Goal: Task Accomplishment & Management: Manage account settings

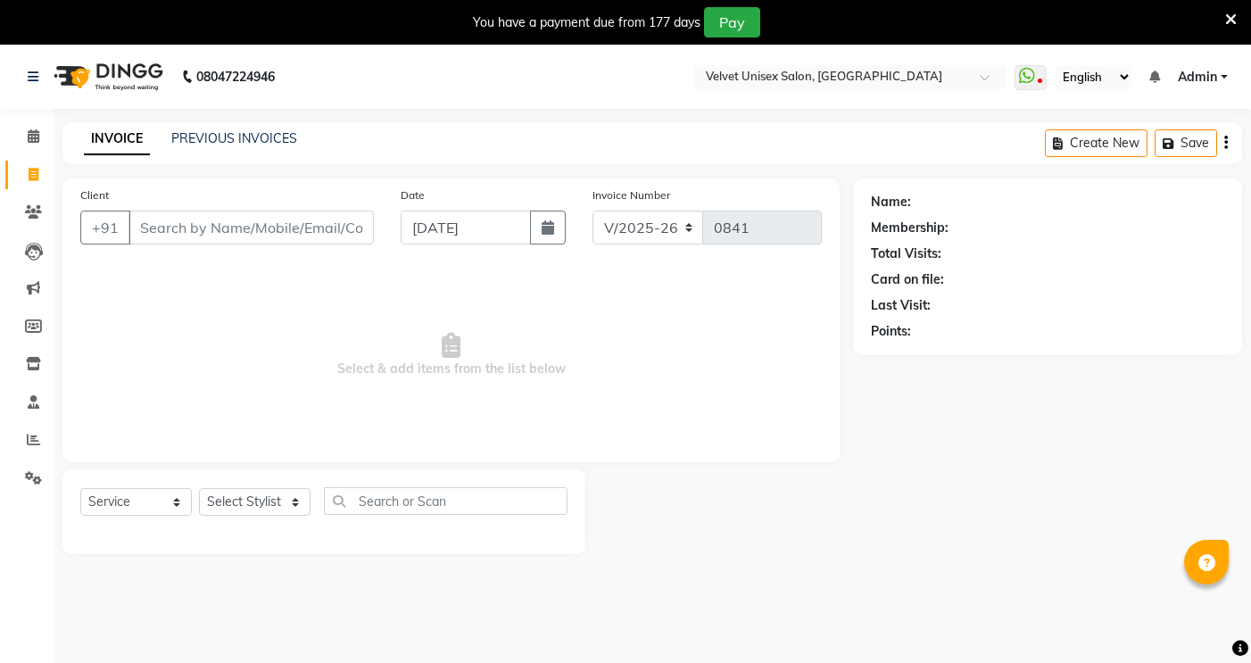
select select "5384"
select select "service"
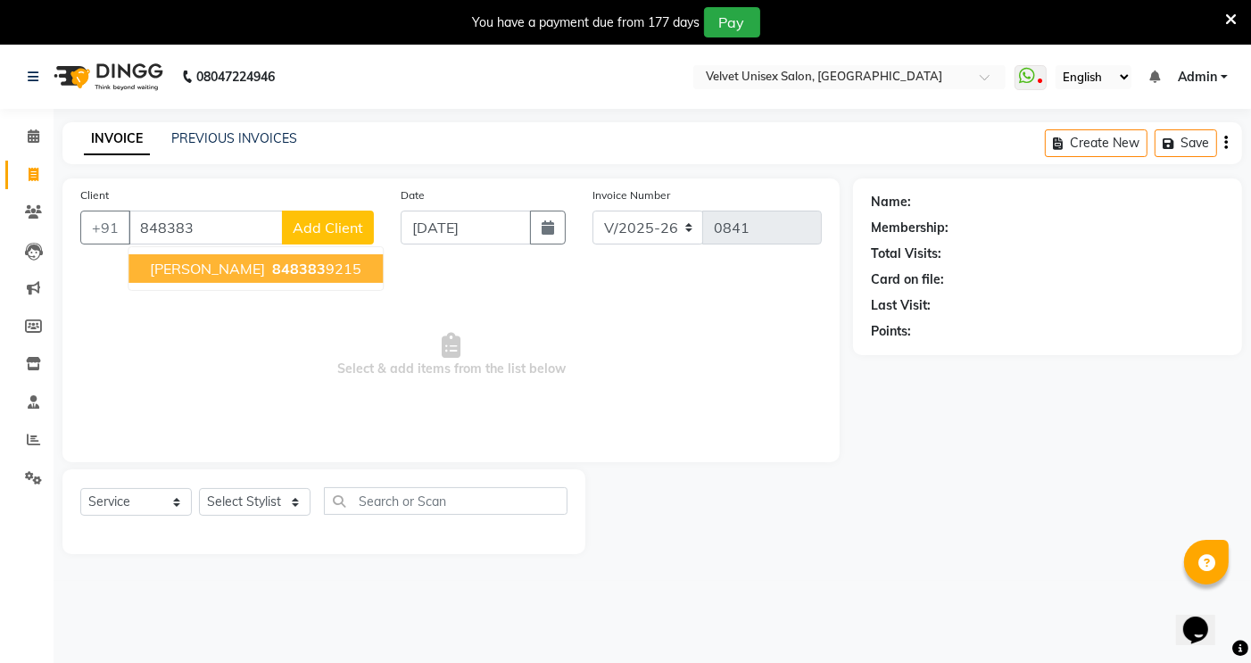
click at [272, 268] on span "848383" at bounding box center [299, 269] width 54 height 18
type input "8483839215"
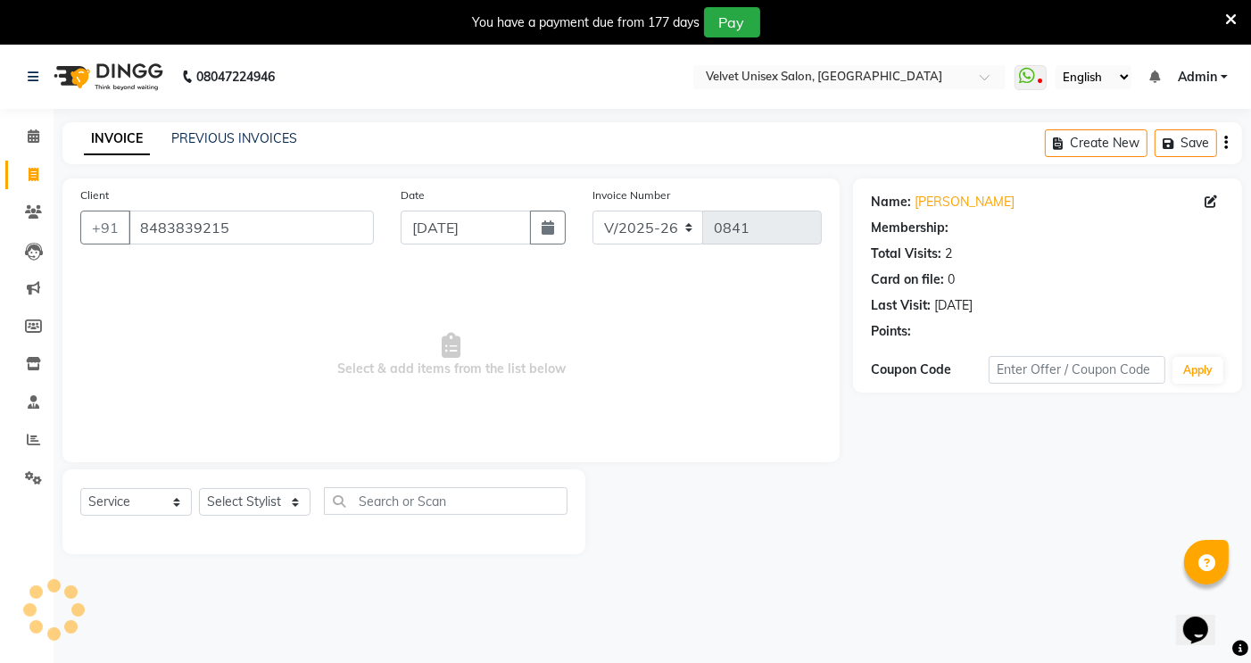
select select "1: Object"
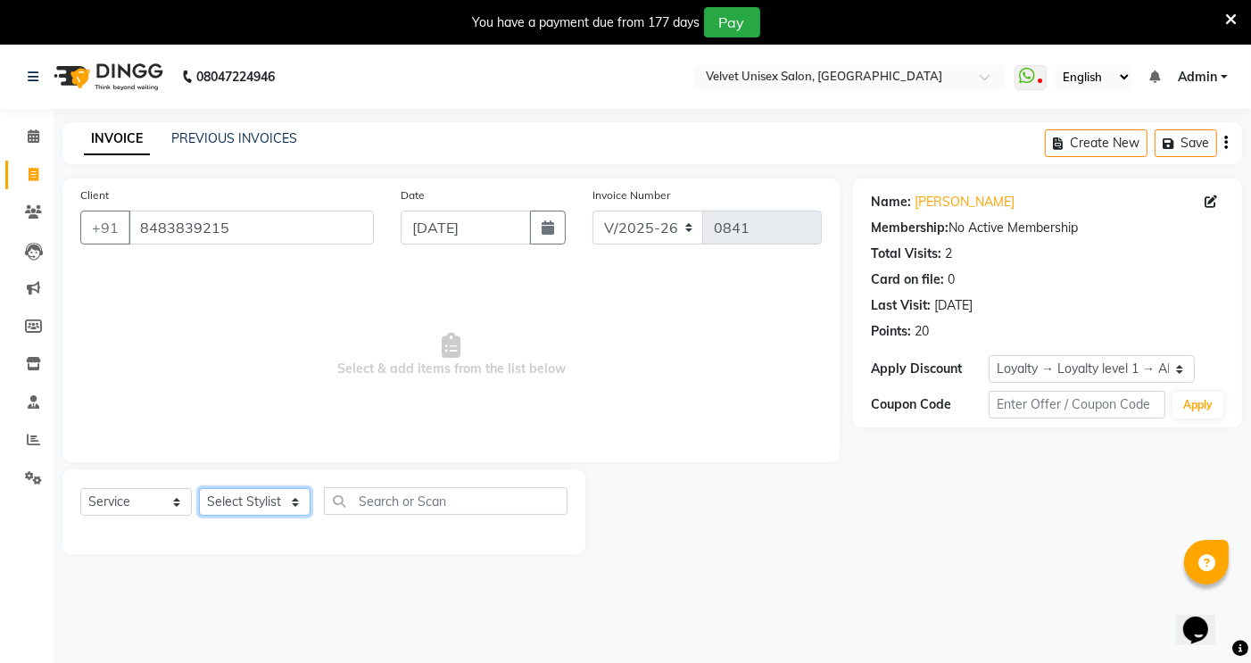
click at [243, 505] on select "Select Stylist [PERSON_NAME] [PERSON_NAME] [PERSON_NAME] sagar nadrekar [PERSON…" at bounding box center [254, 502] width 111 height 28
select select "35743"
click at [199, 489] on select "Select Stylist [PERSON_NAME] [PERSON_NAME] [PERSON_NAME] sagar nadrekar [PERSON…" at bounding box center [254, 502] width 111 height 28
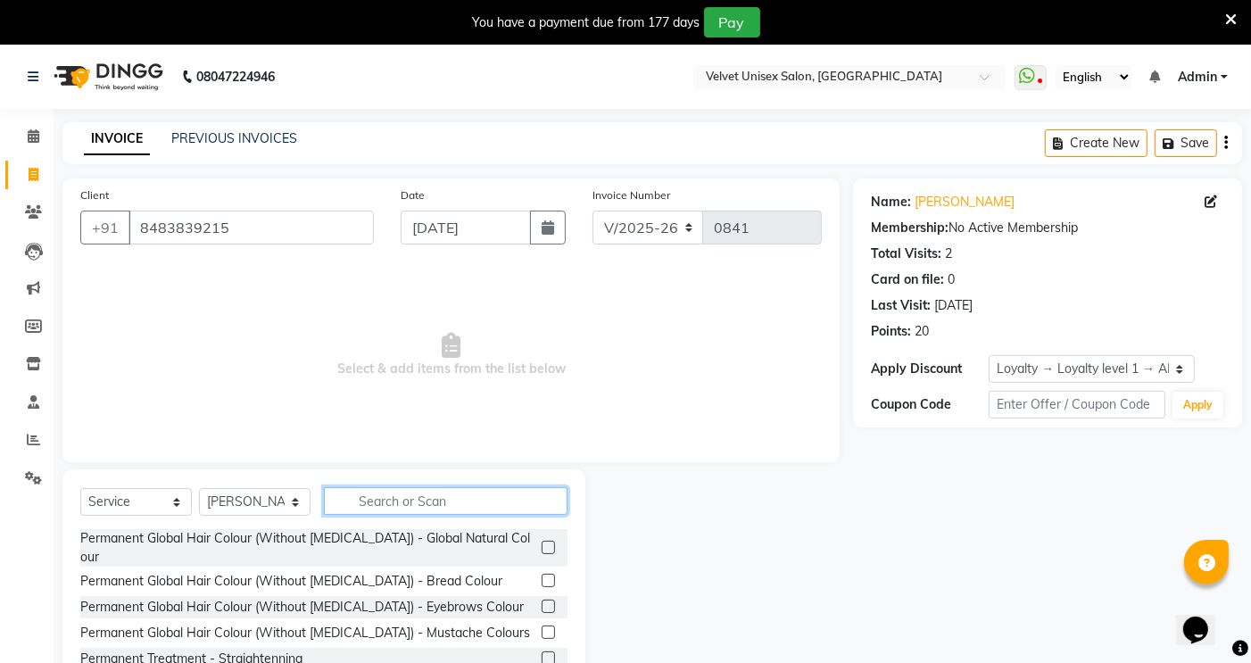
click at [447, 493] on input "text" at bounding box center [446, 501] width 244 height 28
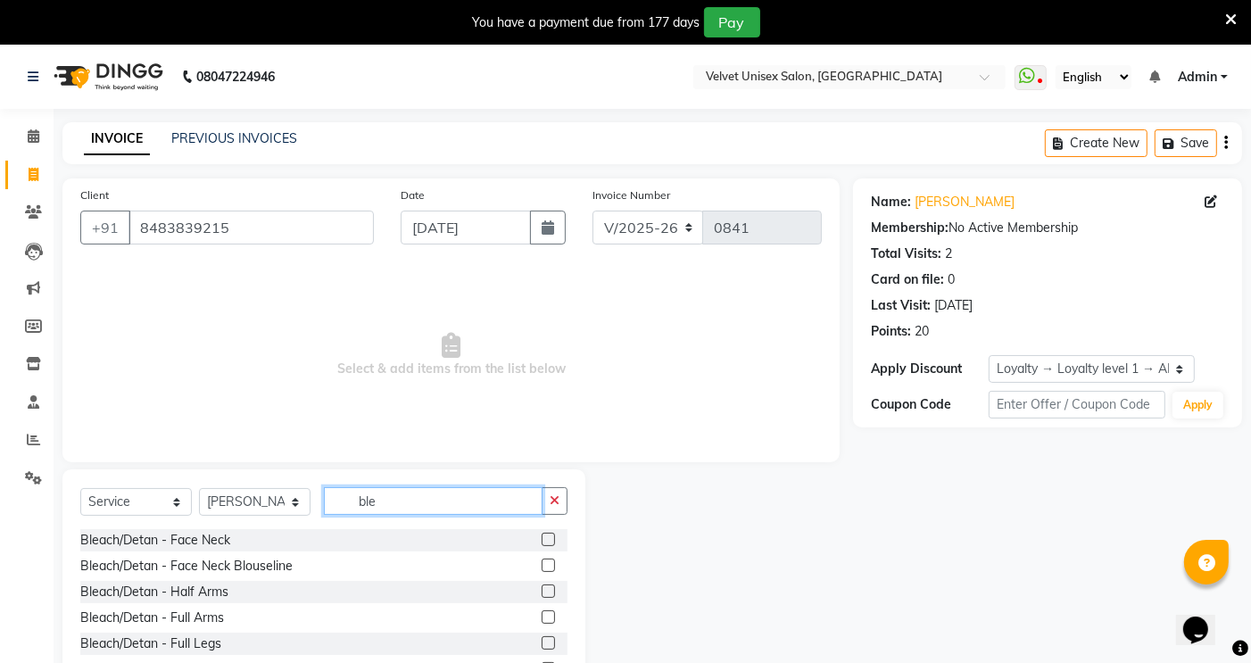
type input "ble"
click at [541, 563] on label at bounding box center [547, 564] width 13 height 13
click at [541, 563] on input "checkbox" at bounding box center [547, 566] width 12 height 12
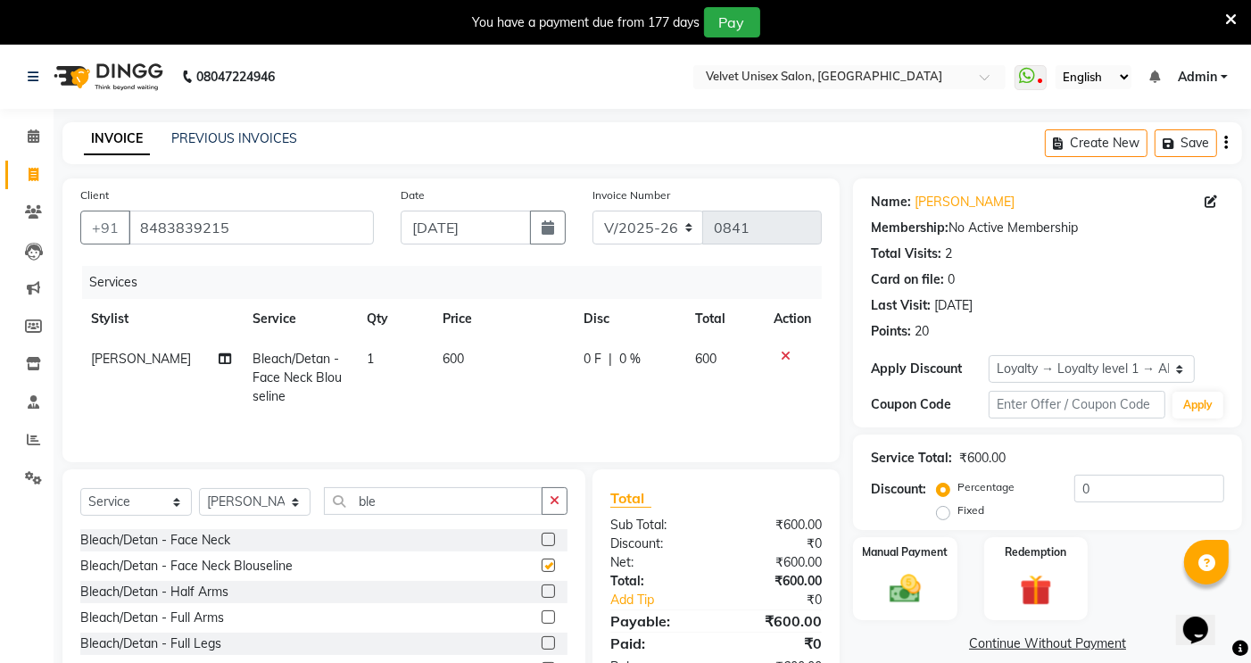
checkbox input "false"
click at [391, 496] on input "ble" at bounding box center [433, 501] width 219 height 28
type input "b"
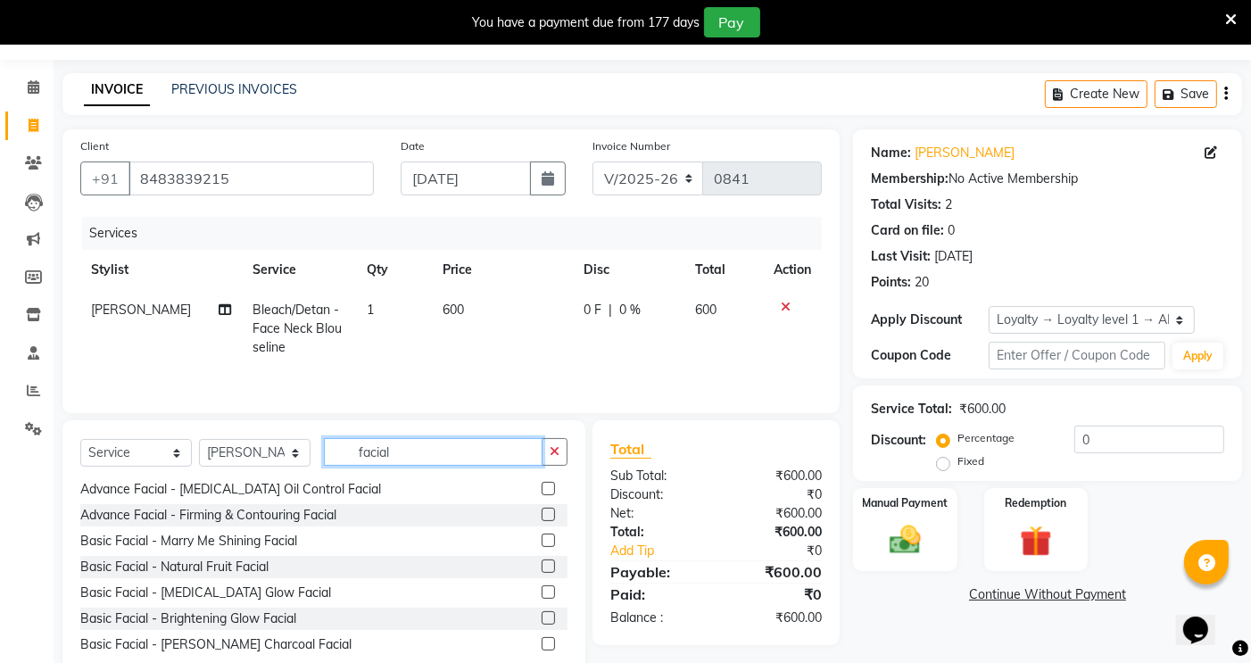
scroll to position [98, 0]
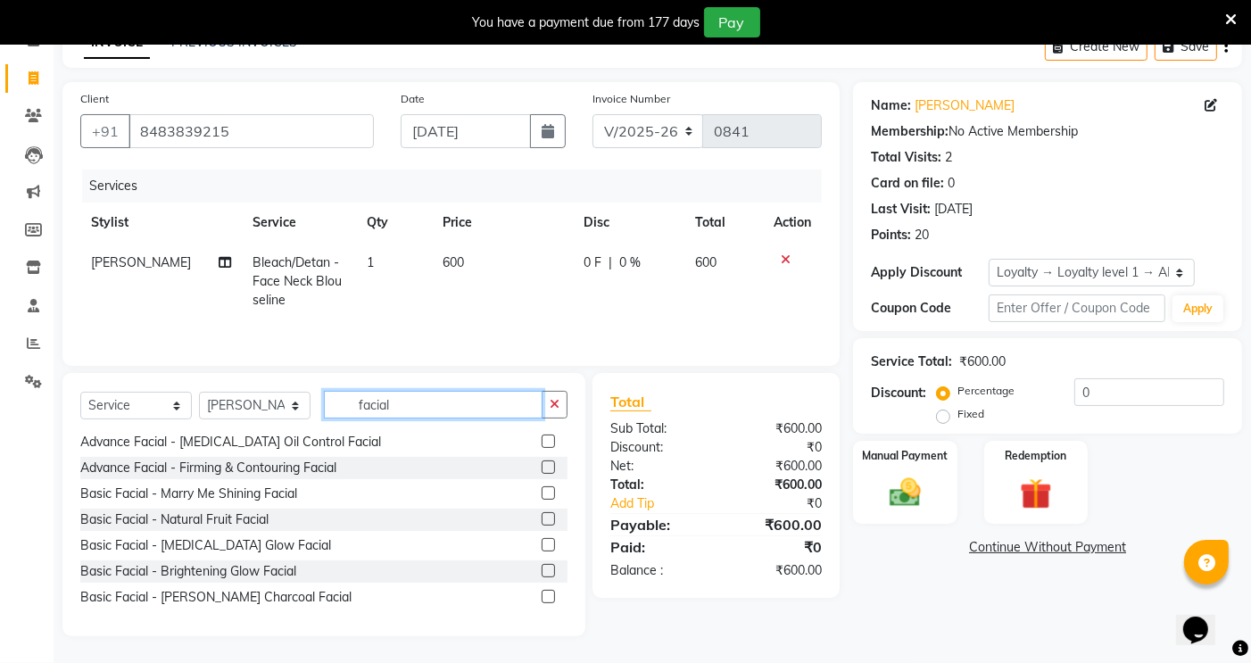
type input "facial"
click at [541, 545] on label at bounding box center [547, 544] width 13 height 13
click at [541, 545] on input "checkbox" at bounding box center [547, 546] width 12 height 12
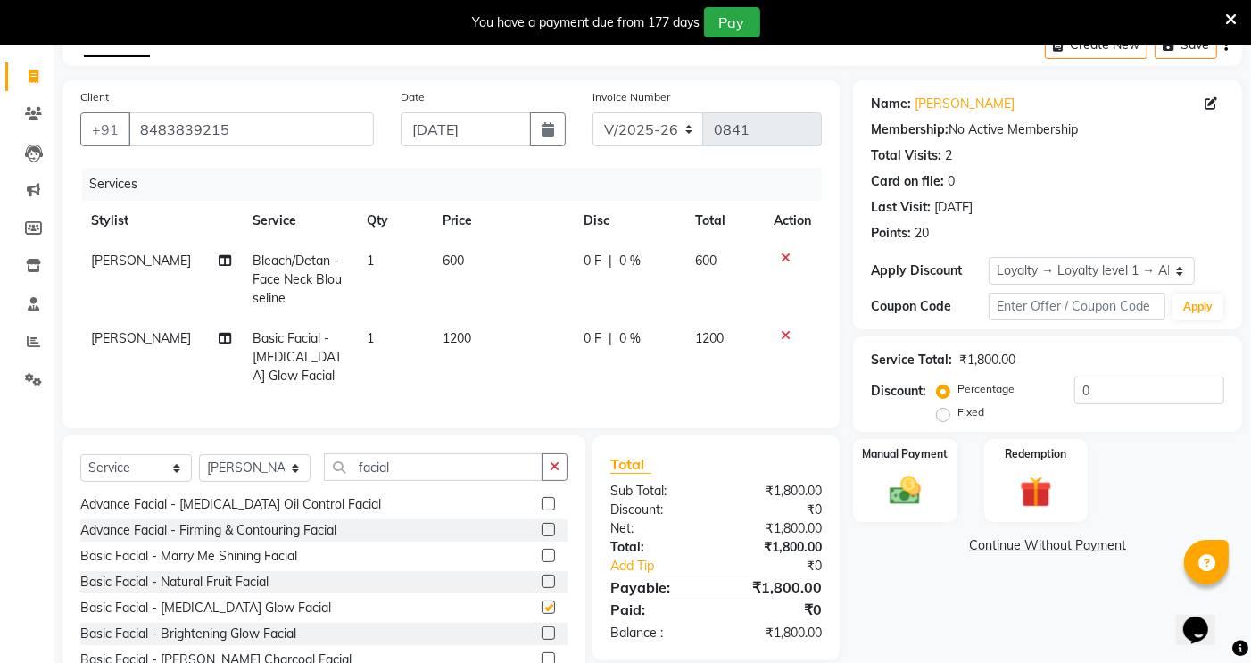
checkbox input "false"
click at [421, 481] on input "facial" at bounding box center [433, 467] width 219 height 28
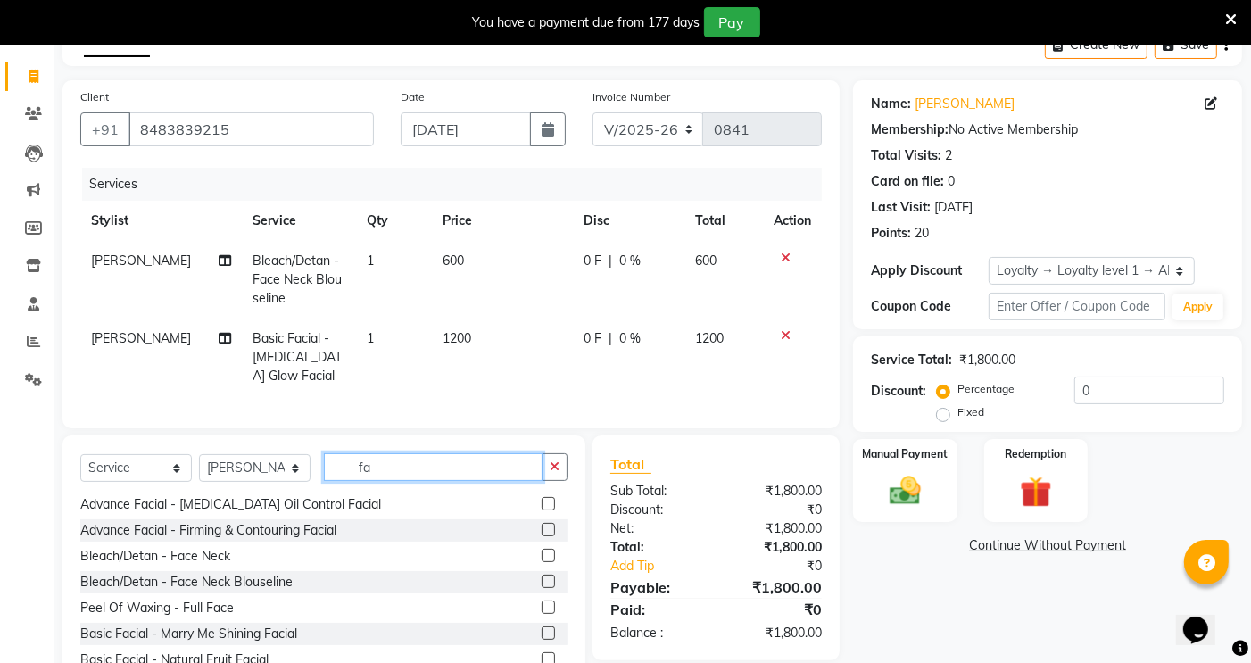
type input "f"
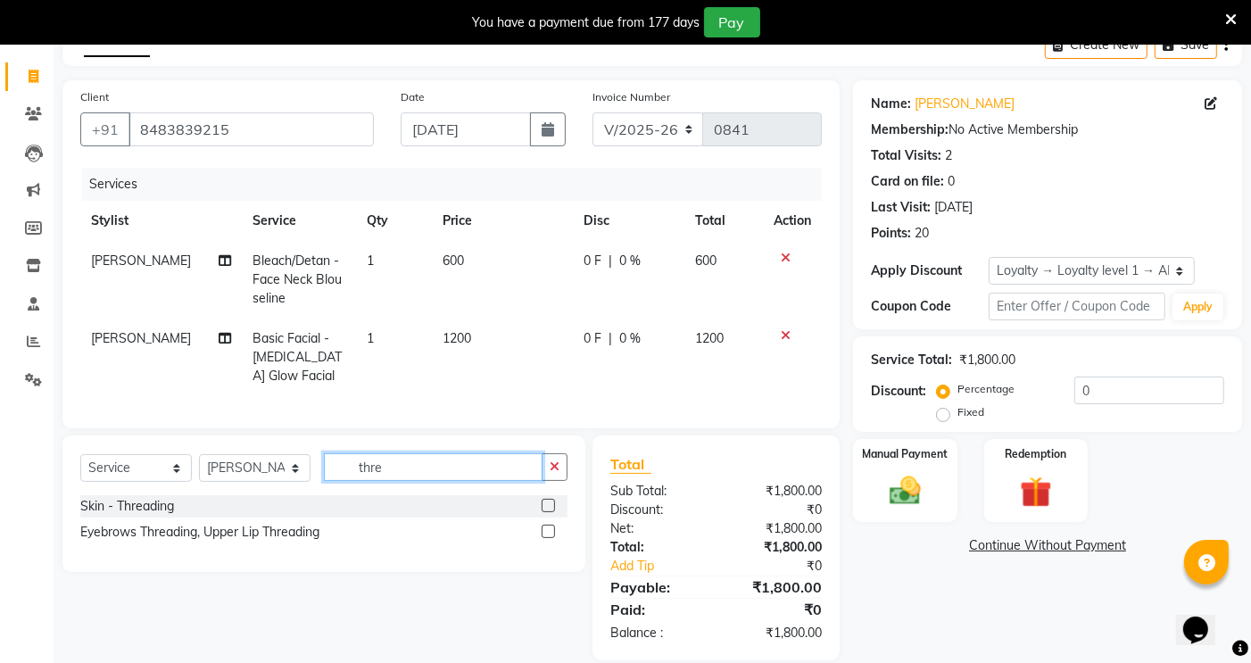
scroll to position [0, 0]
type input "thre"
click at [547, 512] on label at bounding box center [547, 505] width 13 height 13
click at [547, 512] on input "checkbox" at bounding box center [547, 506] width 12 height 12
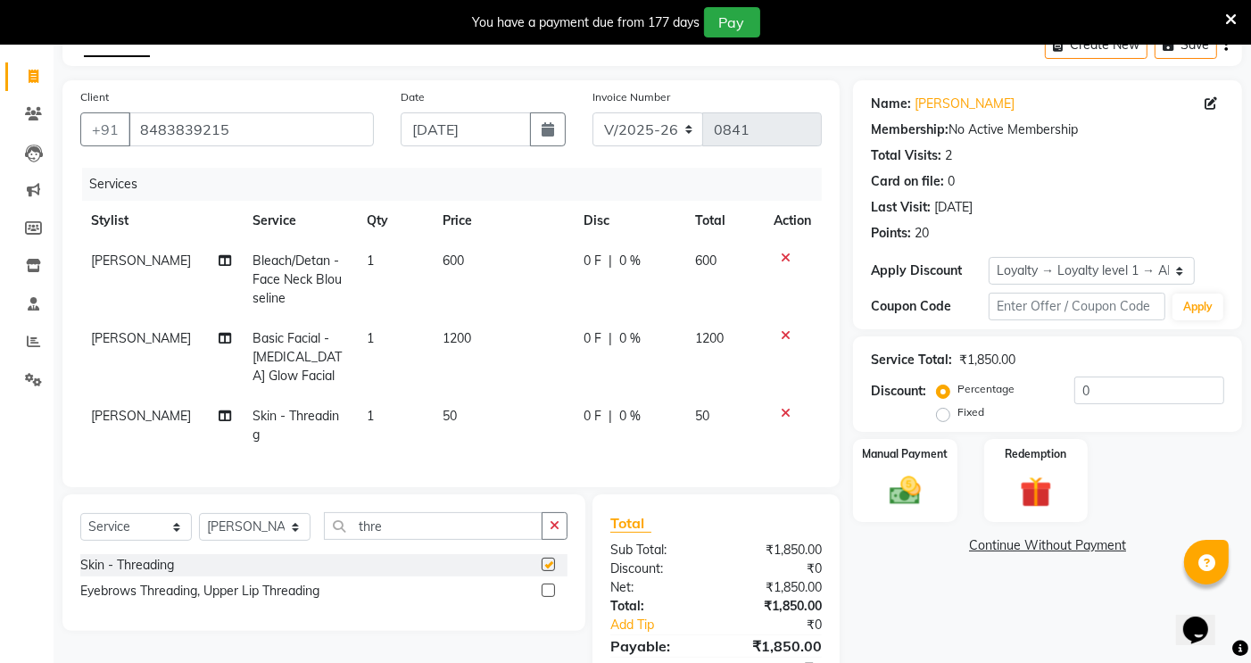
checkbox input "false"
drag, startPoint x: 407, startPoint y: 536, endPoint x: 400, endPoint y: 526, distance: 12.1
click at [406, 532] on input "thre" at bounding box center [433, 526] width 219 height 28
type input "t"
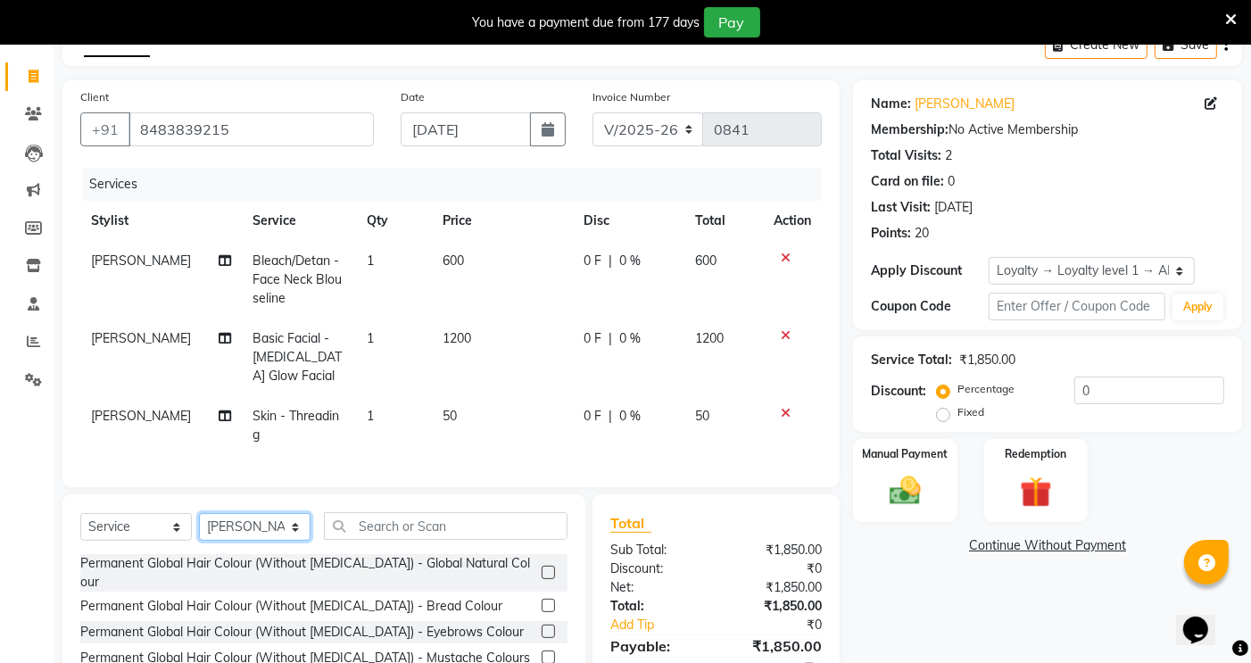
click at [275, 538] on select "Select Stylist [PERSON_NAME] [PERSON_NAME] [PERSON_NAME] sagar nadrekar [PERSON…" at bounding box center [254, 527] width 111 height 28
select select "89452"
click at [199, 528] on select "Select Stylist [PERSON_NAME] [PERSON_NAME] [PERSON_NAME] sagar nadrekar [PERSON…" at bounding box center [254, 527] width 111 height 28
click at [444, 540] on input "text" at bounding box center [446, 526] width 244 height 28
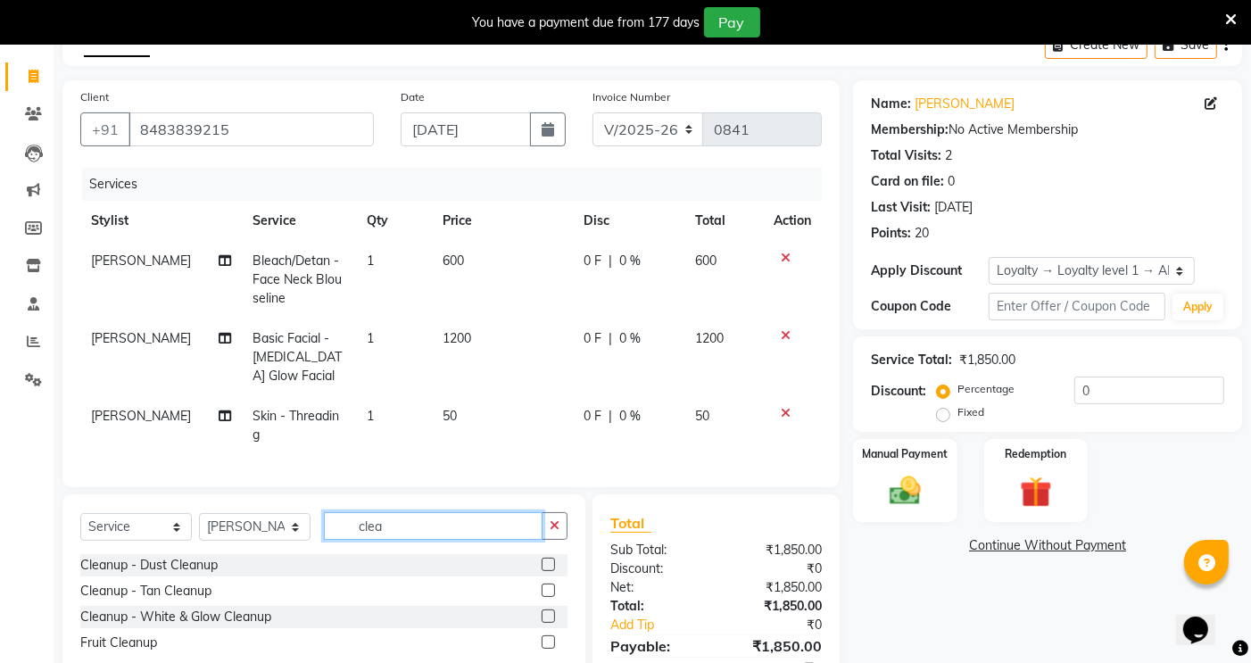
type input "clea"
click at [549, 597] on label at bounding box center [547, 589] width 13 height 13
click at [549, 597] on input "checkbox" at bounding box center [547, 591] width 12 height 12
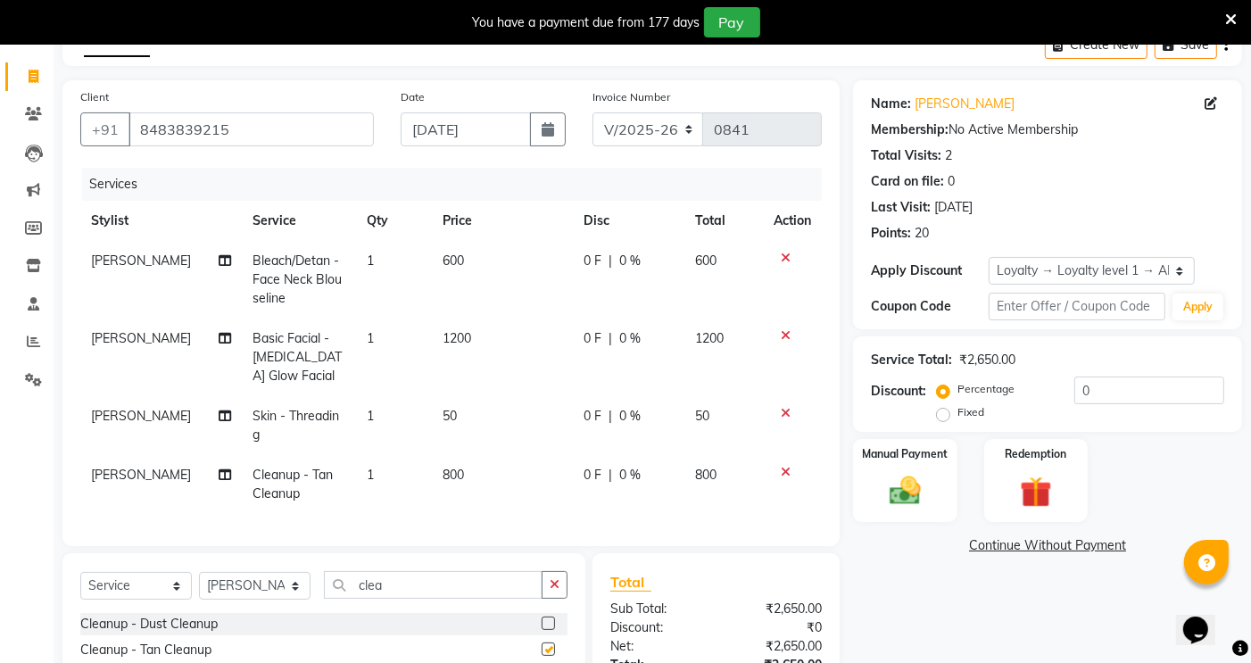
checkbox input "false"
click at [447, 343] on span "1200" at bounding box center [456, 338] width 29 height 16
select select "35743"
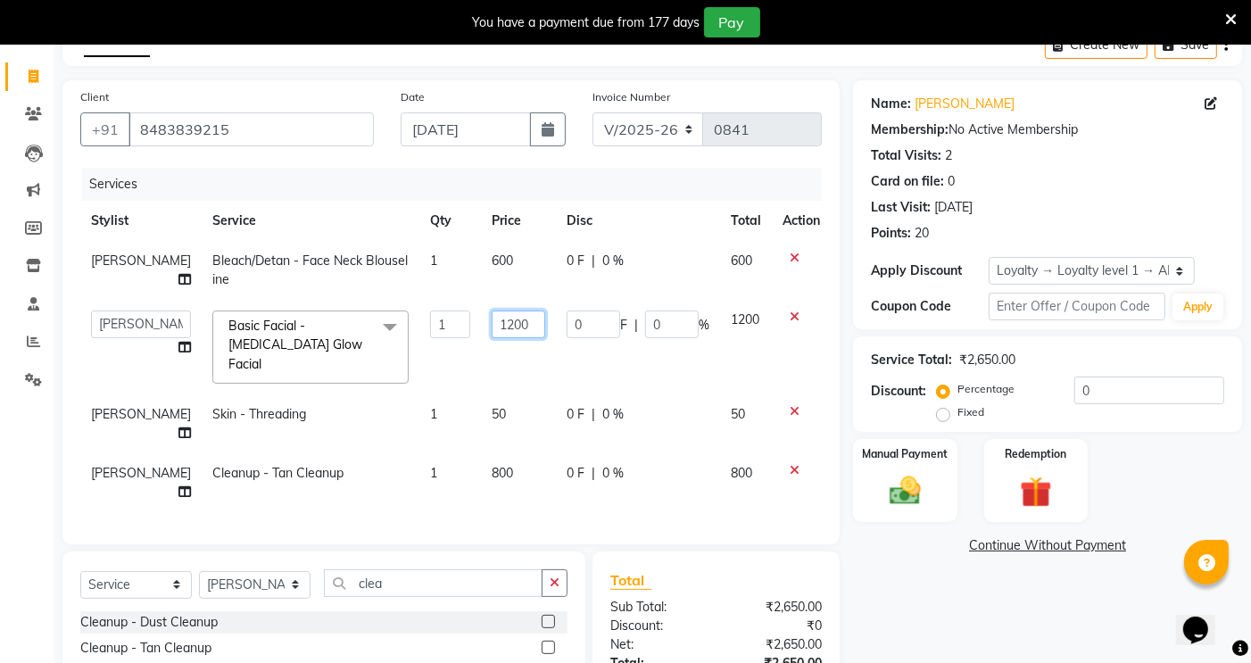
click at [491, 323] on input "1200" at bounding box center [518, 324] width 54 height 28
type input "1000"
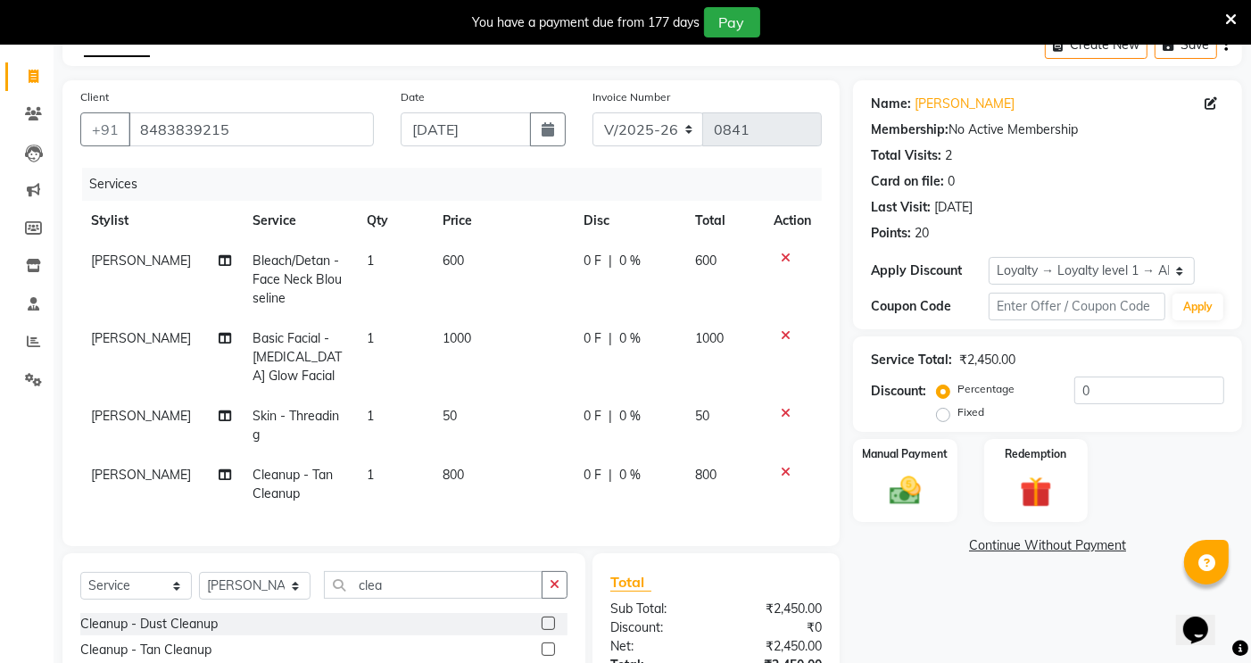
click at [506, 259] on td "600" at bounding box center [502, 280] width 141 height 78
select select "35743"
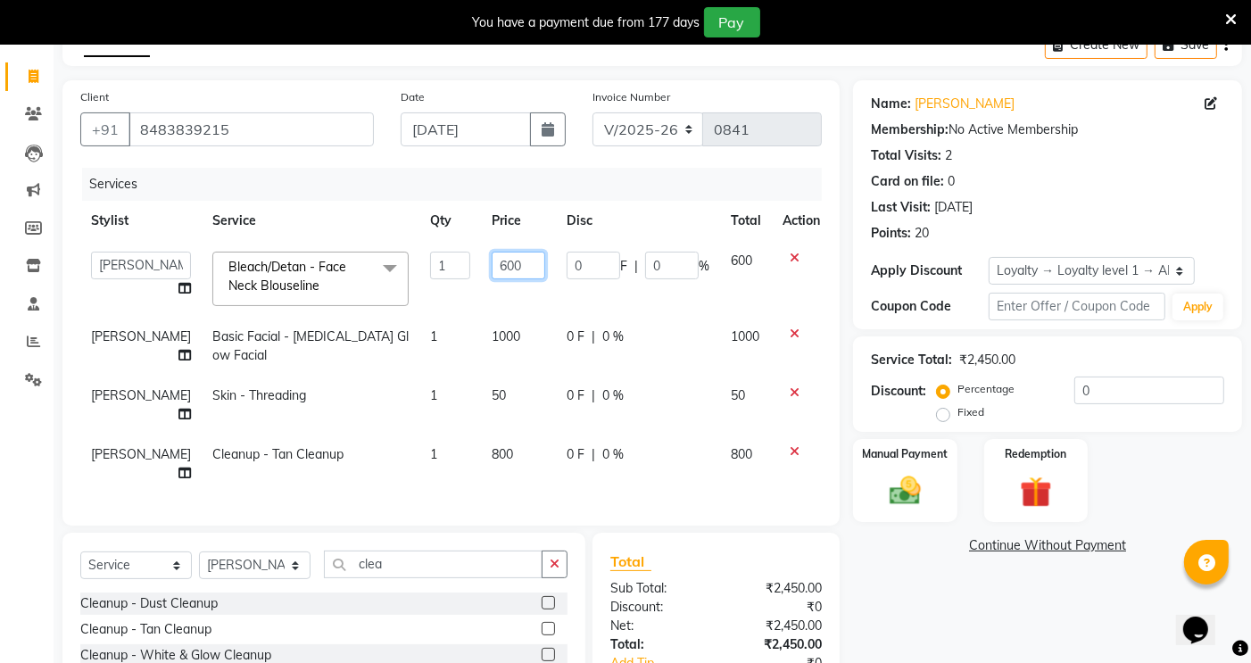
click at [491, 260] on input "600" at bounding box center [518, 266] width 54 height 28
type input "500"
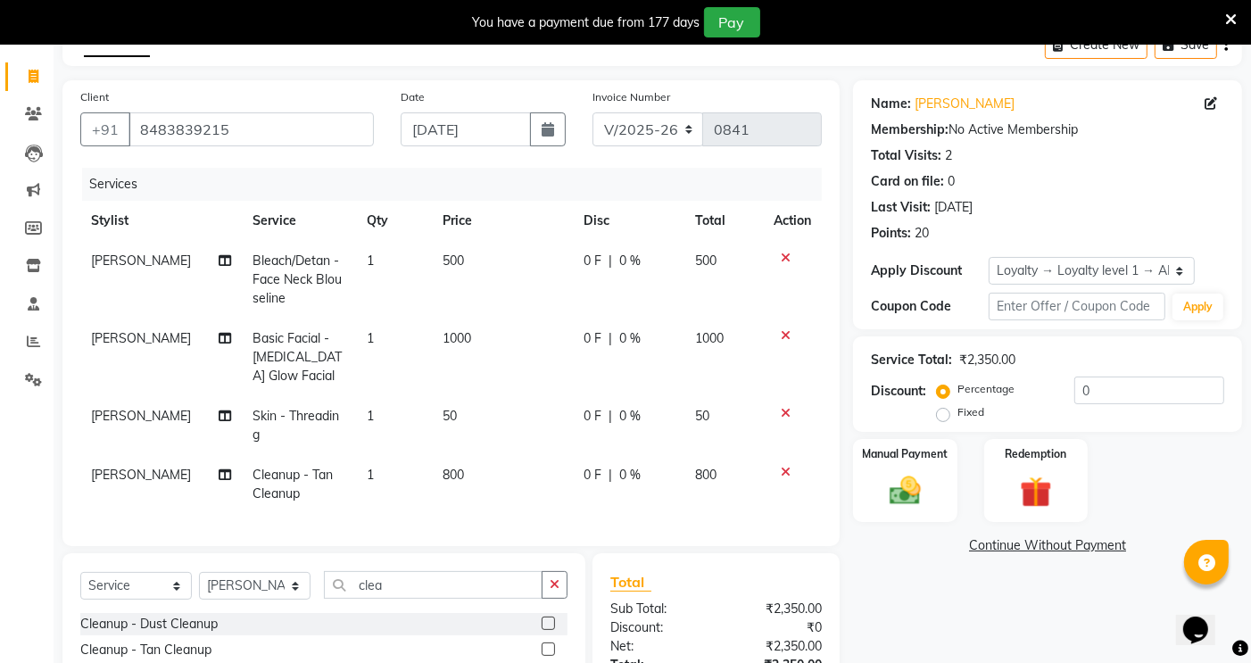
click at [517, 309] on td "500" at bounding box center [502, 280] width 141 height 78
select select "35743"
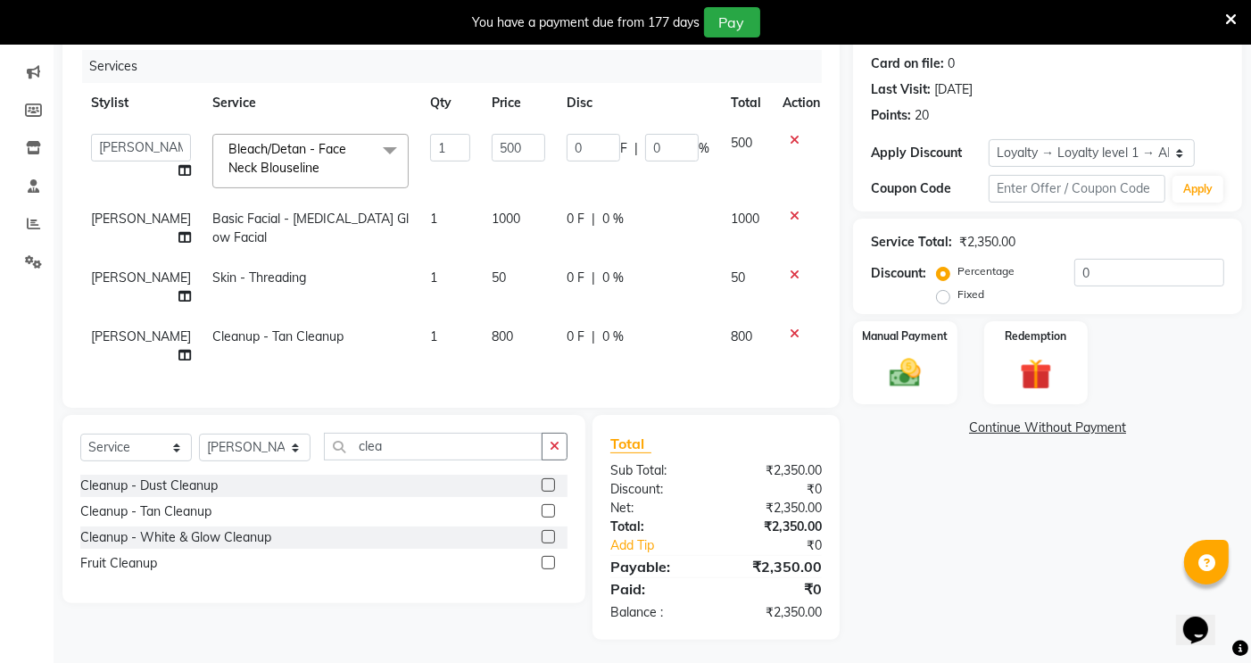
scroll to position [234, 0]
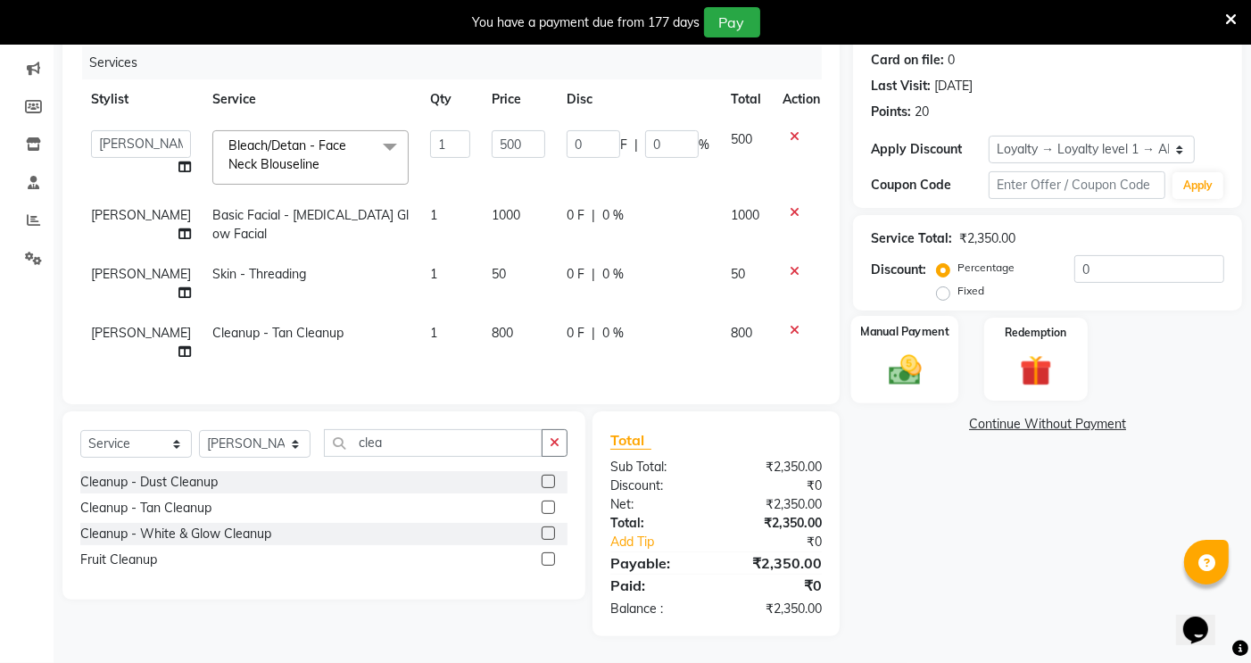
click at [912, 361] on img at bounding box center [906, 369] width 54 height 37
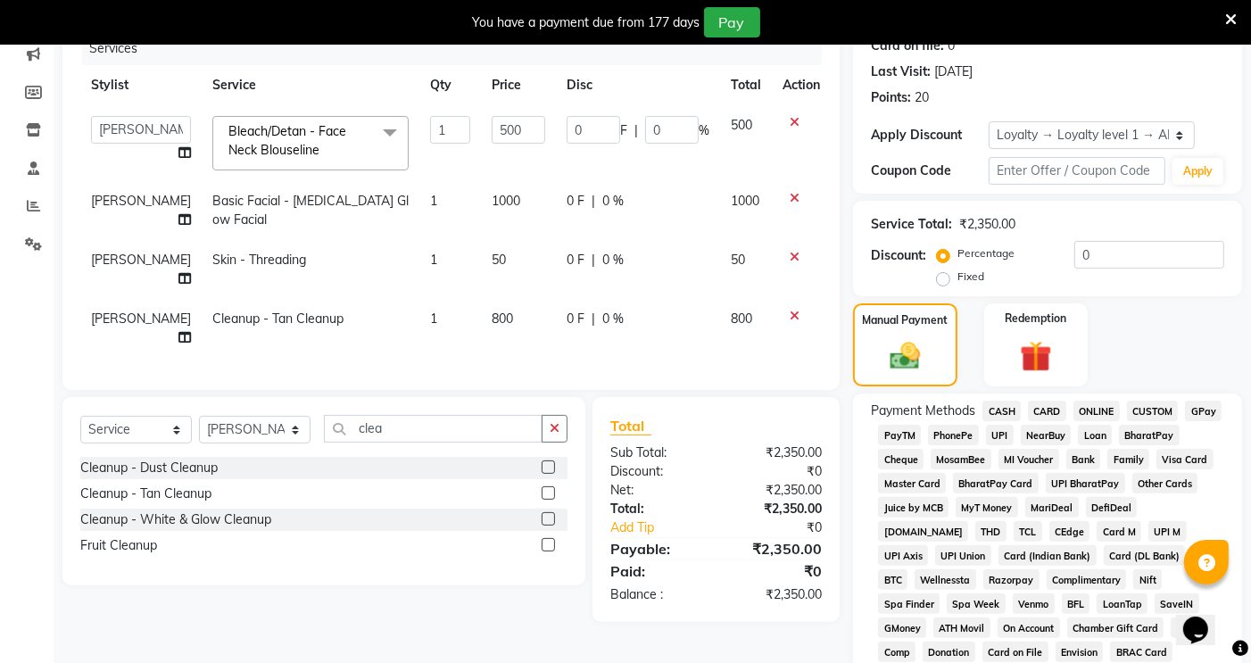
click at [1108, 412] on span "ONLINE" at bounding box center [1096, 410] width 46 height 21
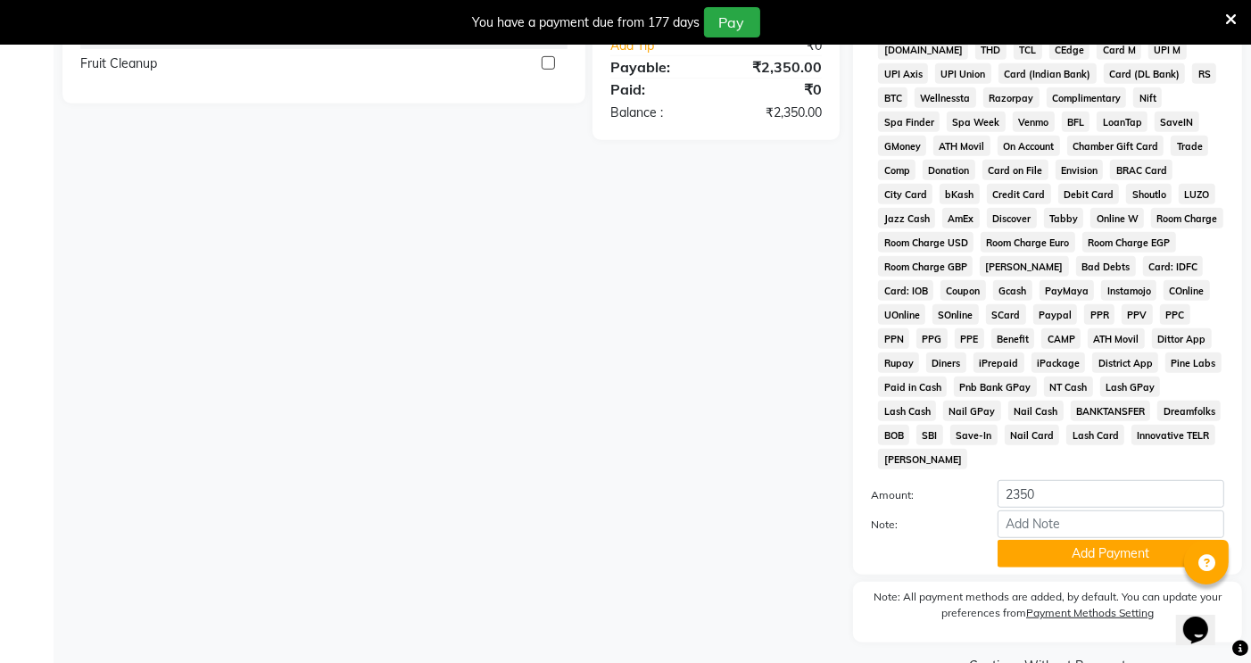
scroll to position [729, 0]
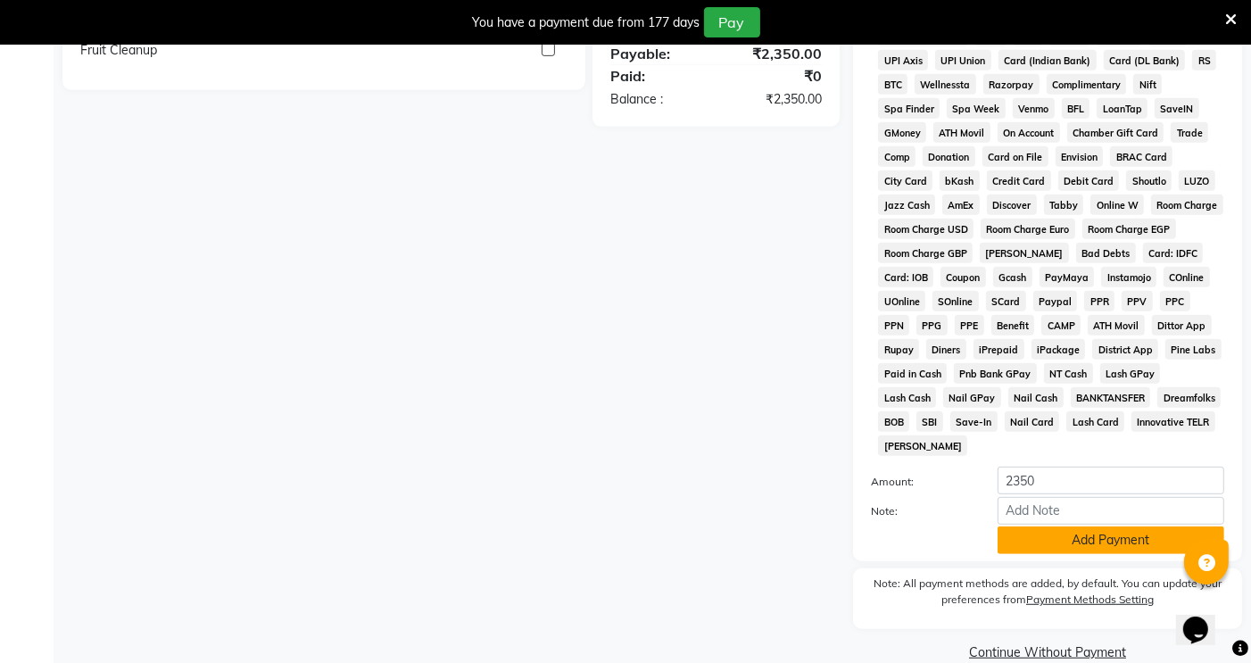
click at [1091, 526] on button "Add Payment" at bounding box center [1110, 540] width 227 height 28
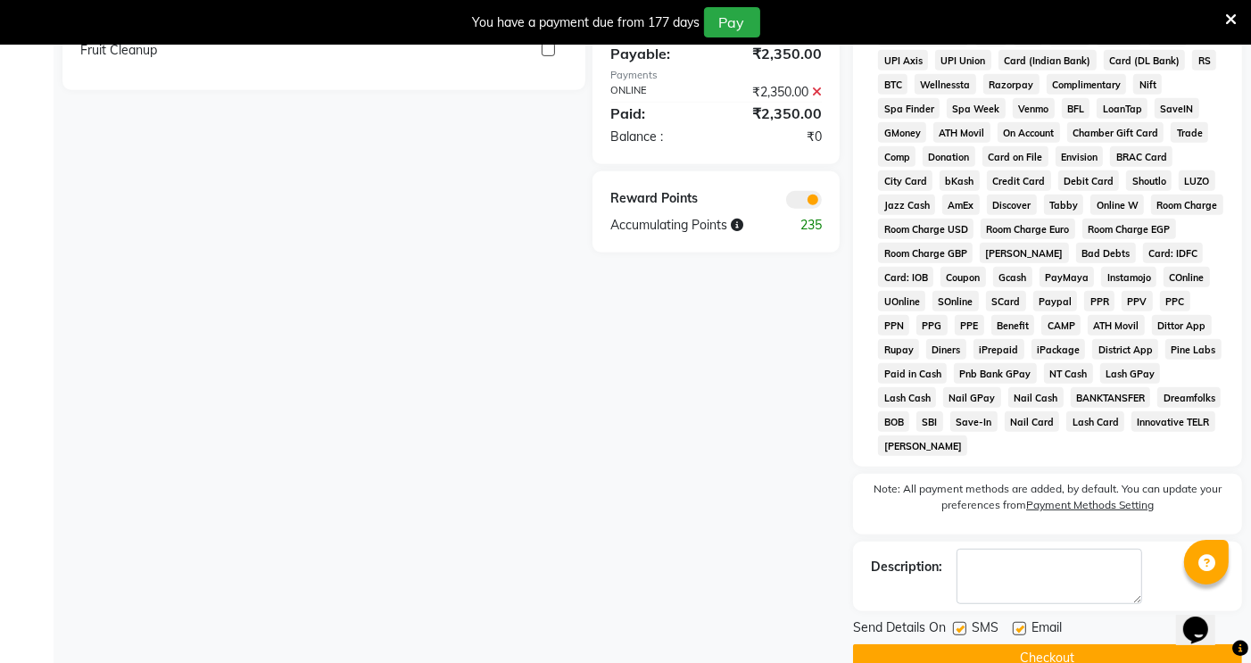
click at [1093, 644] on button "Checkout" at bounding box center [1047, 658] width 389 height 28
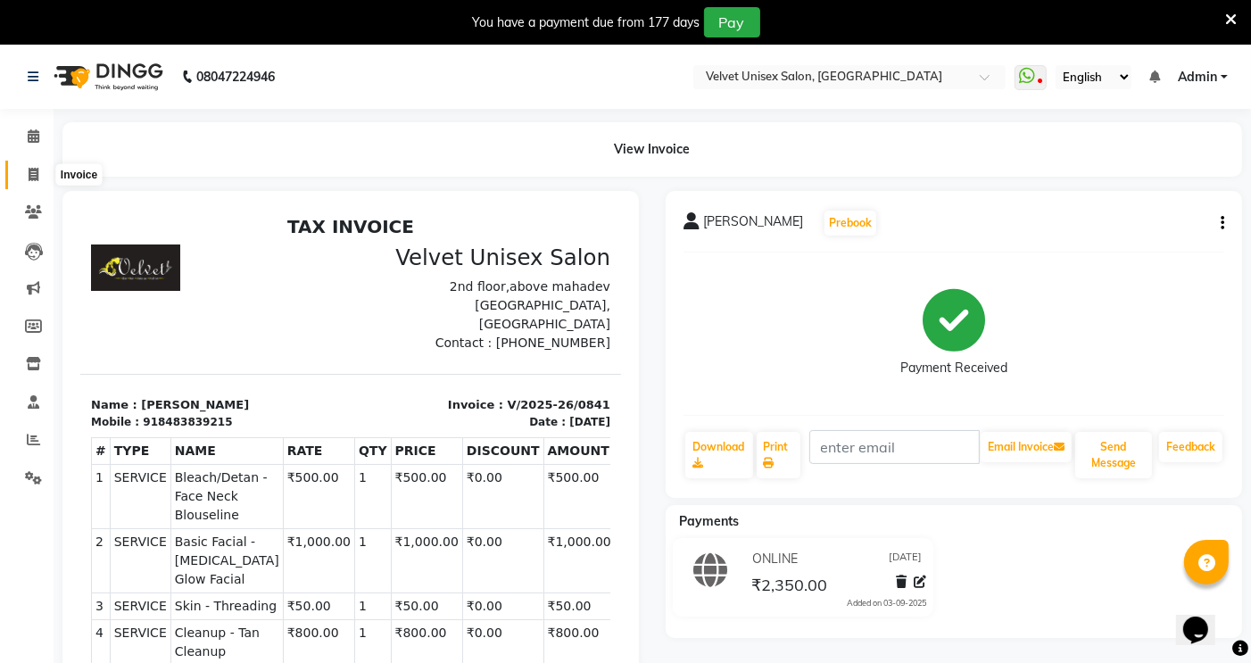
click at [36, 173] on icon at bounding box center [34, 174] width 10 height 13
select select "service"
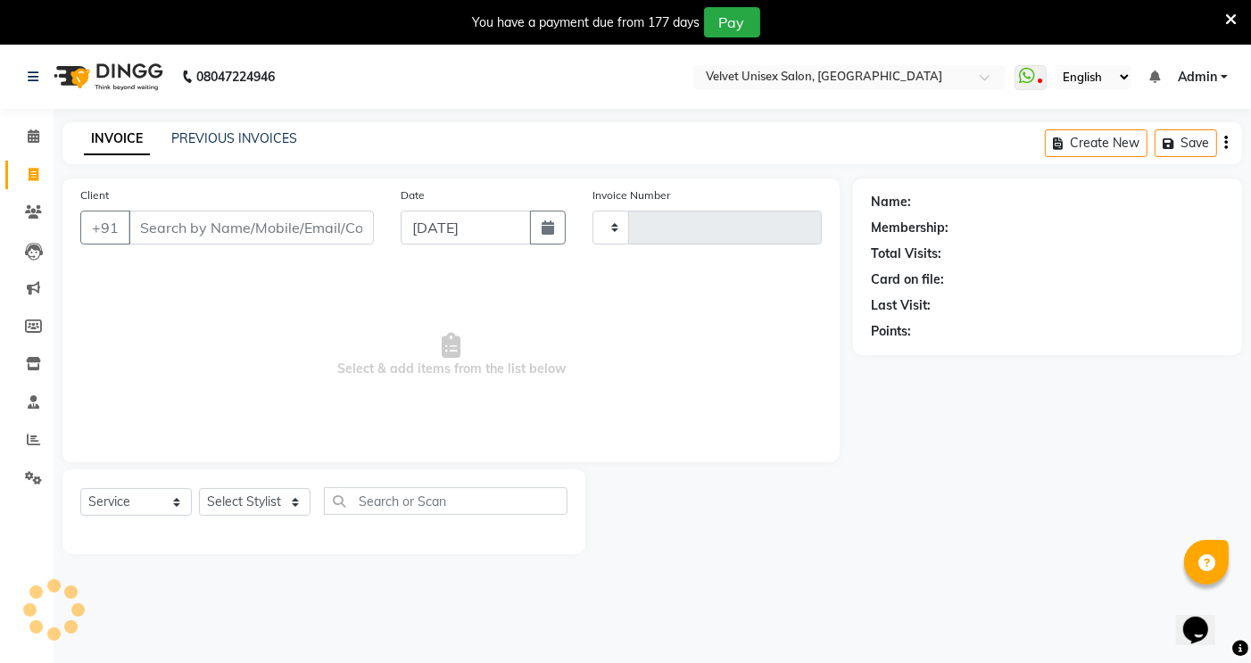
scroll to position [45, 0]
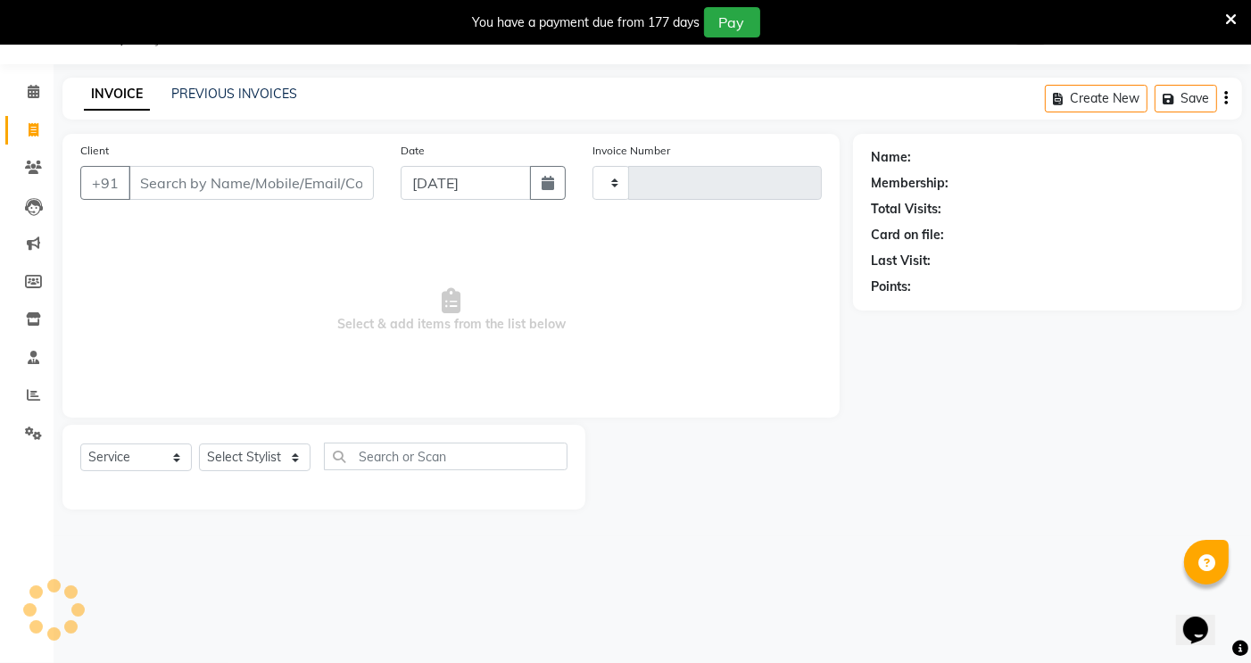
type input "0842"
select select "5384"
click at [237, 457] on select "Select Stylist [PERSON_NAME] [PERSON_NAME] [PERSON_NAME] sagar nadrekar [PERSON…" at bounding box center [254, 457] width 111 height 28
select select "89452"
click at [199, 444] on select "Select Stylist [PERSON_NAME] [PERSON_NAME] [PERSON_NAME] sagar nadrekar [PERSON…" at bounding box center [254, 457] width 111 height 28
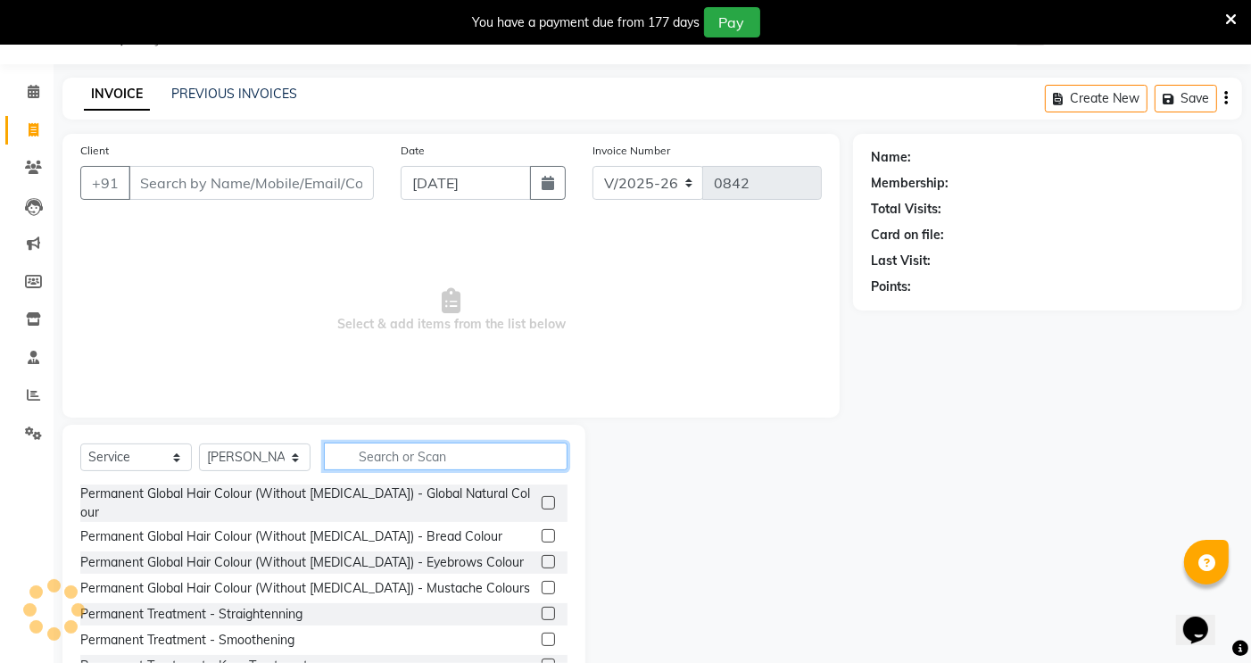
click at [382, 453] on input "text" at bounding box center [446, 456] width 244 height 28
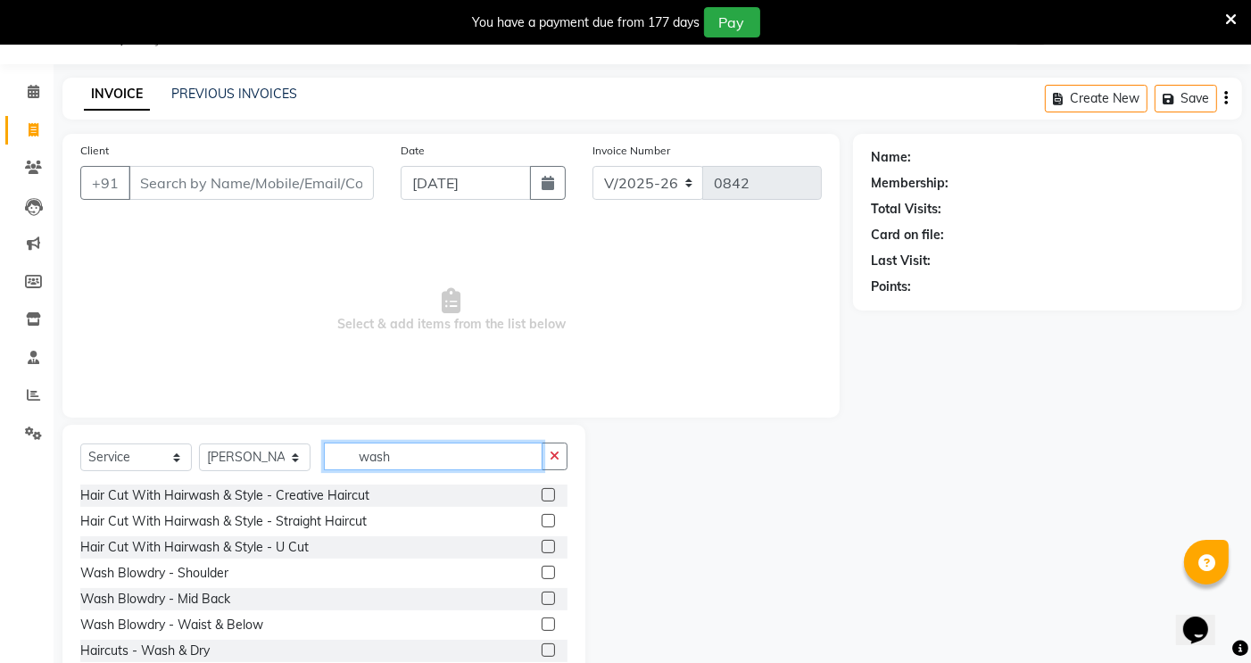
type input "wash"
click at [541, 573] on label at bounding box center [547, 571] width 13 height 13
click at [541, 573] on input "checkbox" at bounding box center [547, 573] width 12 height 12
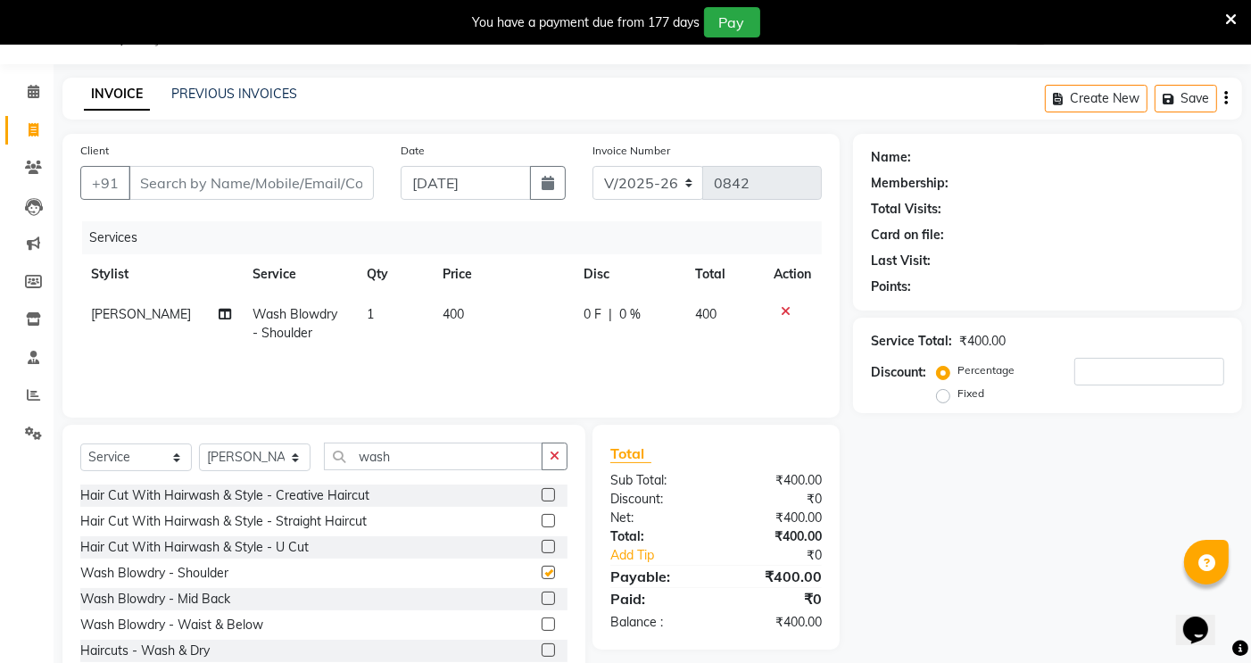
checkbox input "false"
click at [405, 457] on input "wash" at bounding box center [433, 456] width 219 height 28
click at [442, 317] on span "400" at bounding box center [452, 314] width 21 height 16
select select "89452"
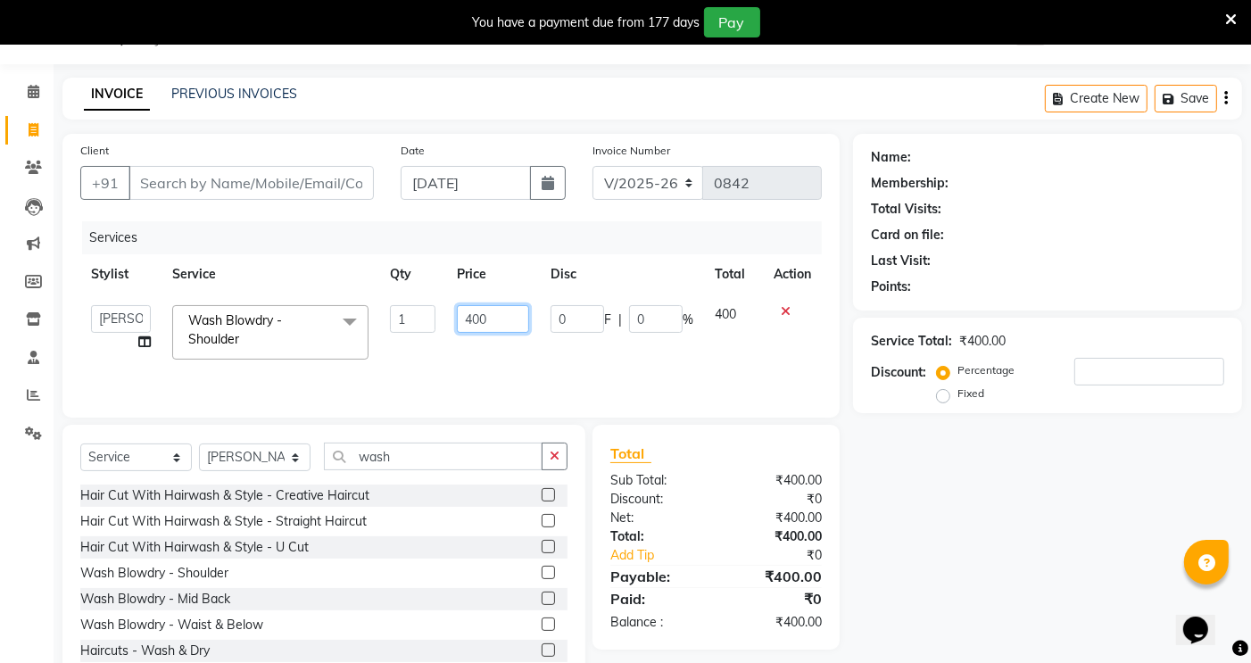
click at [476, 321] on input "400" at bounding box center [493, 319] width 73 height 28
type input "300"
click at [340, 190] on input "Client" at bounding box center [250, 183] width 245 height 34
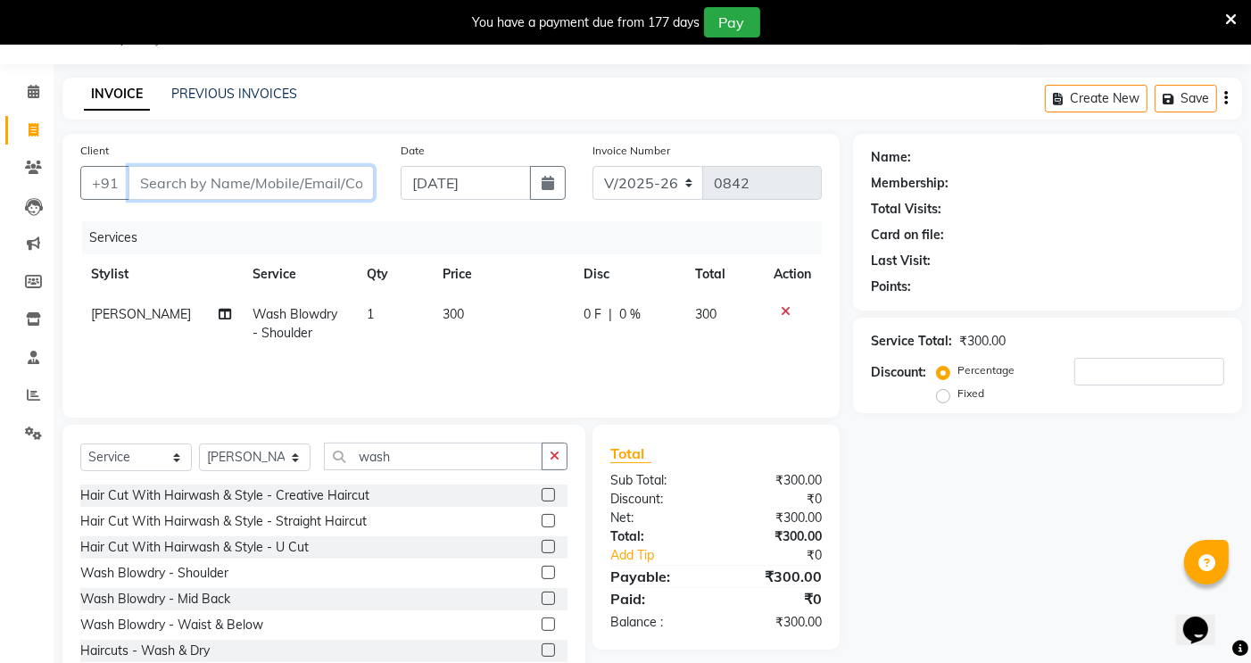
type input "g"
type input "0"
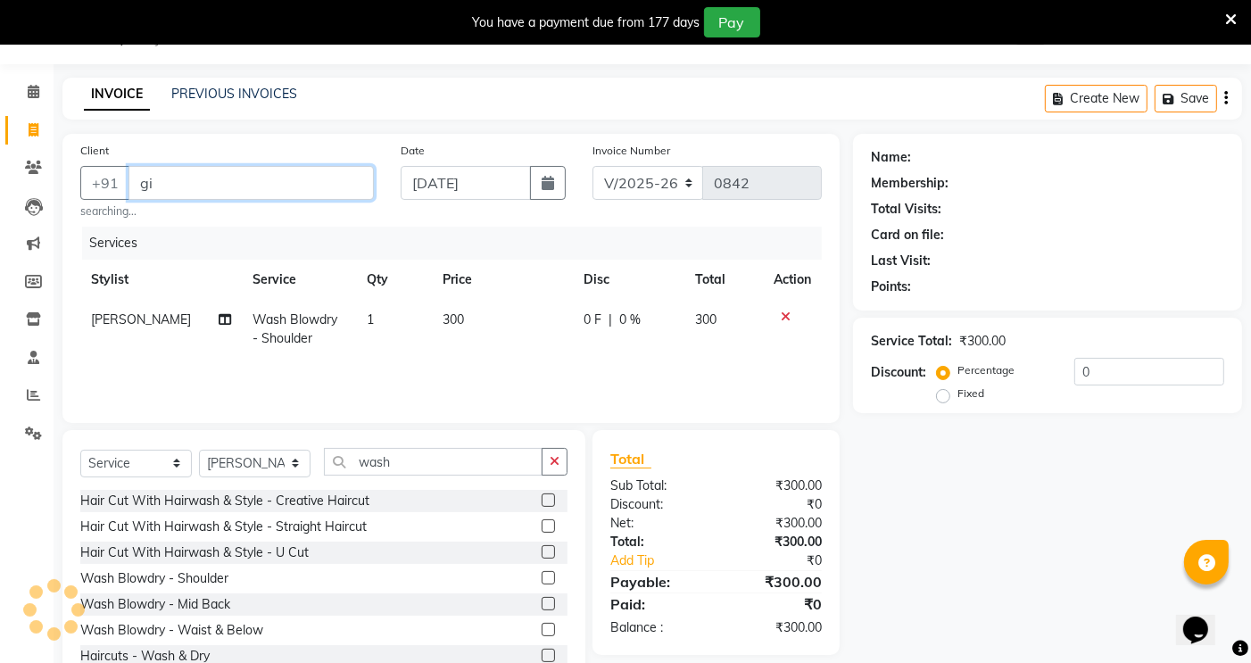
type input "g"
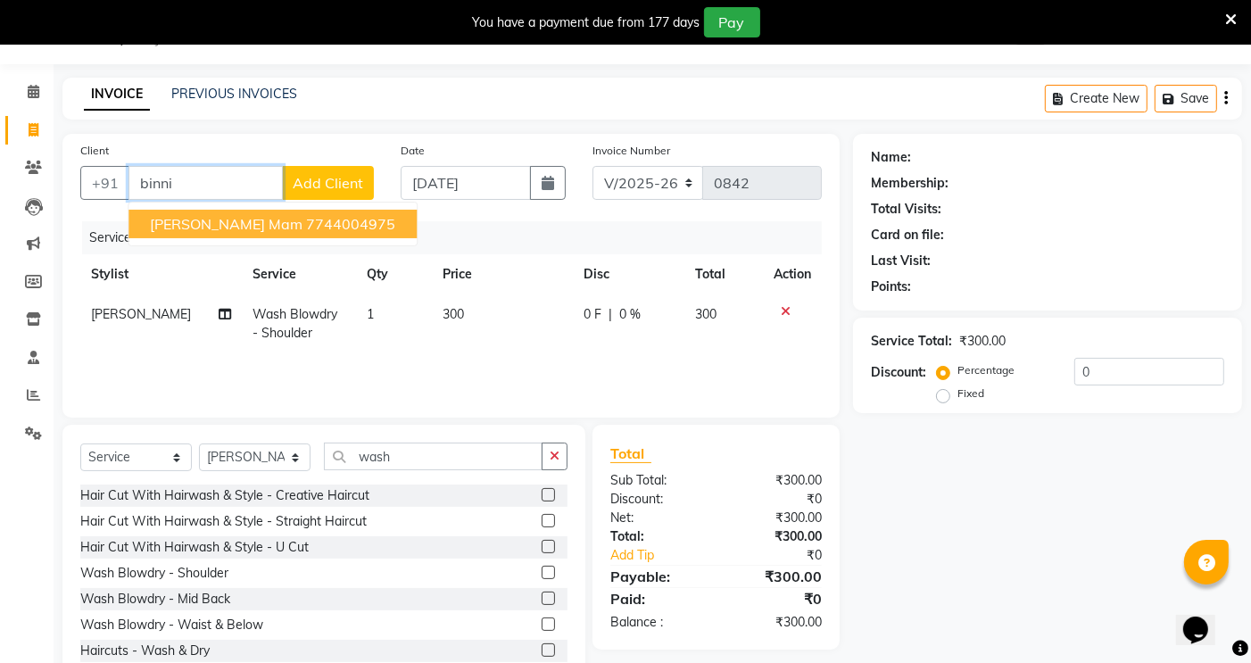
click at [318, 218] on ngb-highlight "7744004975" at bounding box center [350, 224] width 89 height 18
type input "7744004975"
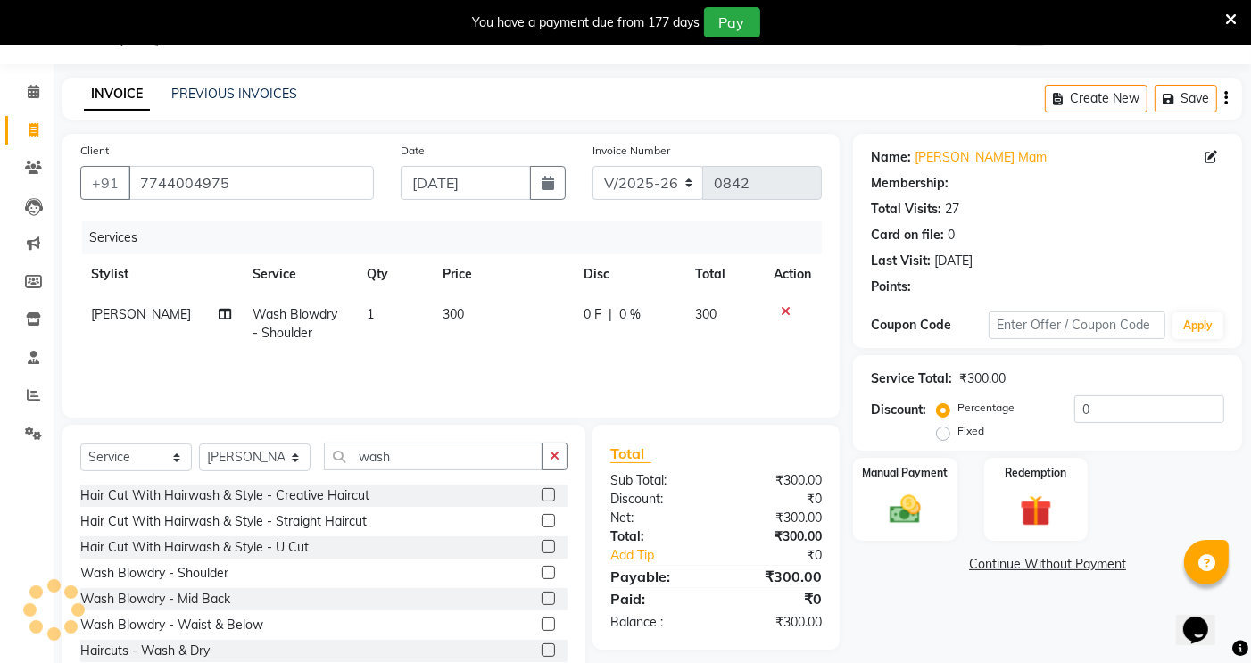
select select "1: Object"
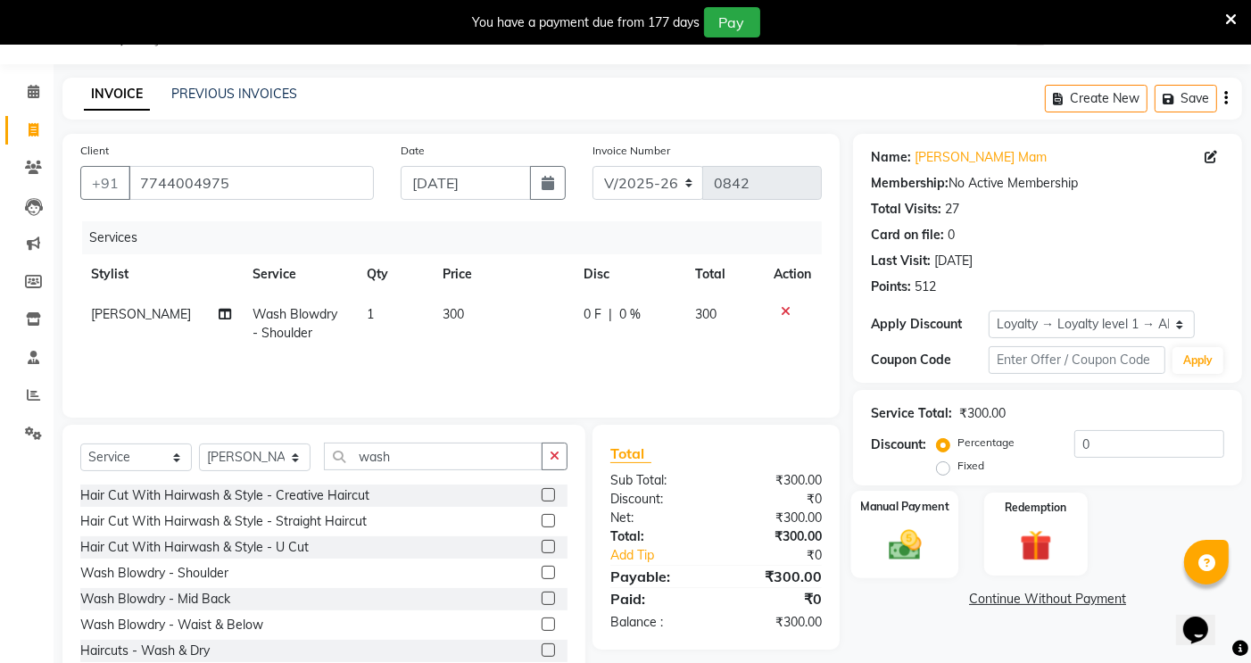
click at [901, 545] on img at bounding box center [906, 543] width 54 height 37
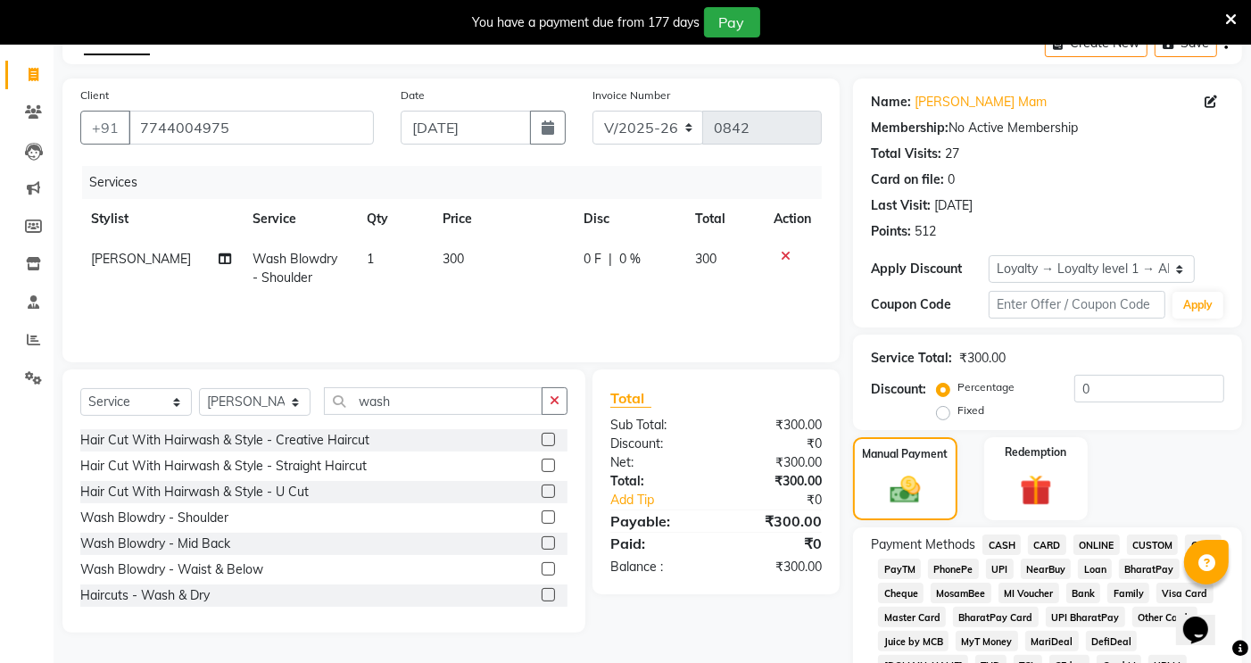
scroll to position [144, 0]
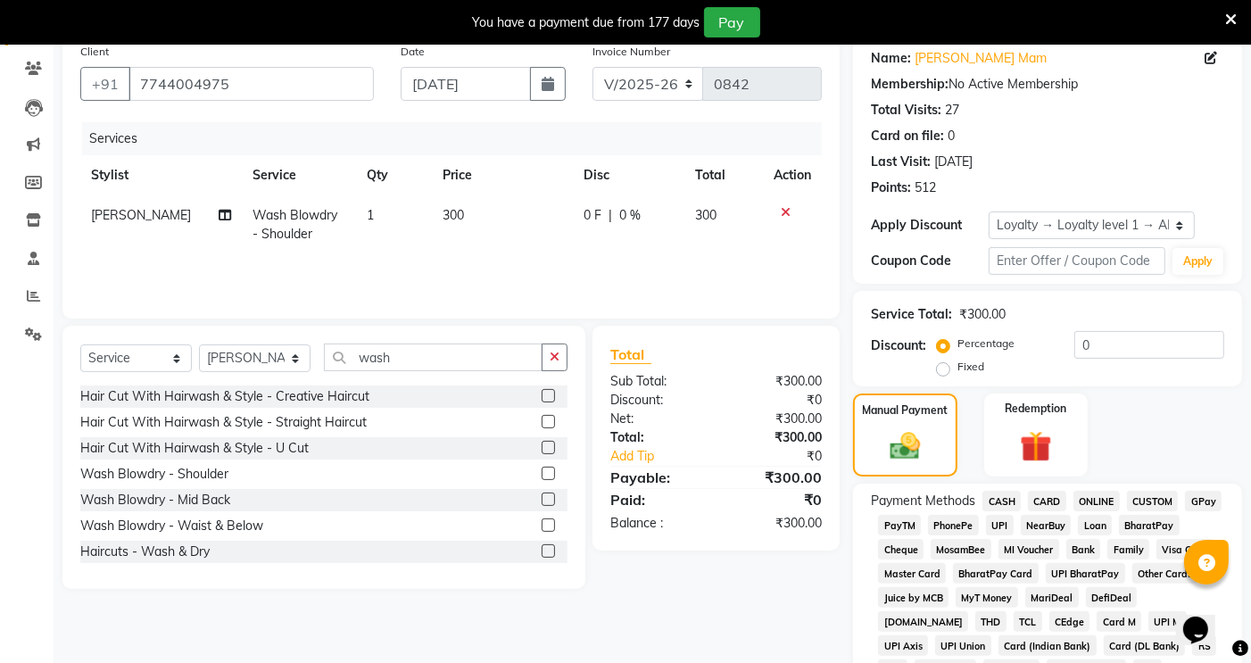
click at [1006, 502] on span "CASH" at bounding box center [1001, 501] width 38 height 21
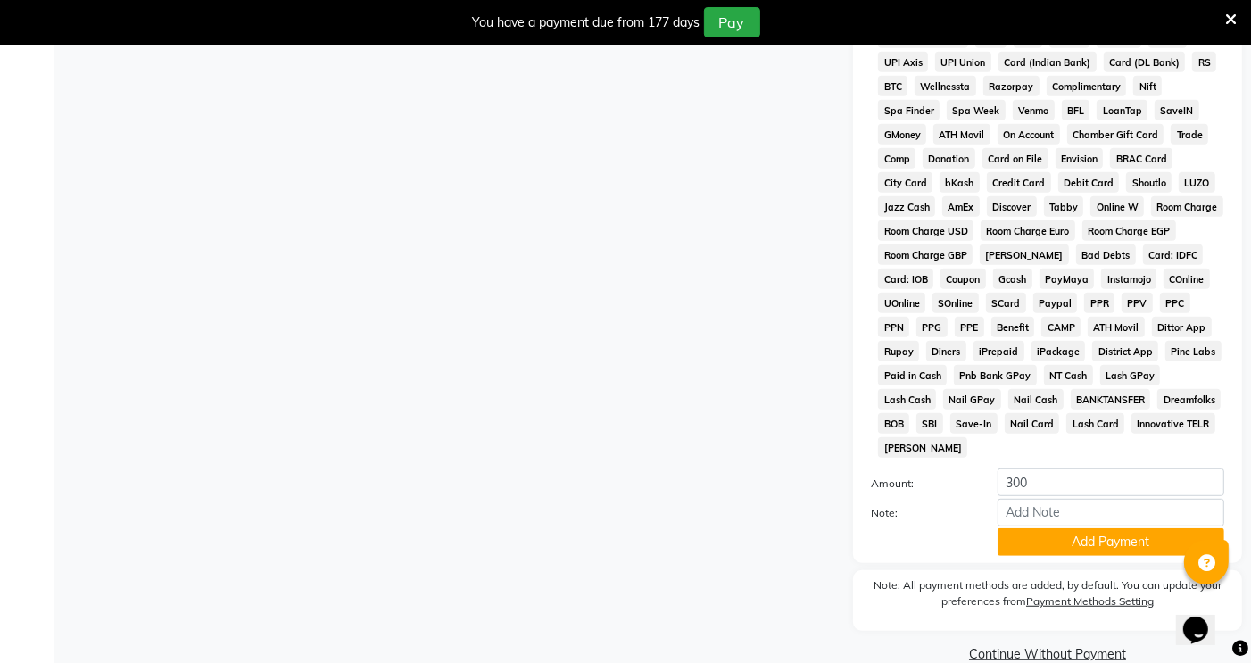
scroll to position [738, 0]
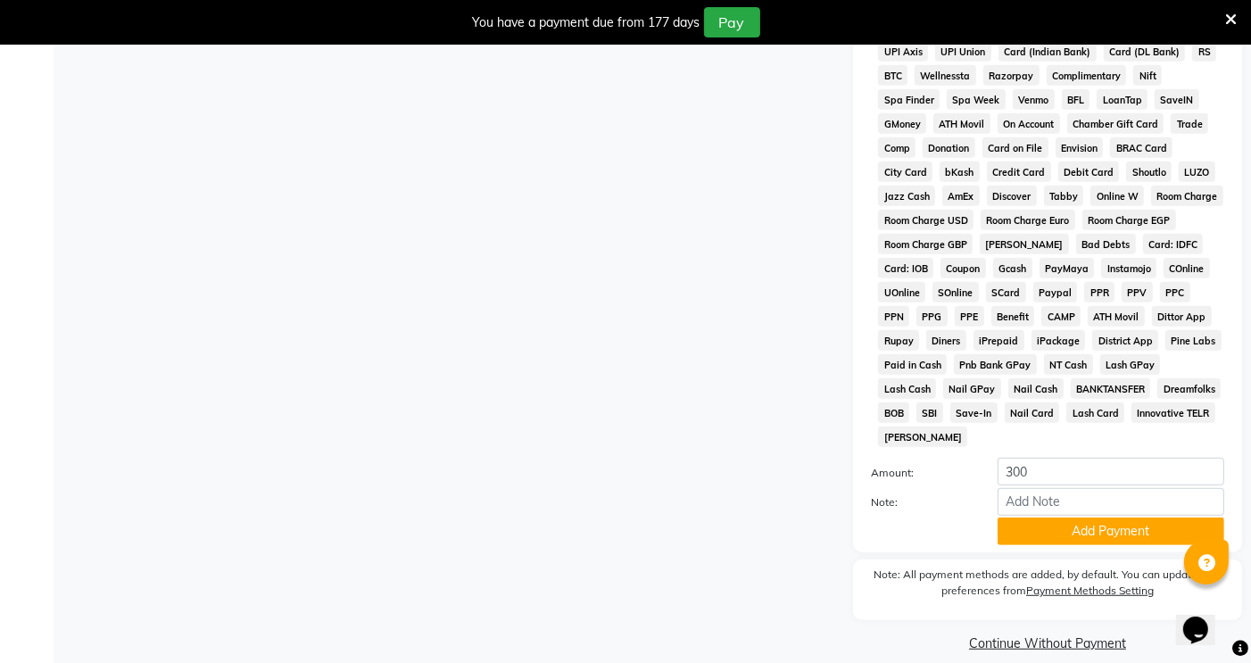
click at [1102, 526] on div "Payment Methods CASH CARD ONLINE CUSTOM GPay PayTM PhonePe UPI NearBuy Loan Bha…" at bounding box center [1047, 220] width 389 height 663
click at [1103, 517] on button "Add Payment" at bounding box center [1110, 531] width 227 height 28
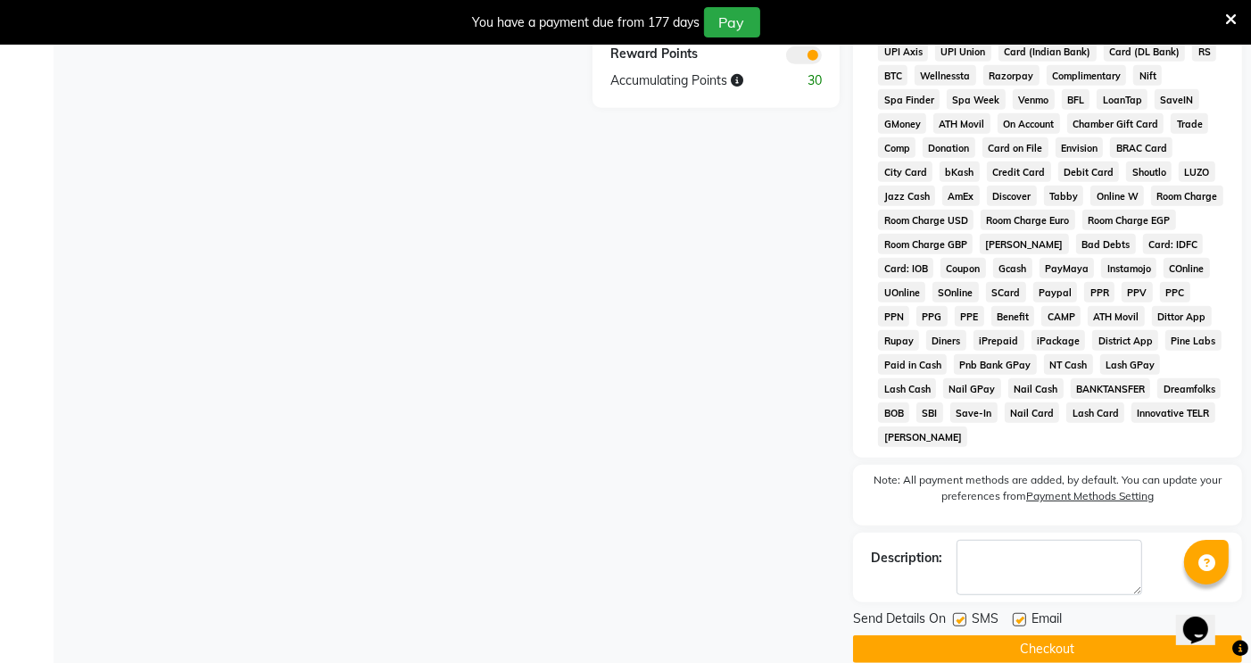
click at [1044, 639] on button "Checkout" at bounding box center [1047, 649] width 389 height 28
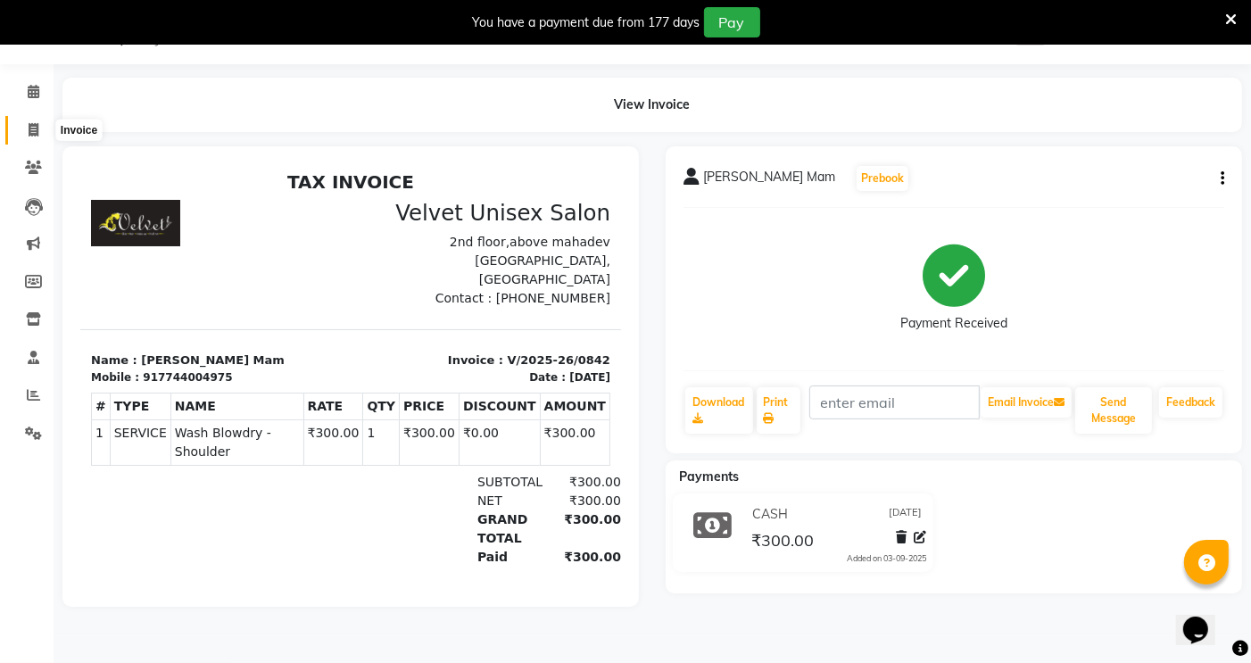
click at [32, 130] on icon at bounding box center [34, 129] width 10 height 13
select select "5384"
select select "service"
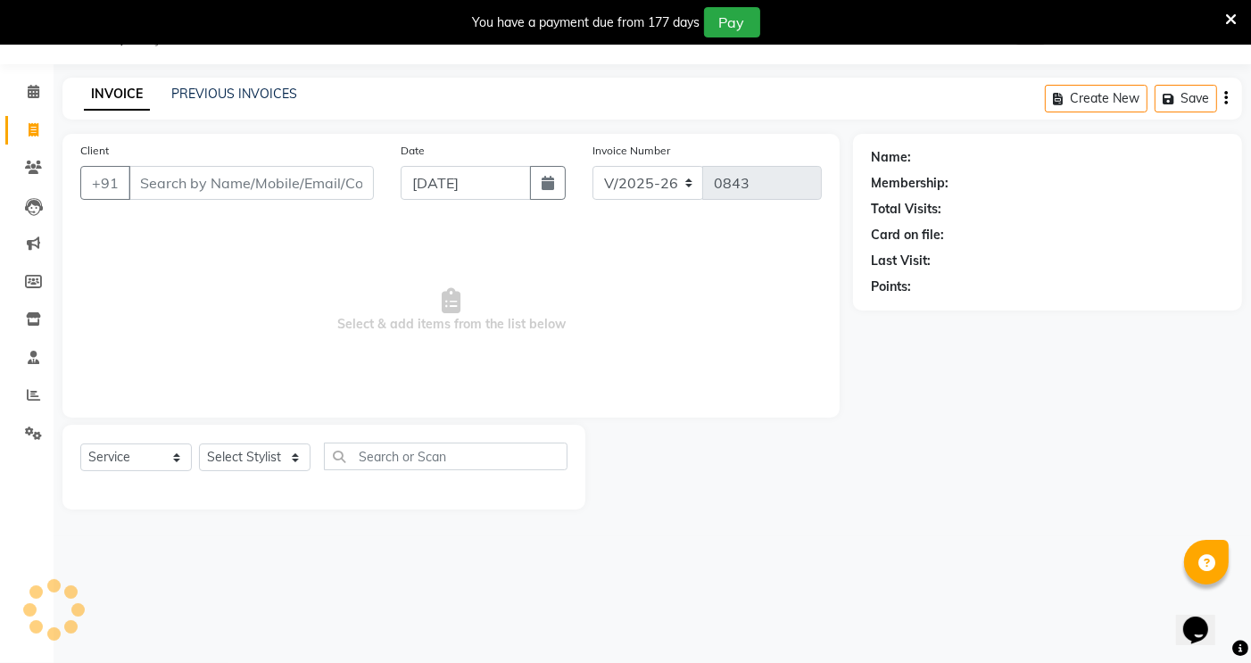
click at [235, 185] on input "Client" at bounding box center [250, 183] width 245 height 34
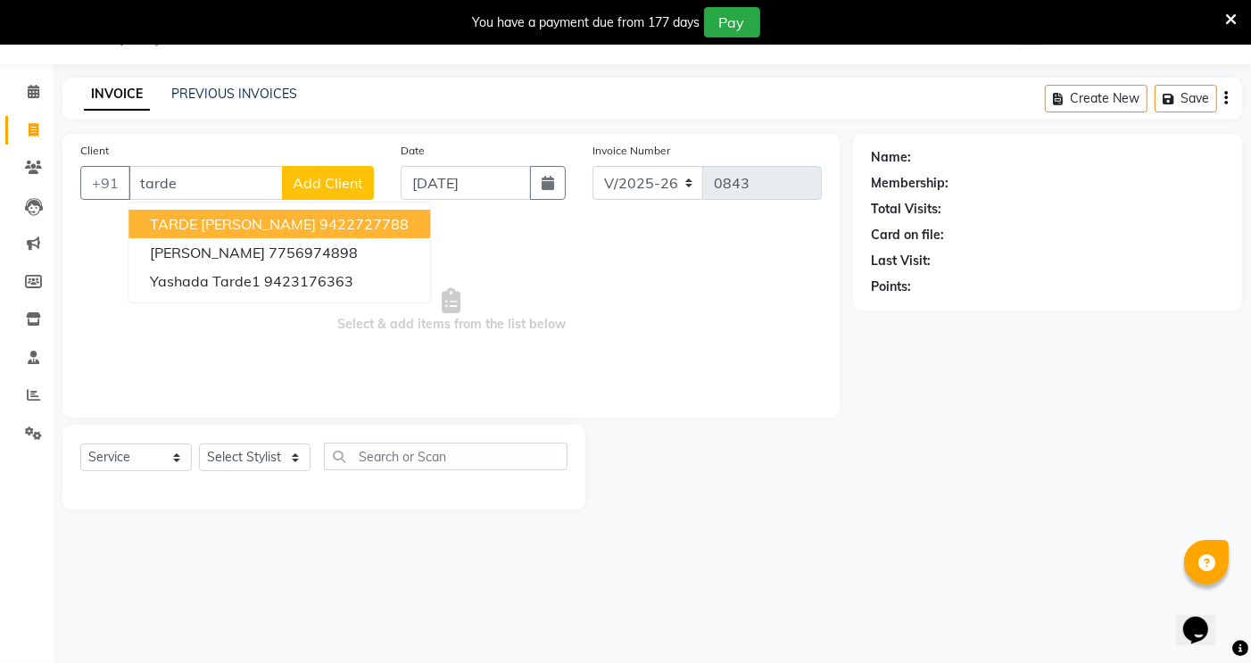
click at [206, 225] on span "TARDE [PERSON_NAME]" at bounding box center [233, 224] width 166 height 18
type input "9422727788"
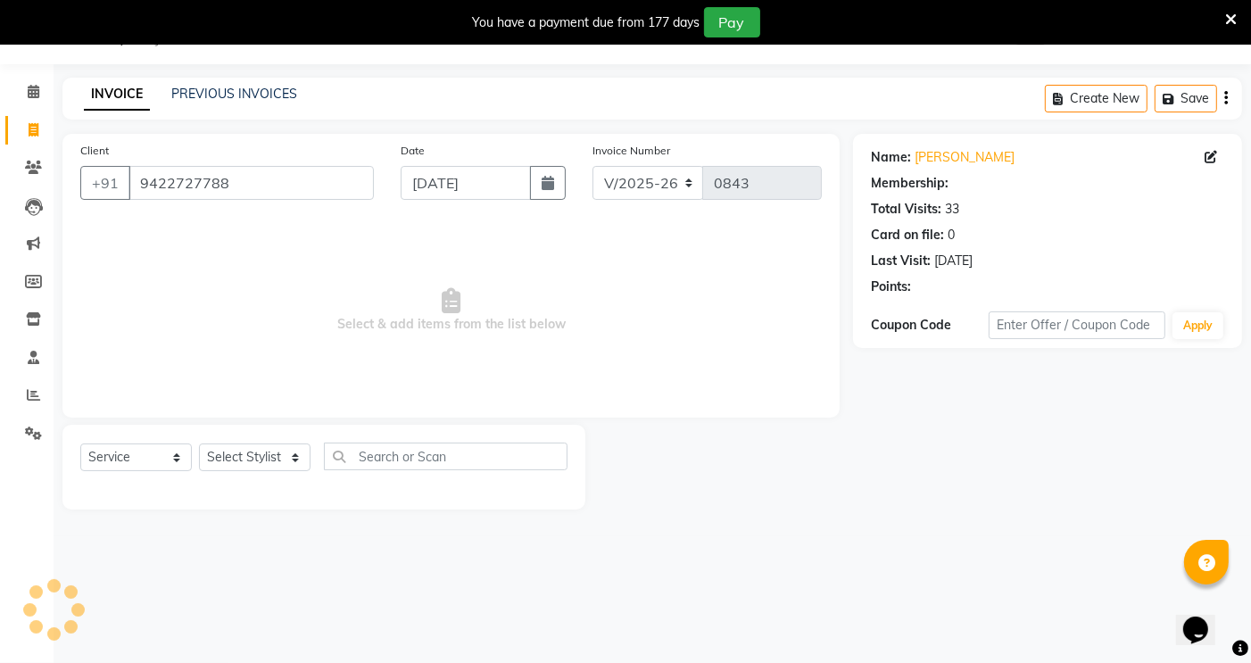
select select "1: Object"
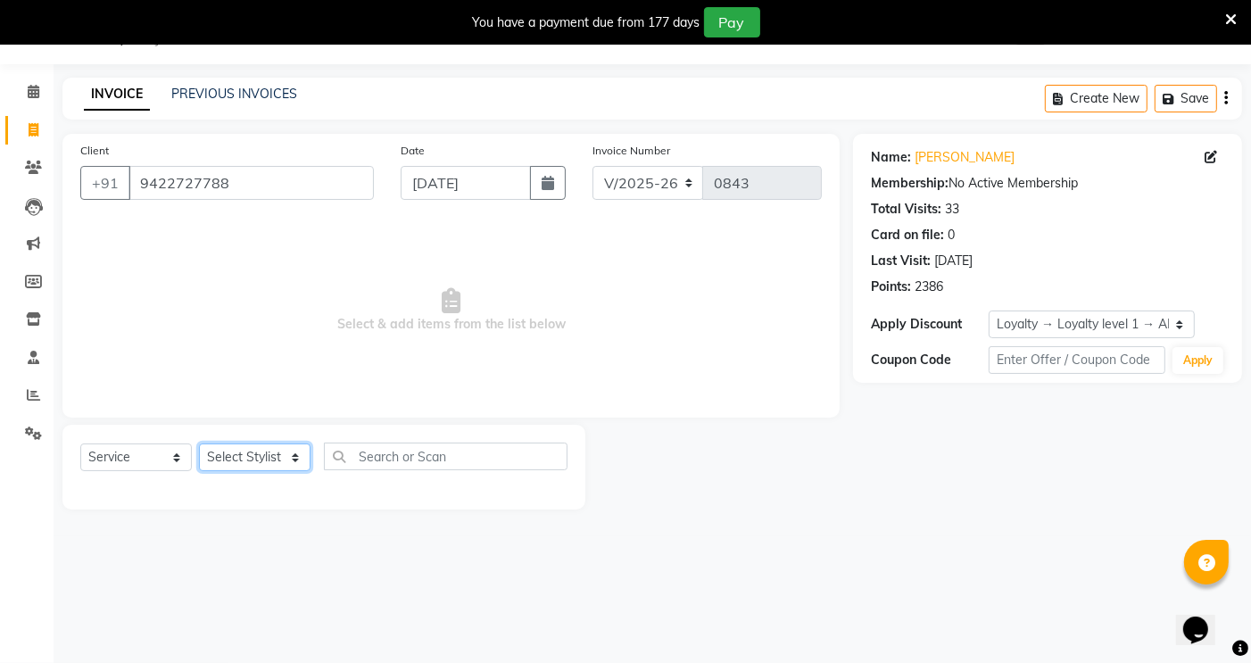
click at [261, 455] on select "Select Stylist [PERSON_NAME] [PERSON_NAME] [PERSON_NAME] sagar nadrekar [PERSON…" at bounding box center [254, 457] width 111 height 28
select select "90585"
click at [199, 444] on select "Select Stylist [PERSON_NAME] [PERSON_NAME] [PERSON_NAME] sagar nadrekar [PERSON…" at bounding box center [254, 457] width 111 height 28
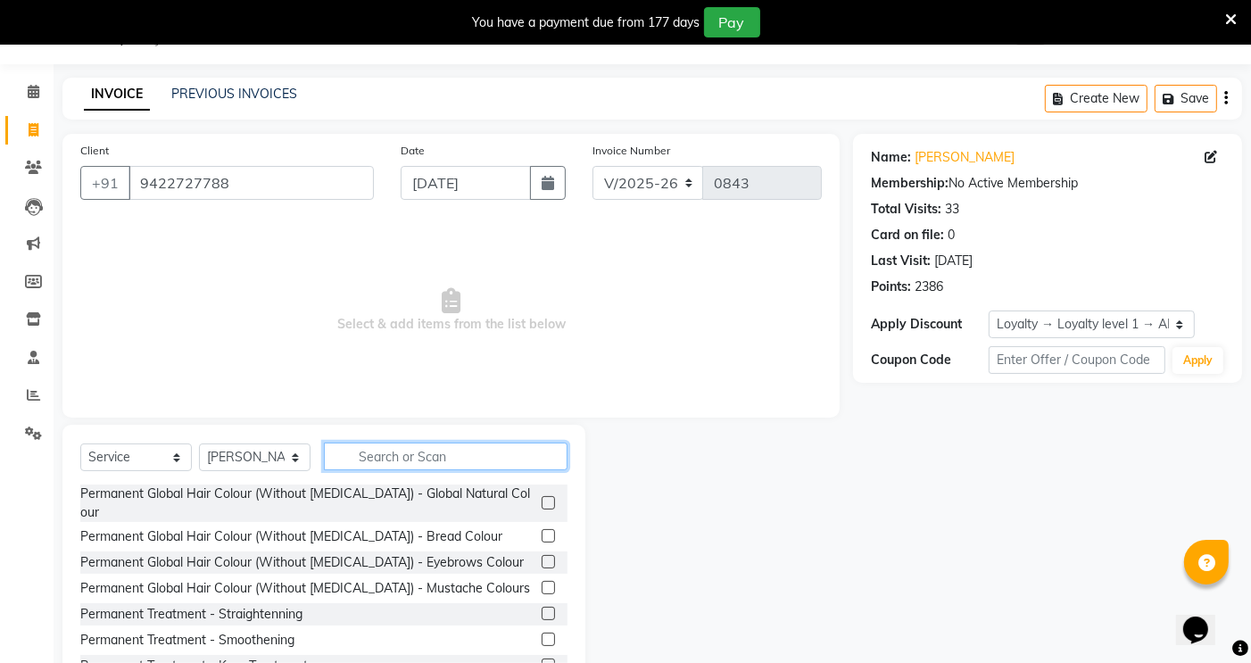
click at [375, 465] on input "text" at bounding box center [446, 456] width 244 height 28
click at [541, 496] on label at bounding box center [547, 502] width 13 height 13
click at [541, 498] on input "checkbox" at bounding box center [547, 504] width 12 height 12
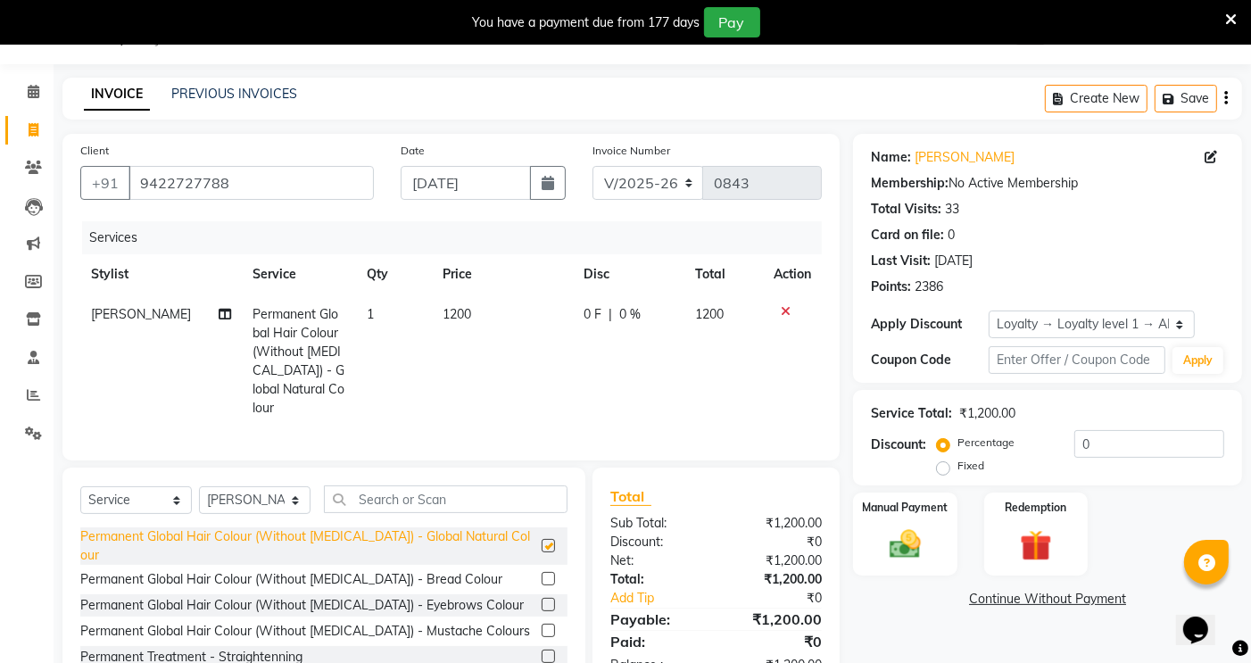
checkbox input "false"
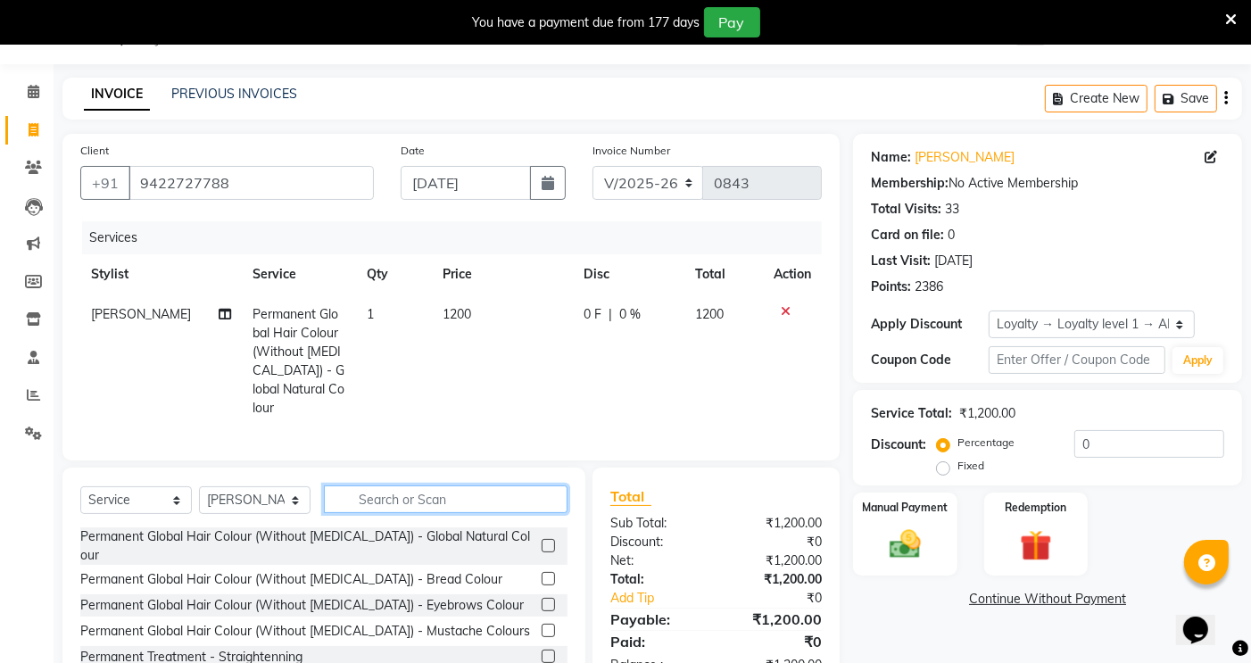
click at [385, 495] on input "text" at bounding box center [446, 499] width 244 height 28
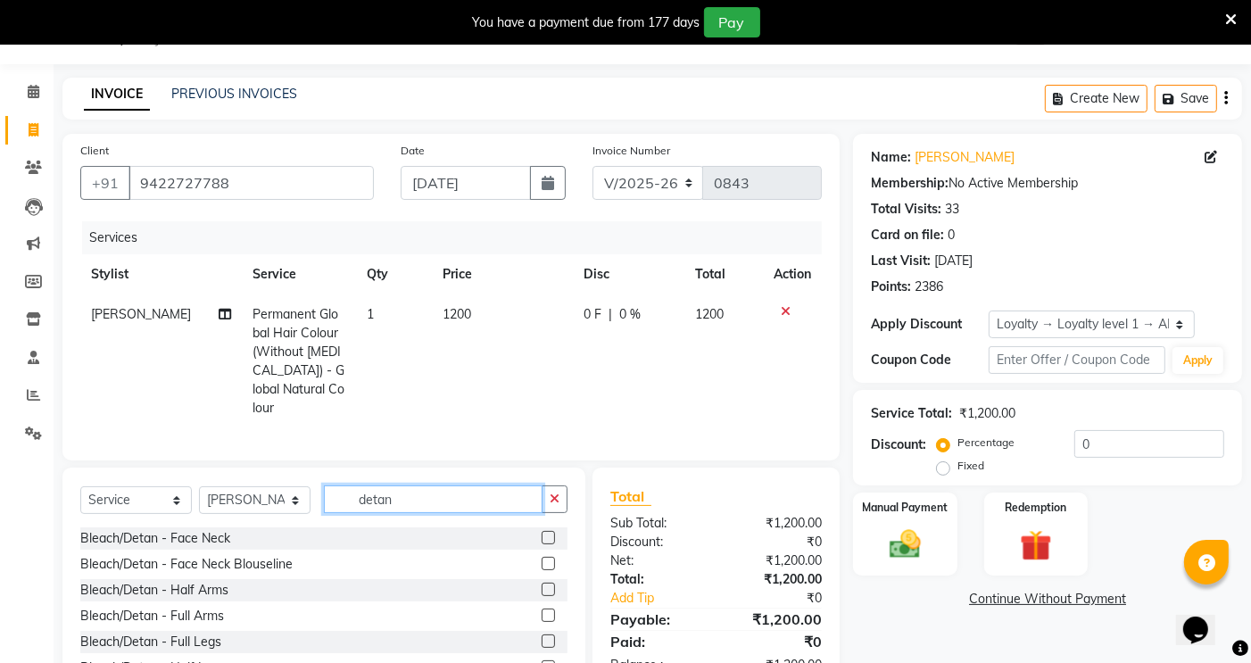
type input "detan"
click at [541, 532] on label at bounding box center [547, 537] width 13 height 13
click at [541, 532] on input "checkbox" at bounding box center [547, 538] width 12 height 12
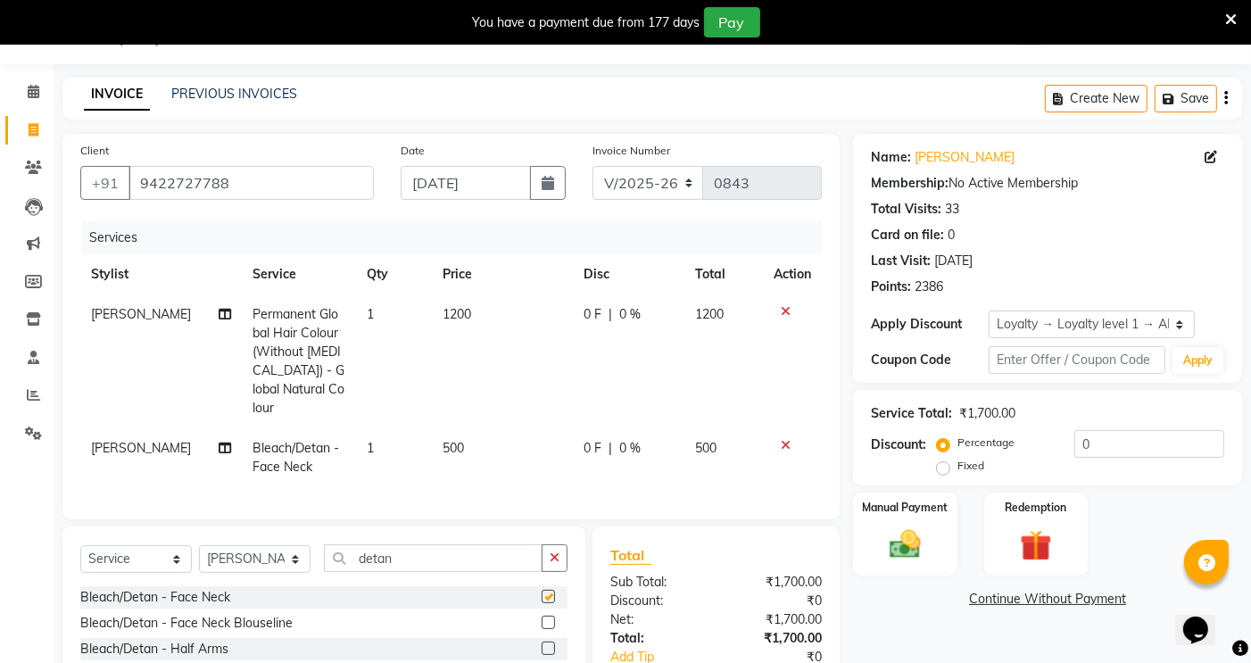
checkbox input "false"
click at [433, 544] on input "detan" at bounding box center [433, 558] width 219 height 28
type input "d"
type input "detan"
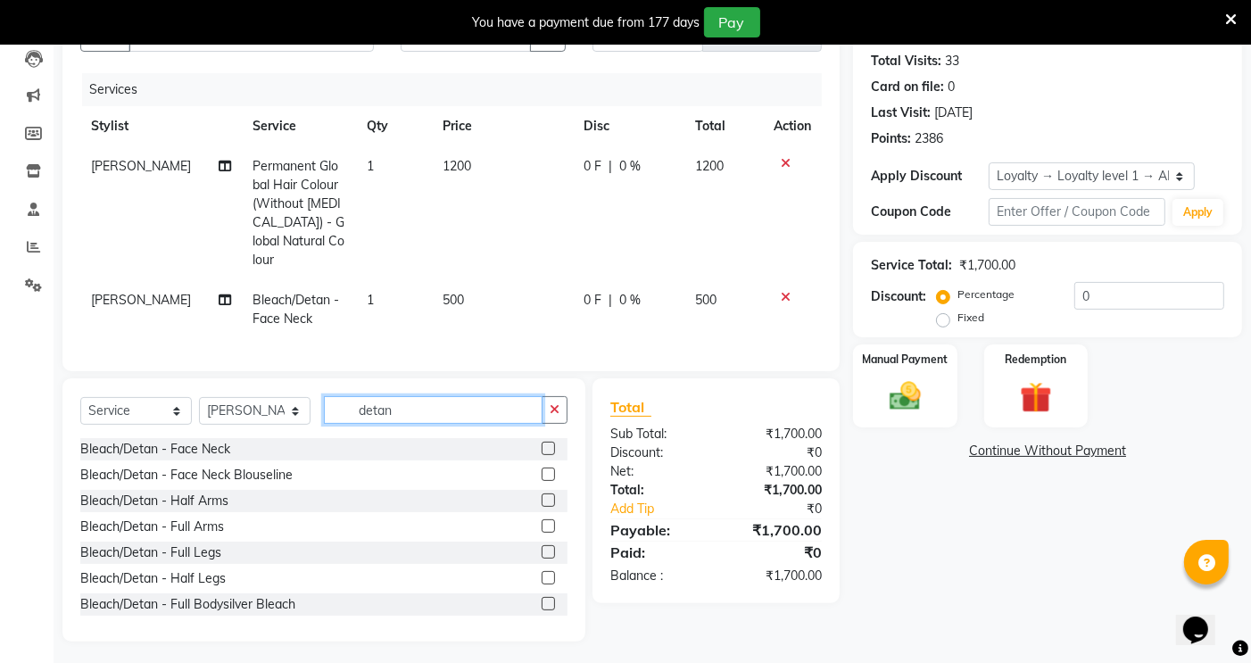
scroll to position [194, 0]
drag, startPoint x: 529, startPoint y: 521, endPoint x: 519, endPoint y: 520, distance: 9.9
click at [541, 521] on label at bounding box center [547, 524] width 13 height 13
click at [541, 521] on input "checkbox" at bounding box center [547, 526] width 12 height 12
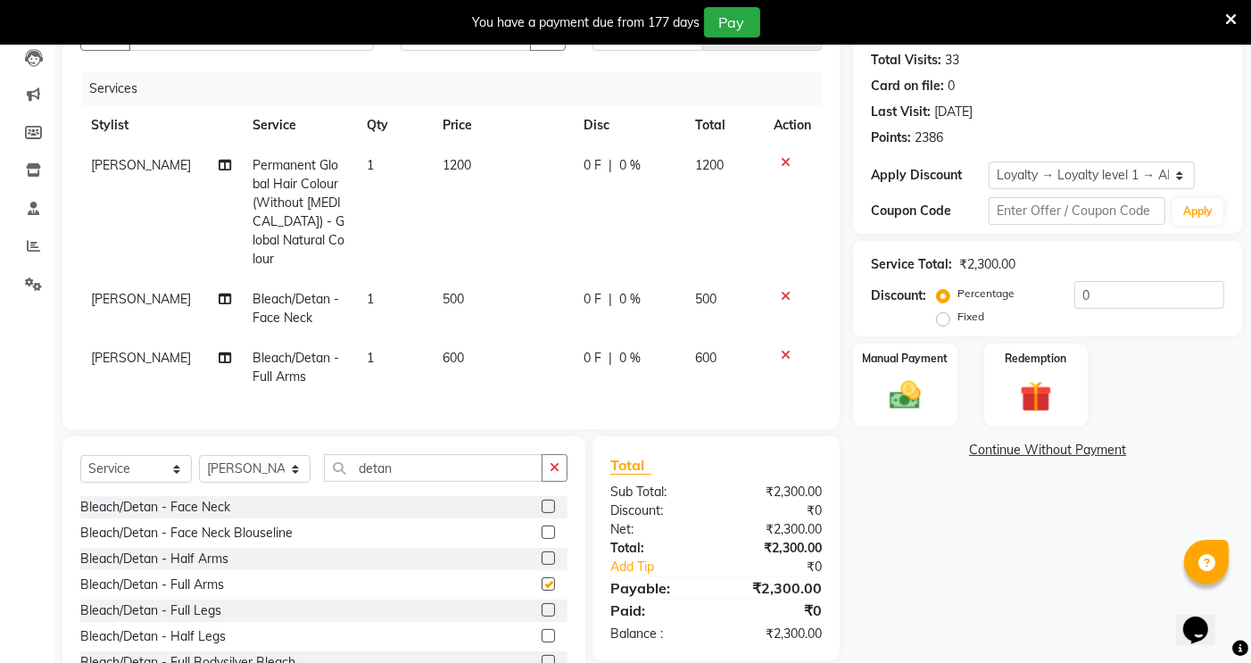
checkbox input "false"
click at [448, 464] on input "detan" at bounding box center [433, 468] width 219 height 28
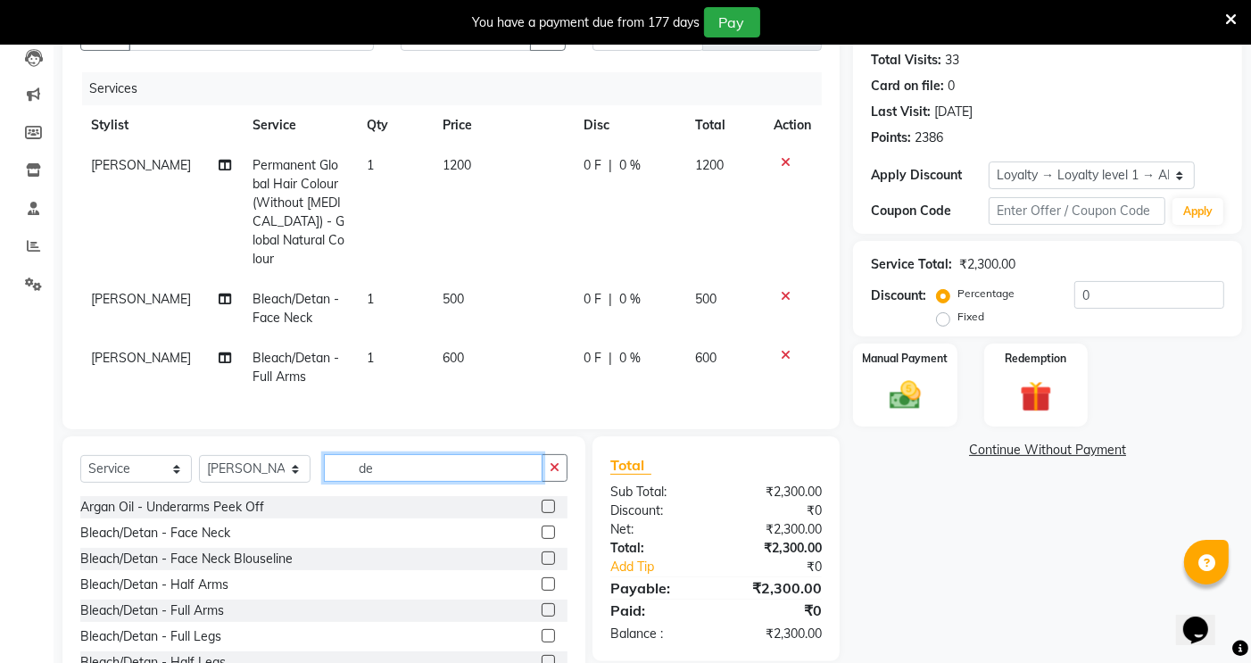
type input "d"
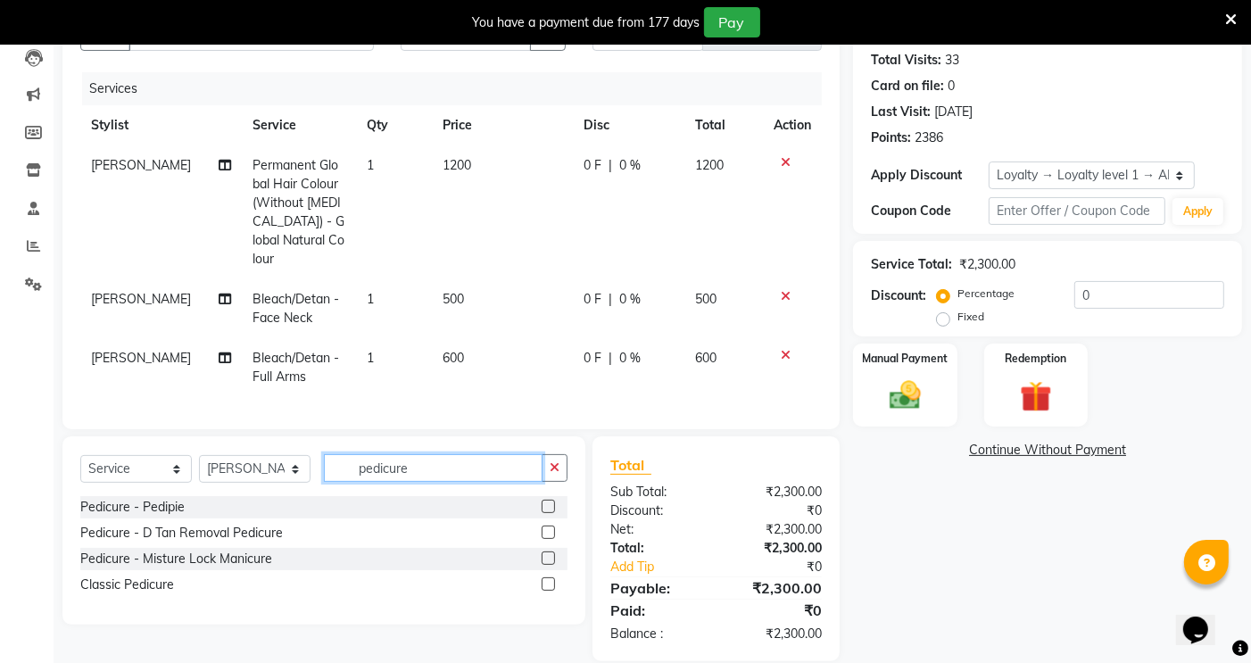
type input "pedicure"
click at [545, 501] on label at bounding box center [547, 505] width 13 height 13
click at [545, 501] on input "checkbox" at bounding box center [547, 507] width 12 height 12
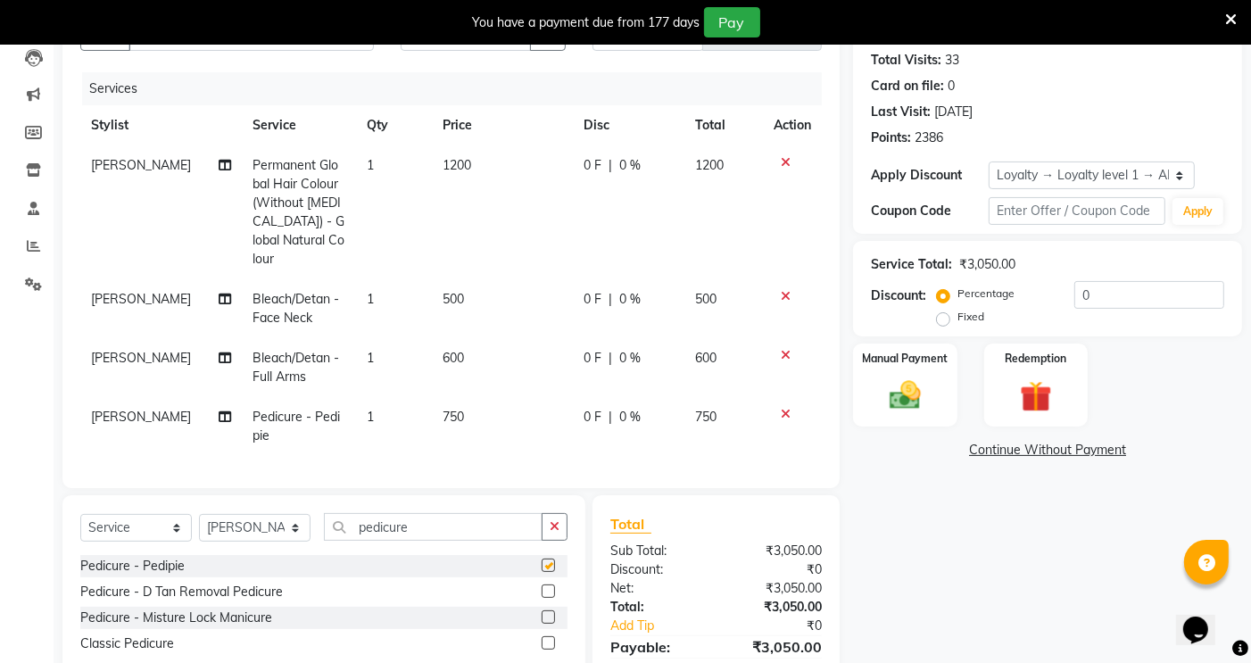
checkbox input "false"
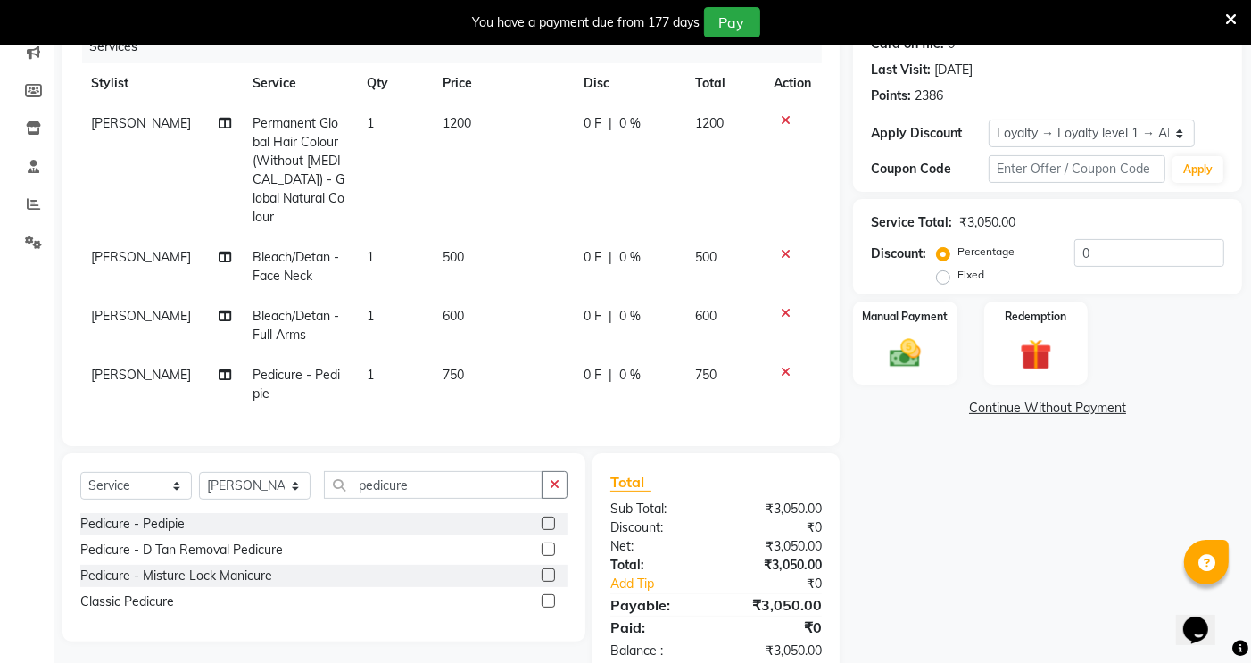
scroll to position [273, 0]
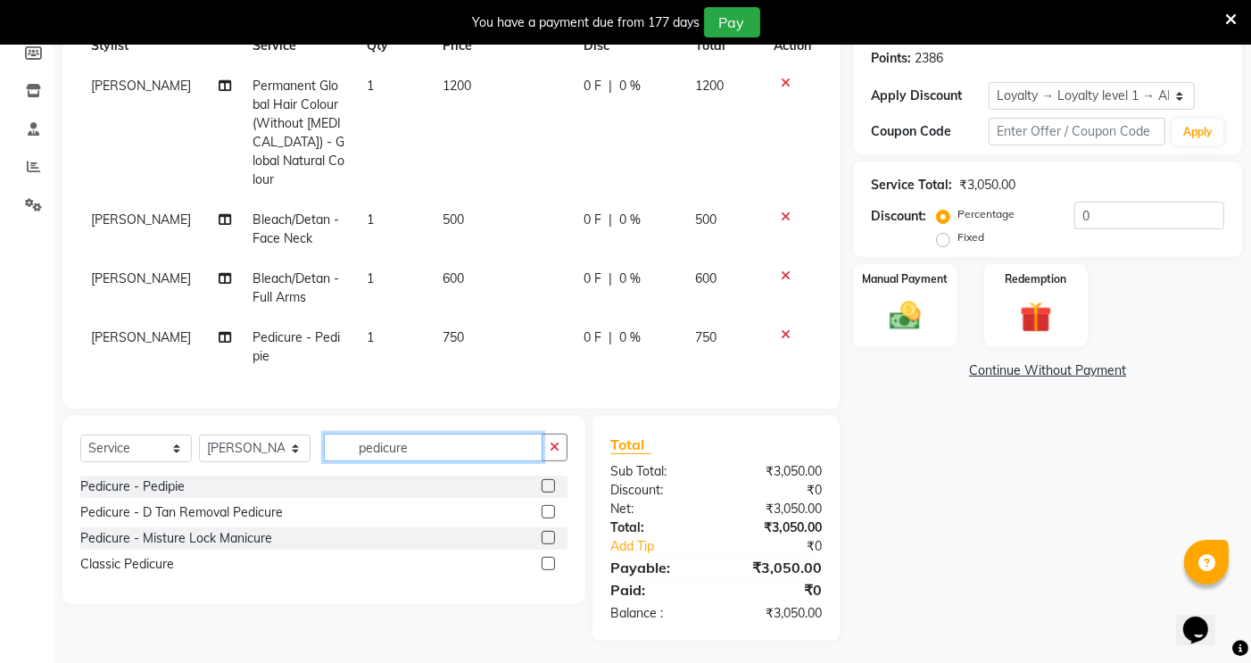
click at [419, 443] on input "pedicure" at bounding box center [433, 447] width 219 height 28
click at [432, 444] on input "pedicure" at bounding box center [433, 447] width 219 height 28
type input "p"
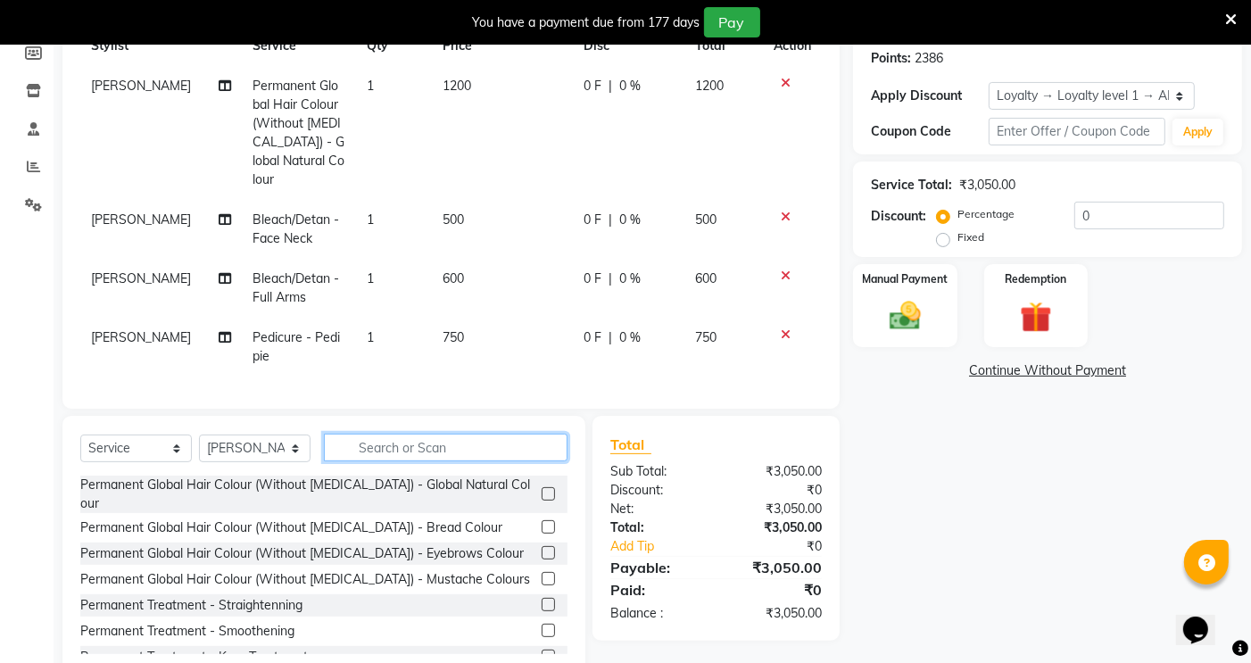
click at [452, 438] on input "text" at bounding box center [446, 447] width 244 height 28
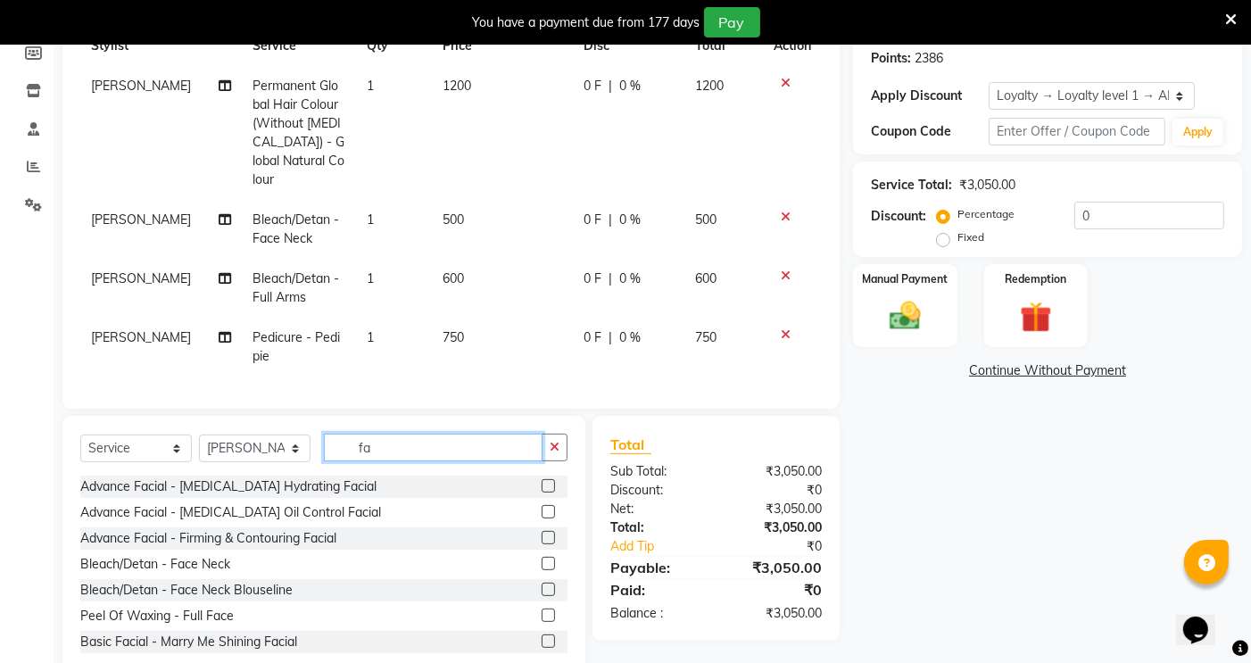
type input "f"
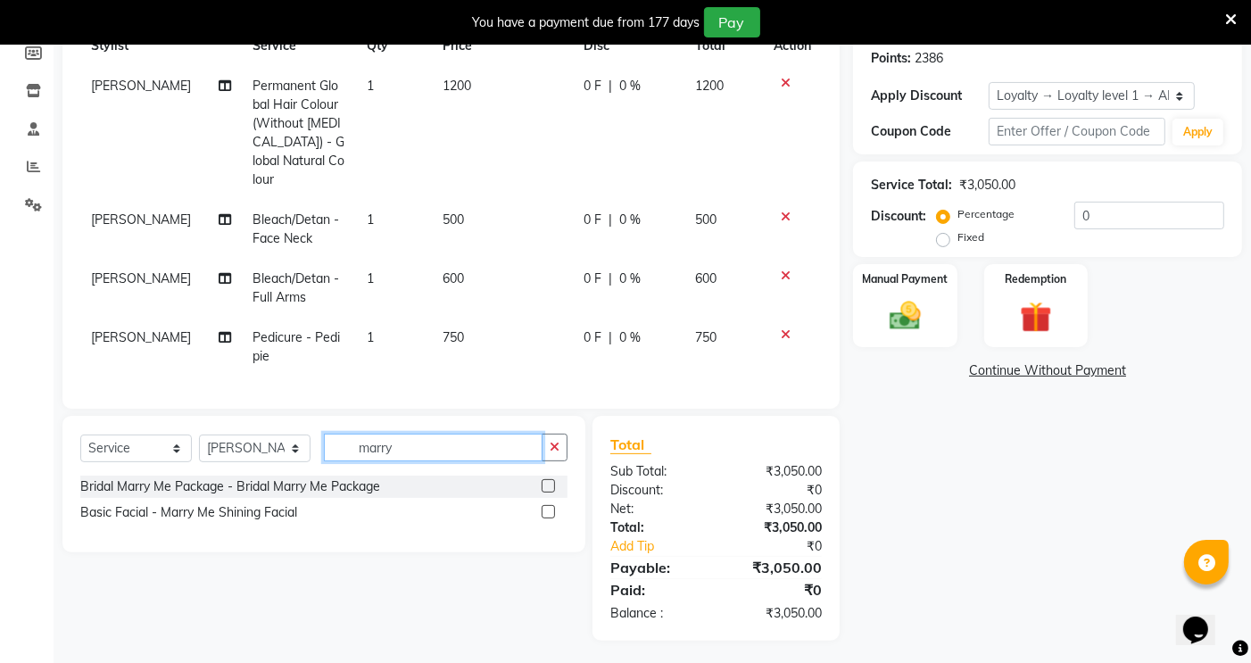
type input "marry"
click at [549, 506] on label at bounding box center [547, 511] width 13 height 13
click at [549, 507] on input "checkbox" at bounding box center [547, 513] width 12 height 12
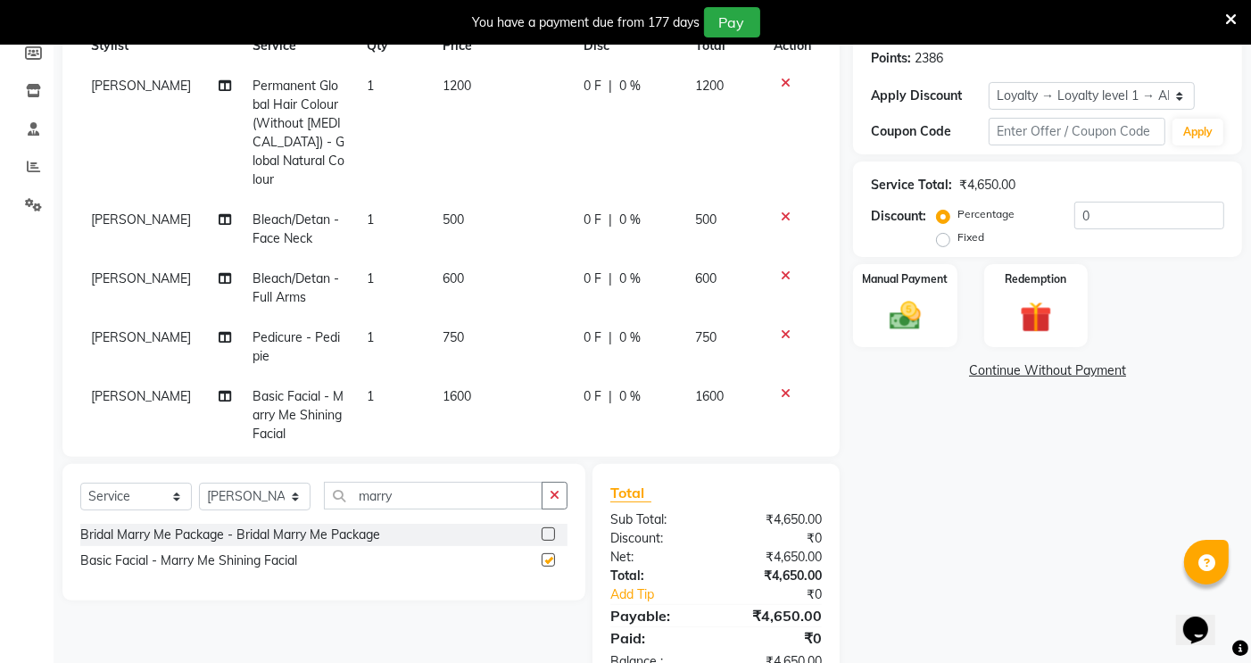
checkbox input "false"
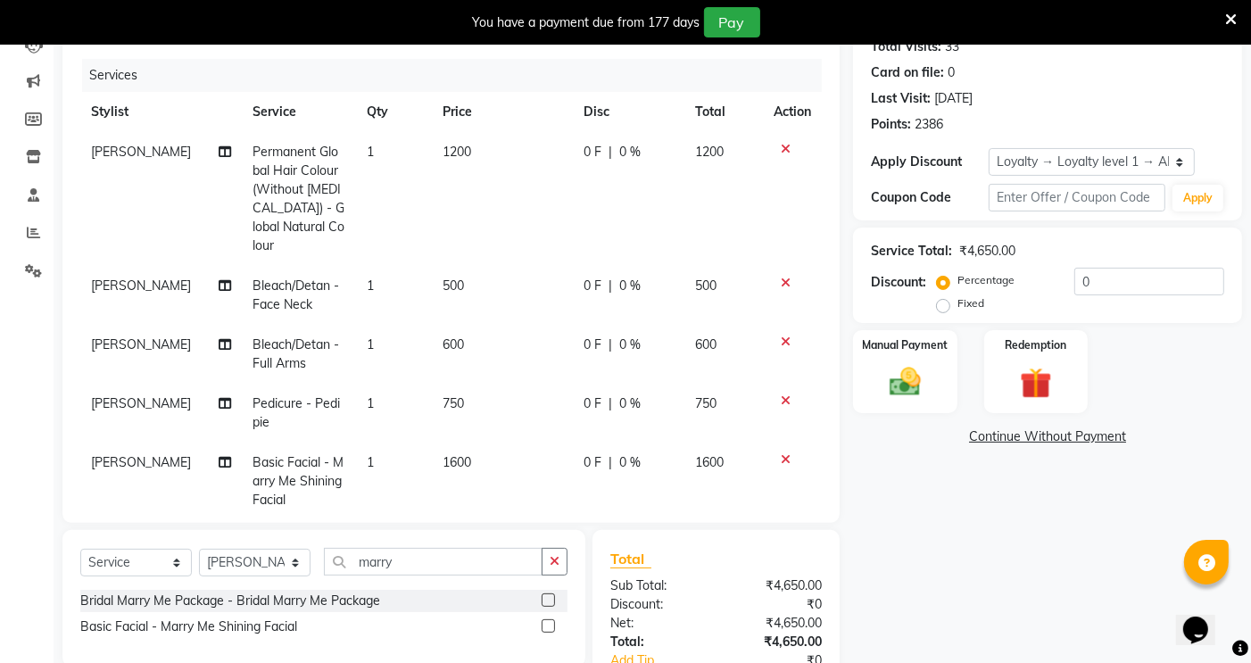
scroll to position [174, 0]
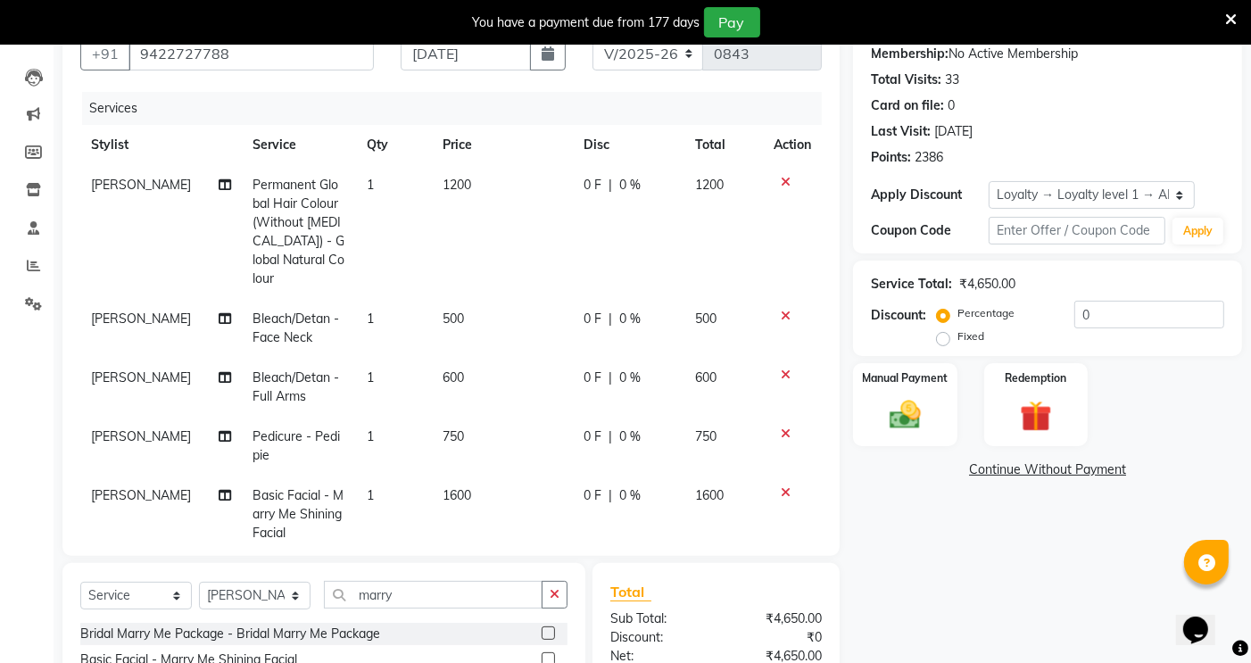
click at [442, 487] on span "1600" at bounding box center [456, 495] width 29 height 16
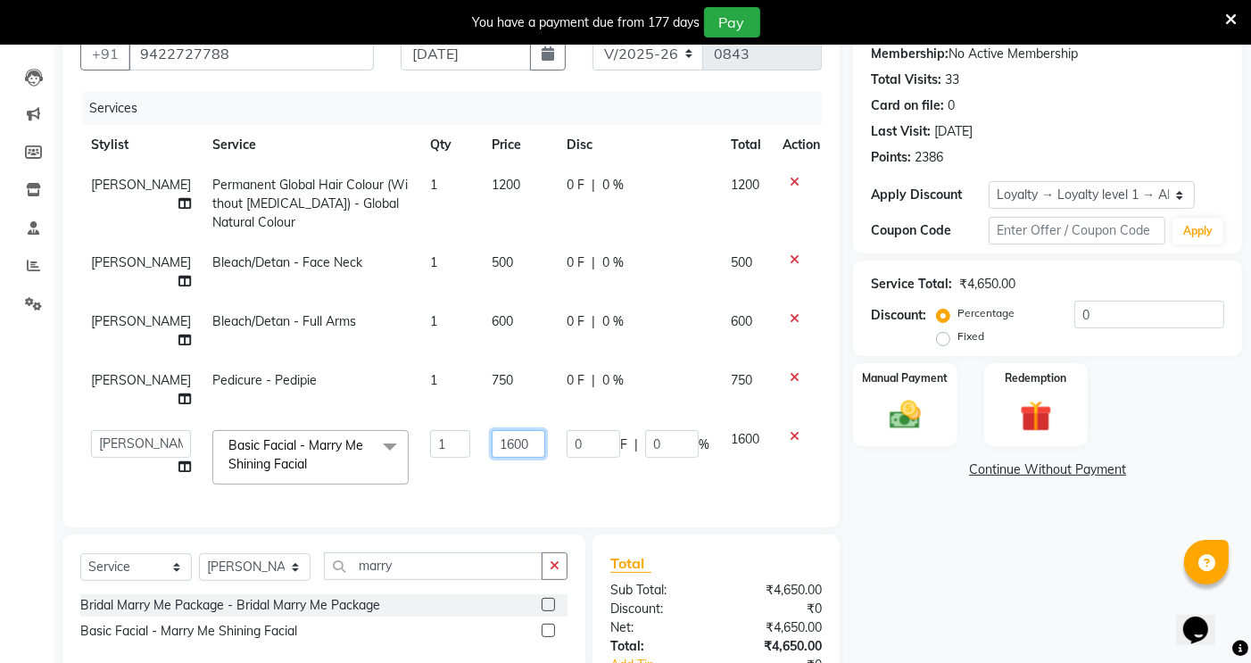
click at [491, 442] on input "1600" at bounding box center [518, 444] width 54 height 28
type input "1000"
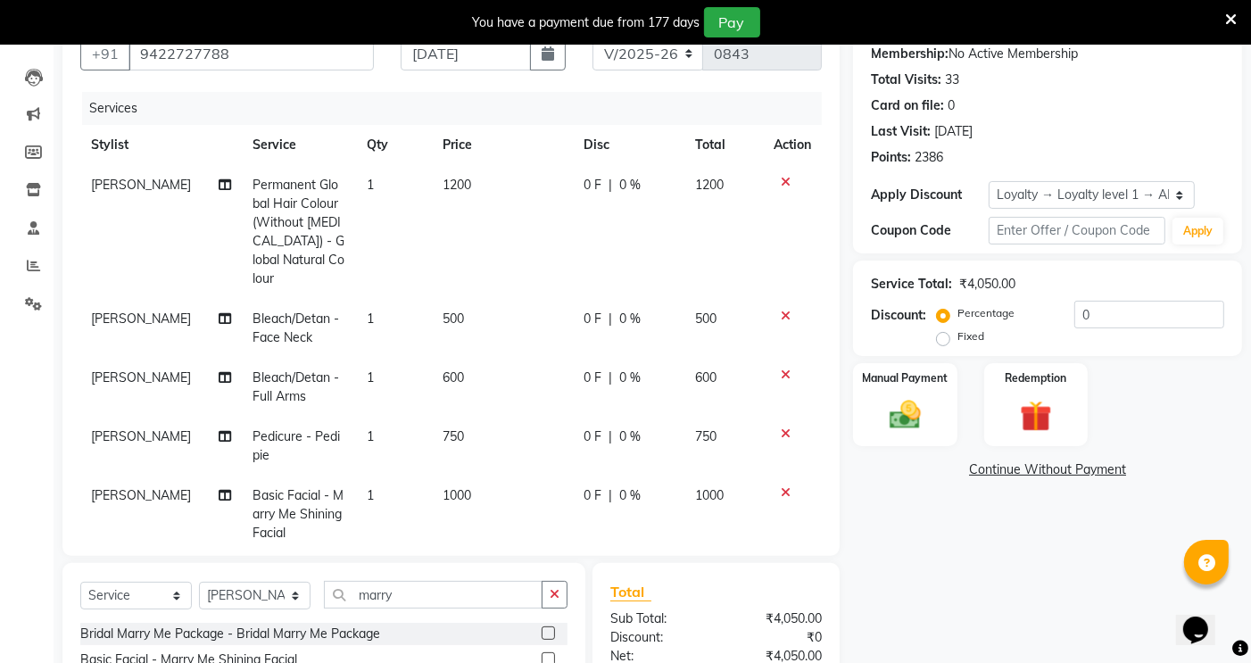
click at [497, 384] on tbody "[PERSON_NAME] Permanent Global Hair Colour (Without [MEDICAL_DATA]) - Global Na…" at bounding box center [450, 359] width 741 height 388
click at [442, 186] on span "1200" at bounding box center [456, 185] width 29 height 16
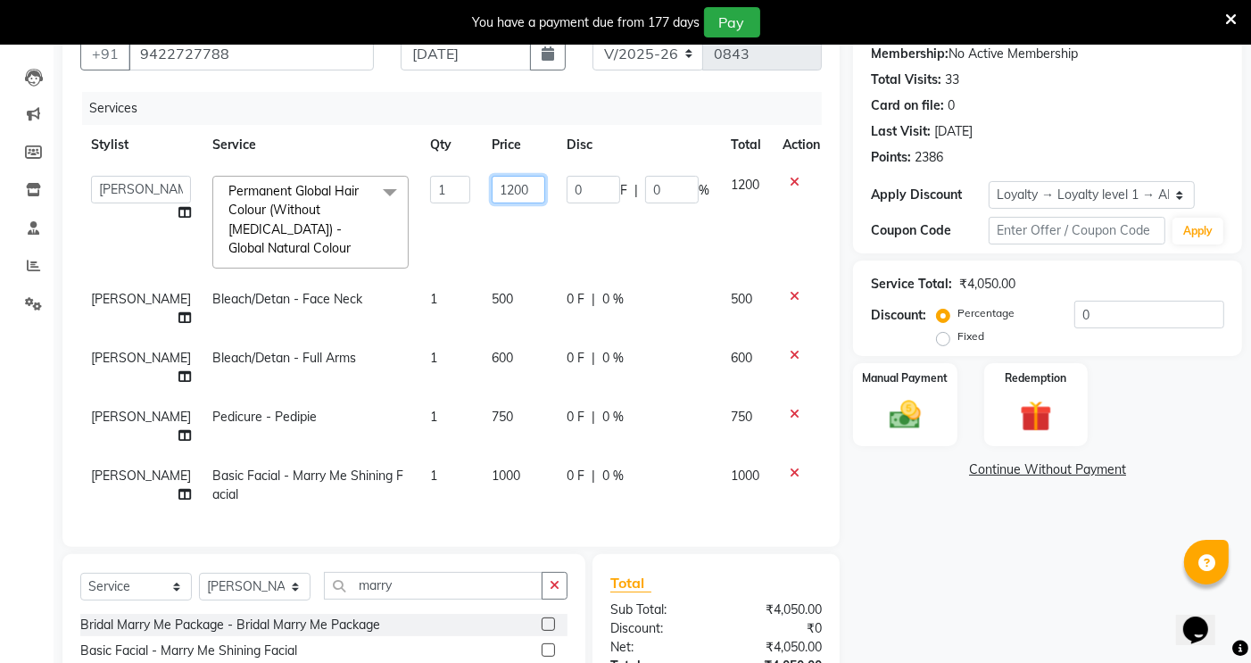
click at [491, 197] on input "1200" at bounding box center [518, 190] width 54 height 28
click at [491, 196] on input "1200" at bounding box center [518, 190] width 54 height 28
type input "1000"
click at [501, 216] on td "1000" at bounding box center [518, 222] width 75 height 114
click at [422, 584] on input "marry" at bounding box center [433, 586] width 219 height 28
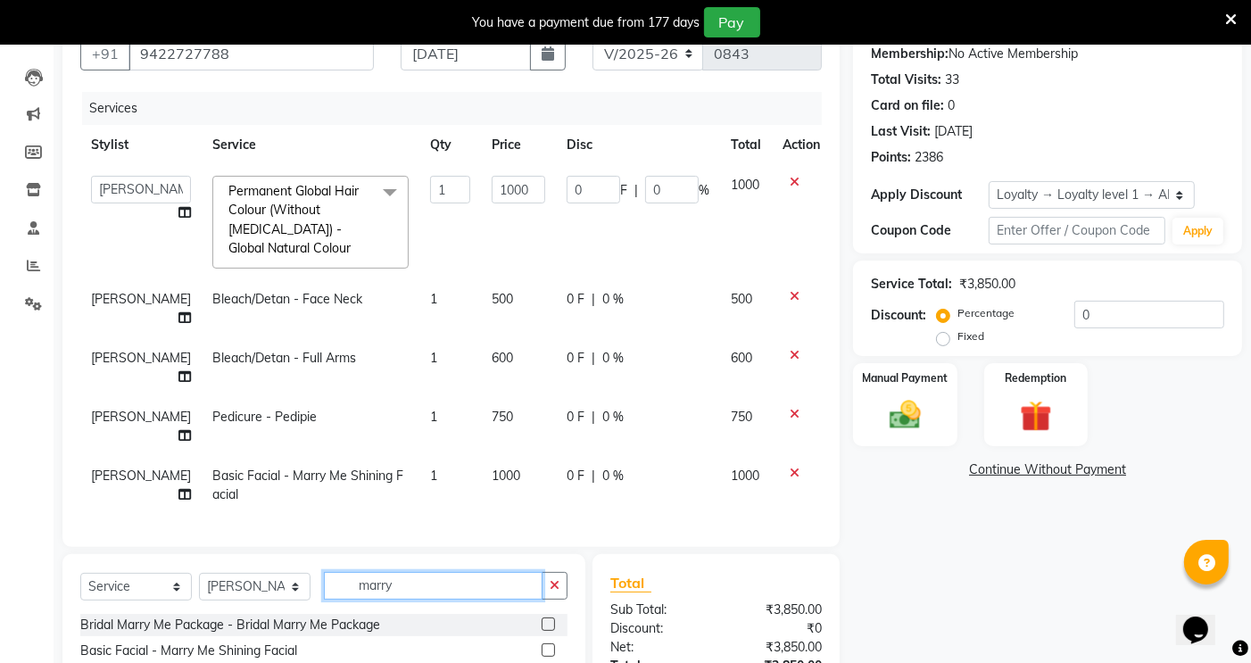
click at [430, 581] on input "marry" at bounding box center [433, 586] width 219 height 28
type input "m"
type input "threa"
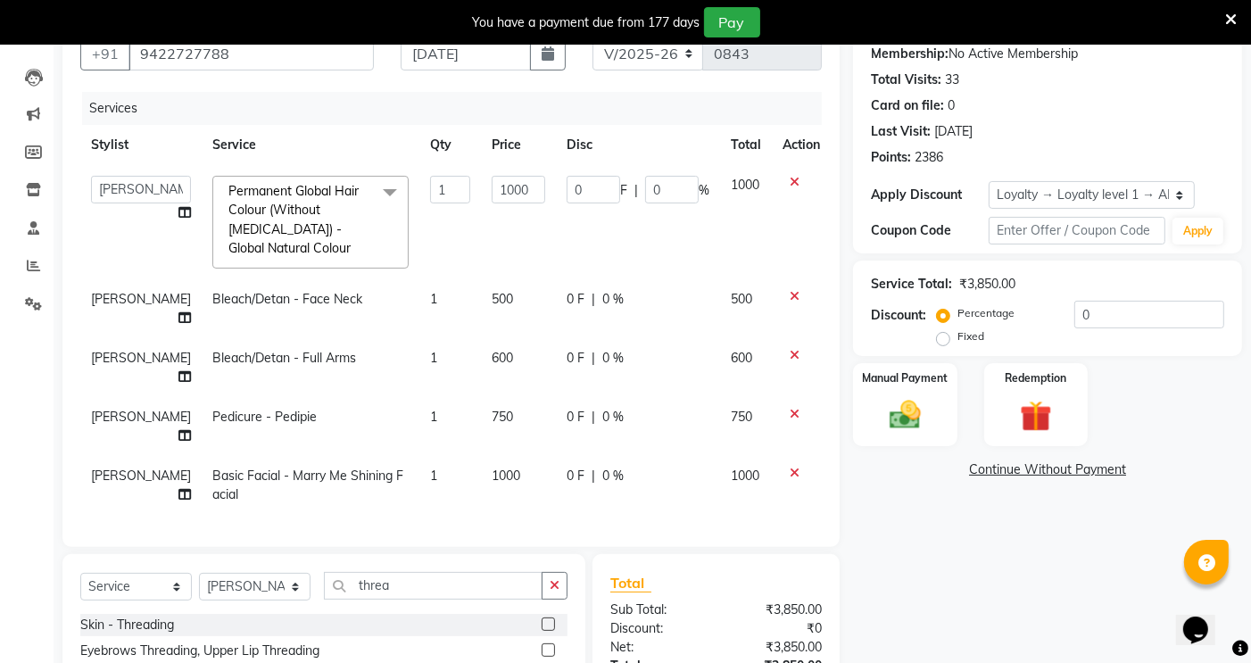
click at [544, 624] on label at bounding box center [547, 623] width 13 height 13
click at [544, 624] on input "checkbox" at bounding box center [547, 625] width 12 height 12
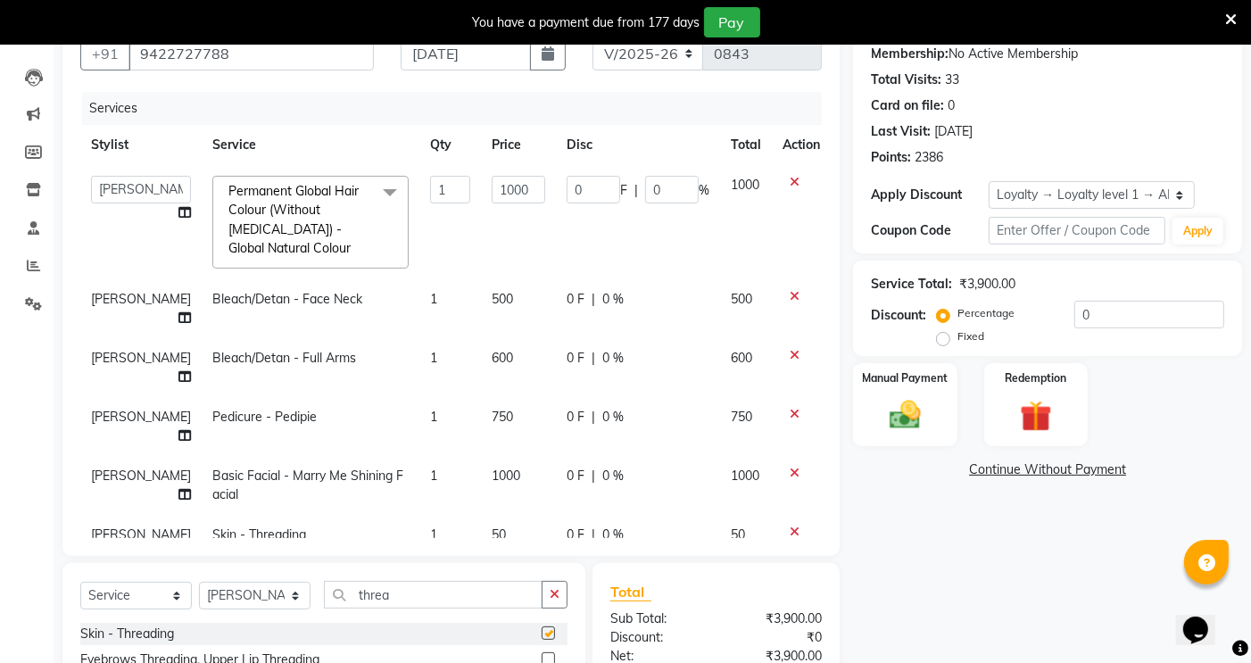
checkbox input "false"
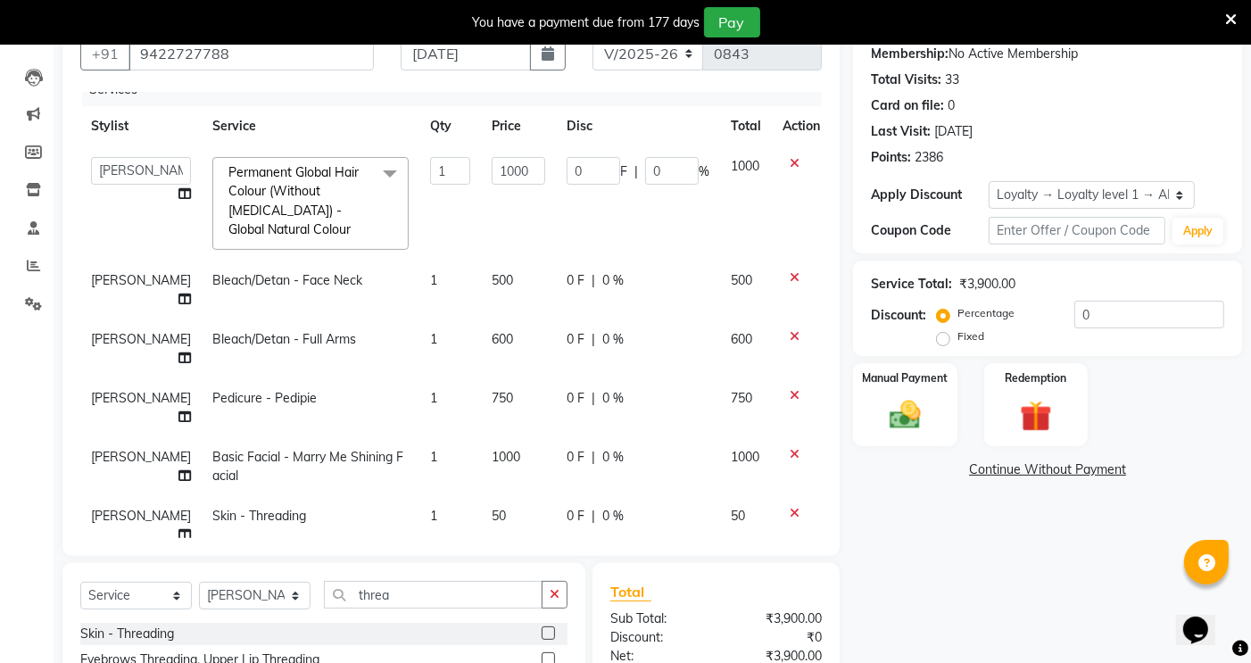
scroll to position [0, 0]
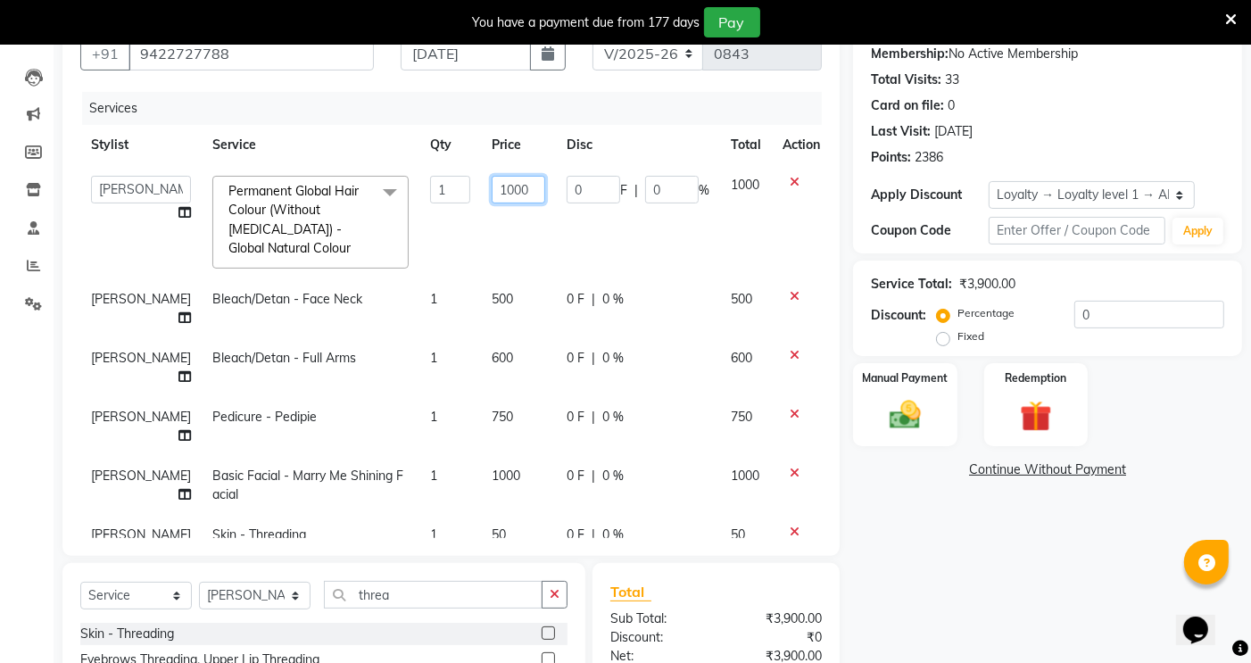
click at [491, 191] on input "1000" at bounding box center [518, 190] width 54 height 28
click at [491, 192] on input "1000" at bounding box center [518, 190] width 54 height 28
type input "1200"
click at [530, 224] on tr "[PERSON_NAME] [PERSON_NAME] [PERSON_NAME] sagar nadrekar [PERSON_NAME] [PERSON_…" at bounding box center [455, 222] width 750 height 114
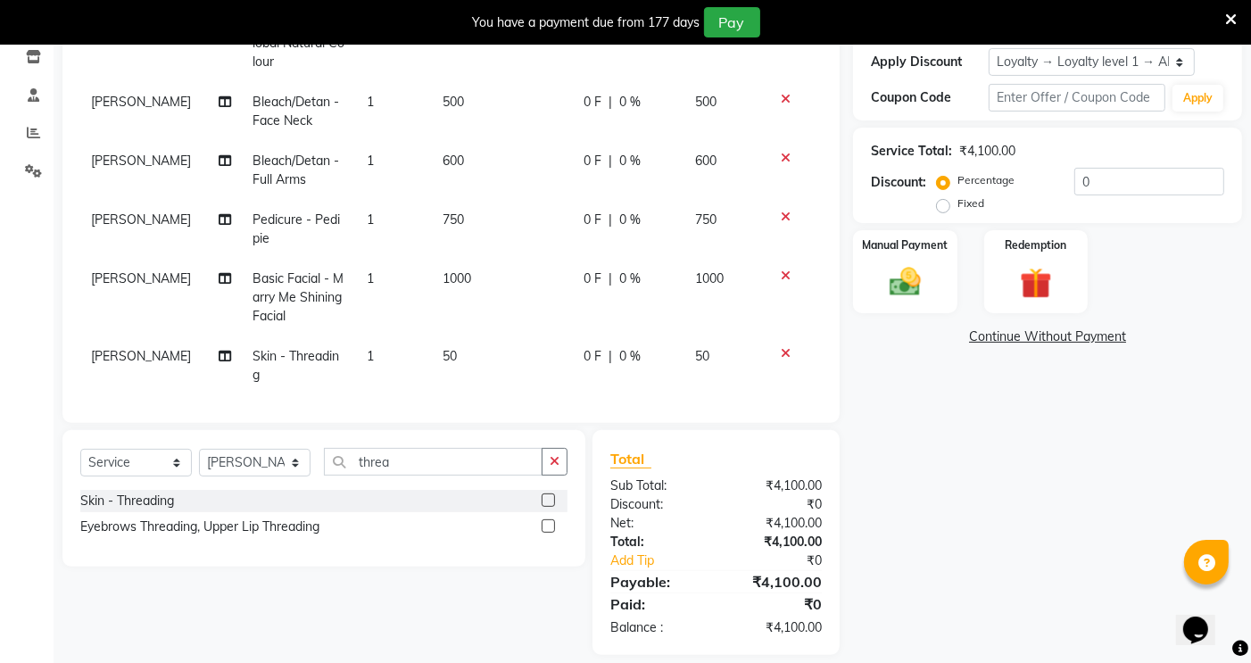
scroll to position [326, 0]
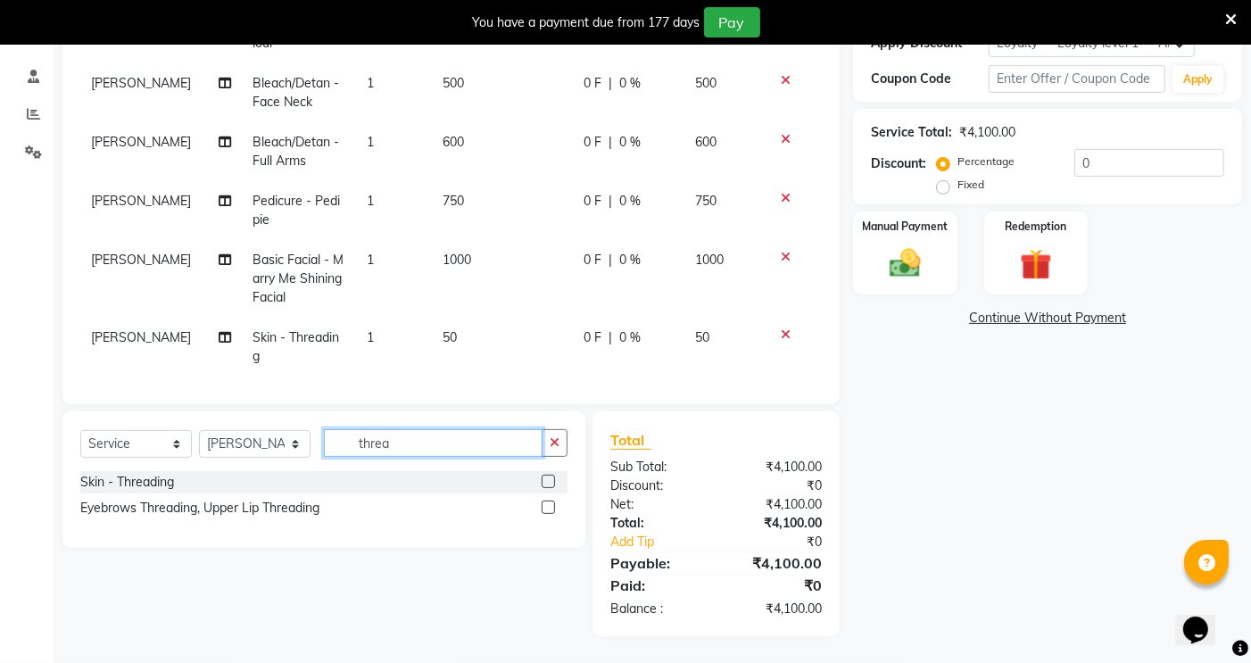
click at [409, 437] on input "threa" at bounding box center [433, 443] width 219 height 28
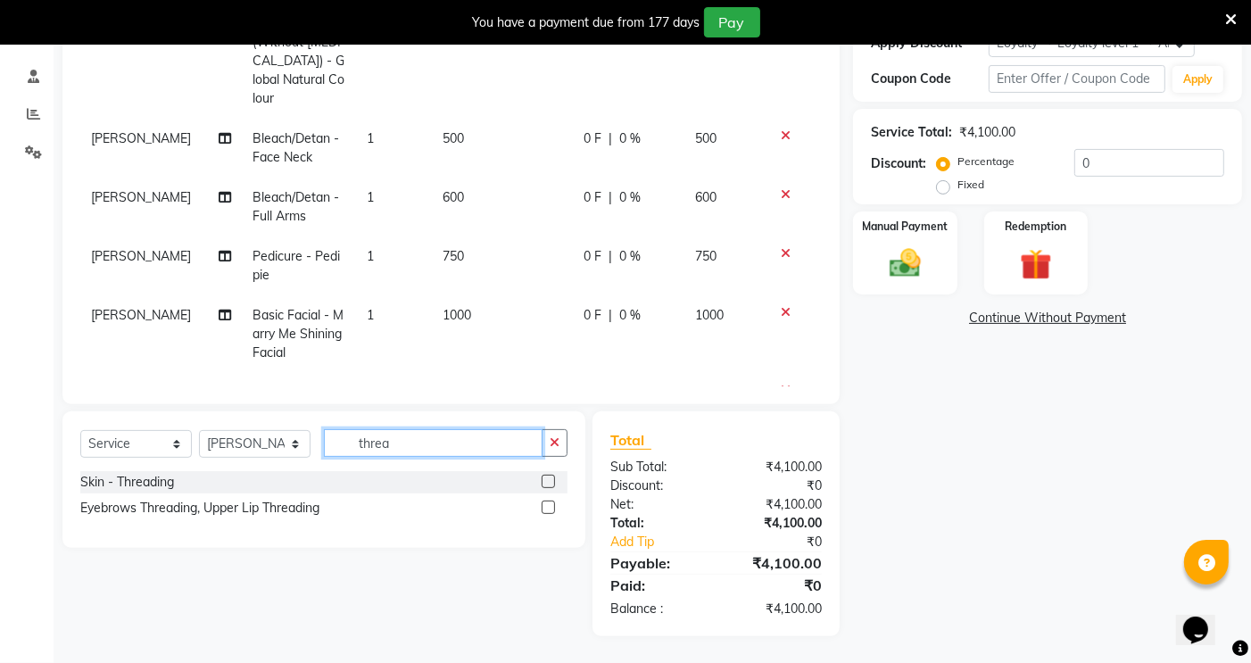
scroll to position [0, 0]
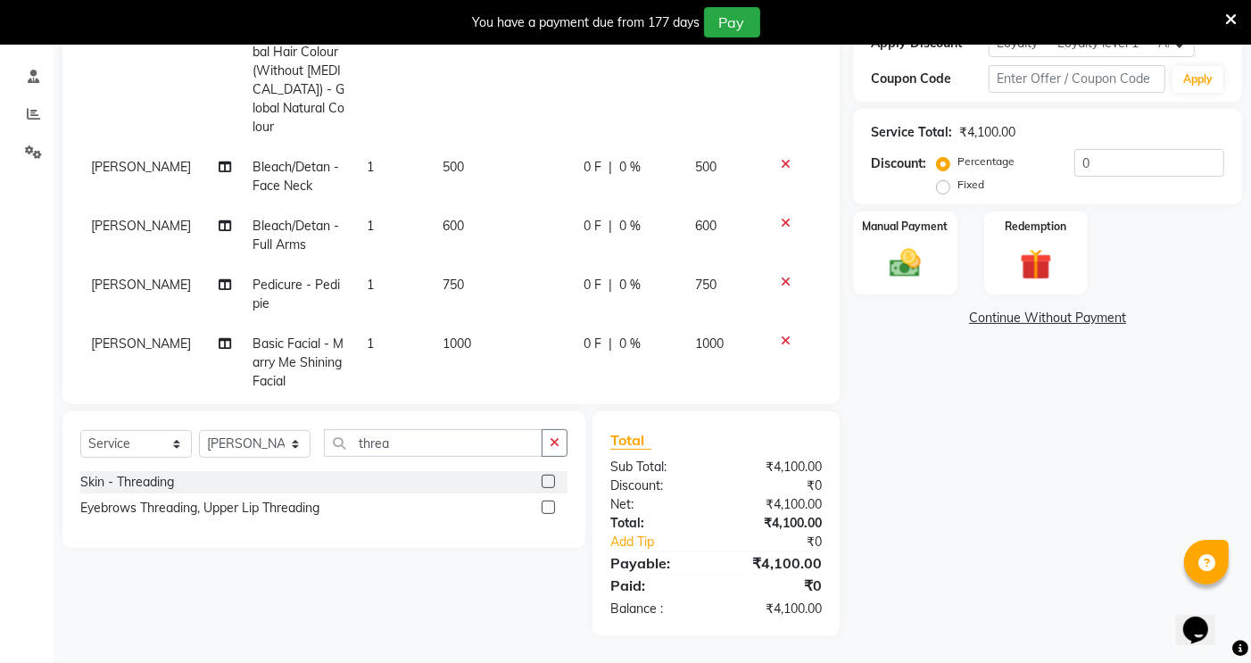
click at [461, 269] on td "750" at bounding box center [502, 294] width 141 height 59
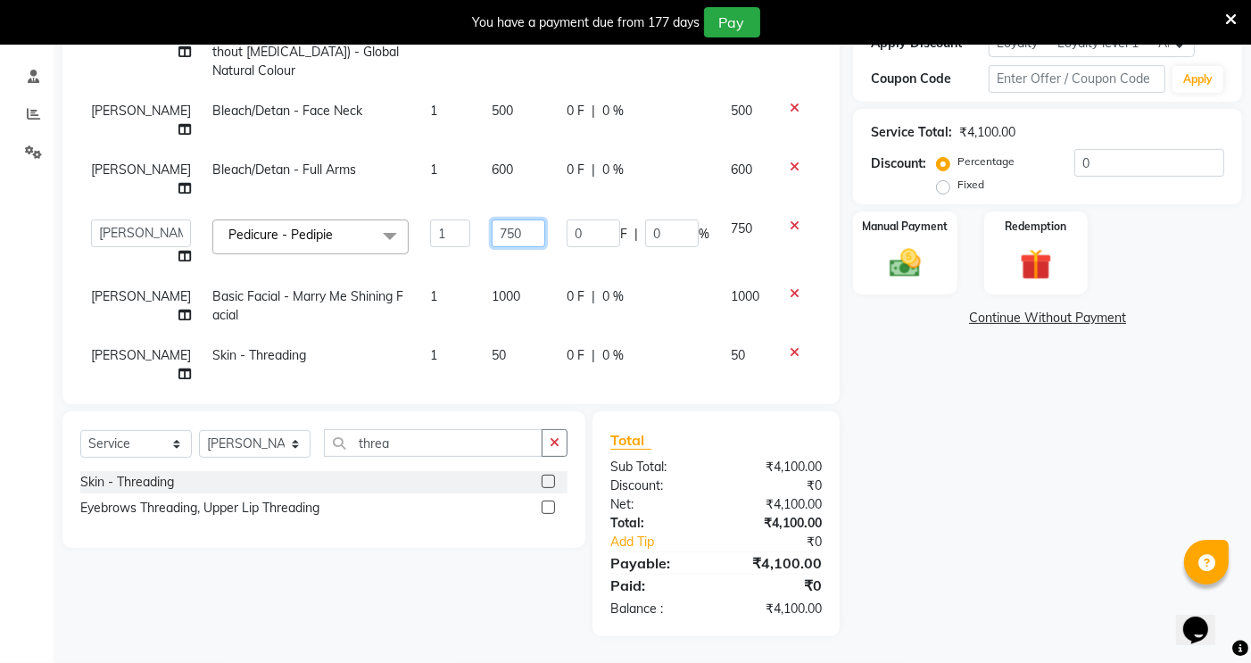
click at [491, 236] on input "750" at bounding box center [518, 233] width 54 height 28
type input "7"
type input "900"
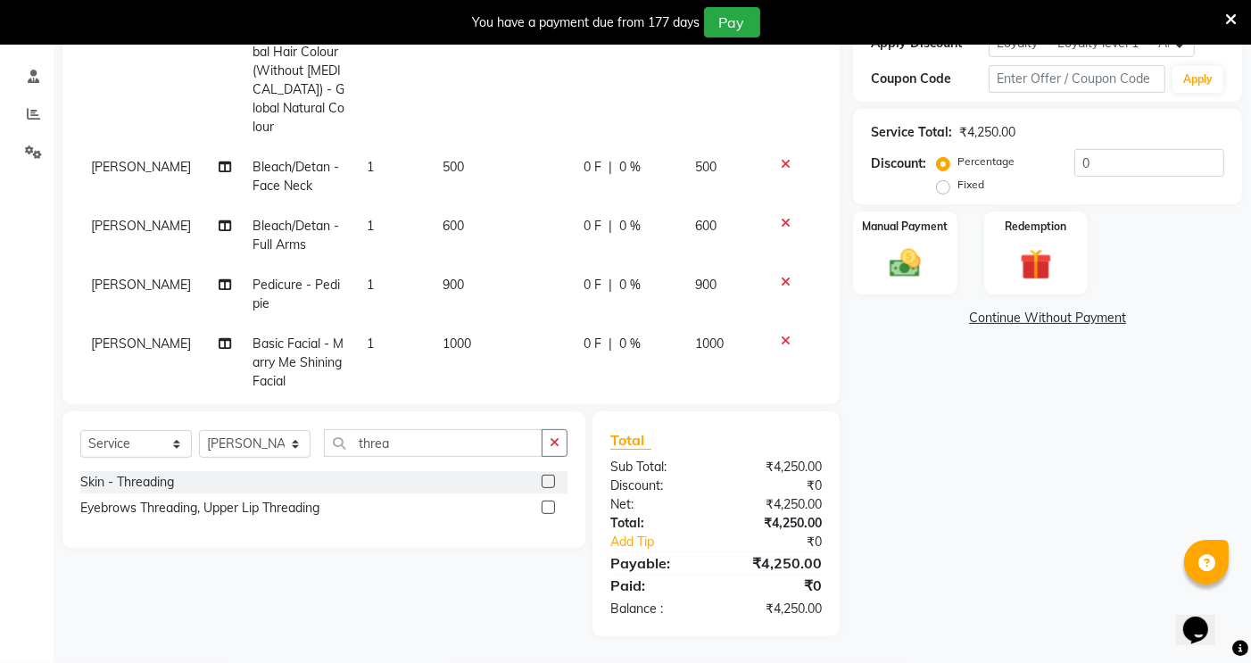
click at [520, 271] on td "900" at bounding box center [502, 294] width 141 height 59
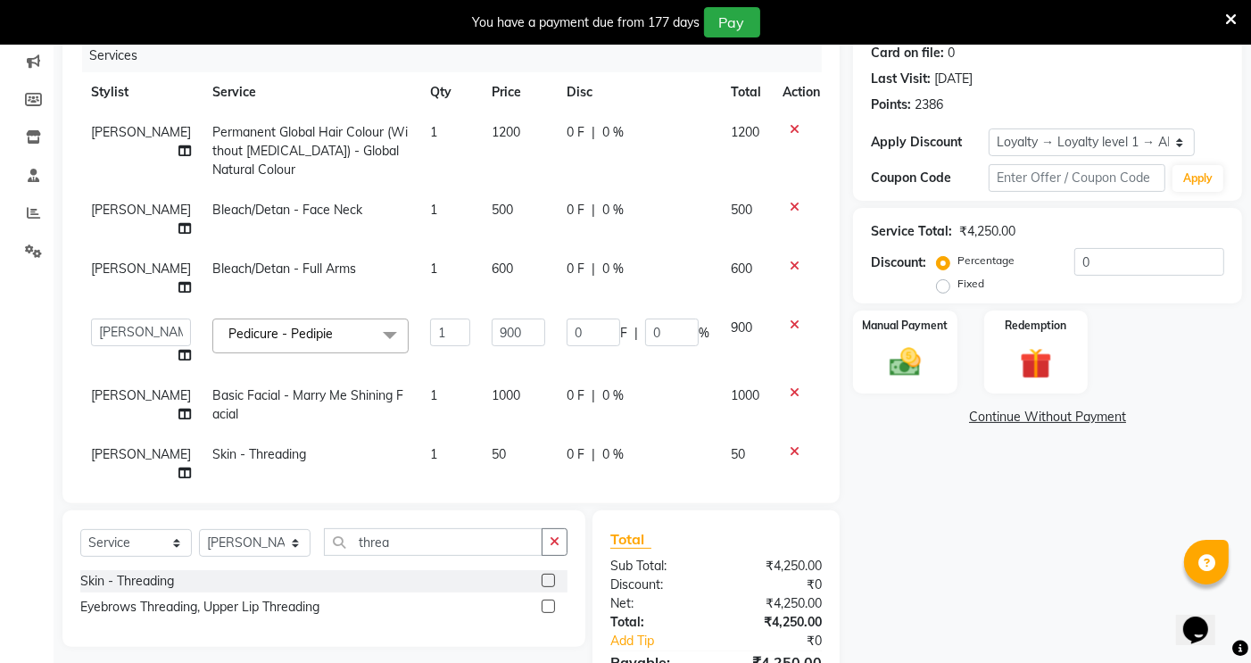
scroll to position [37, 0]
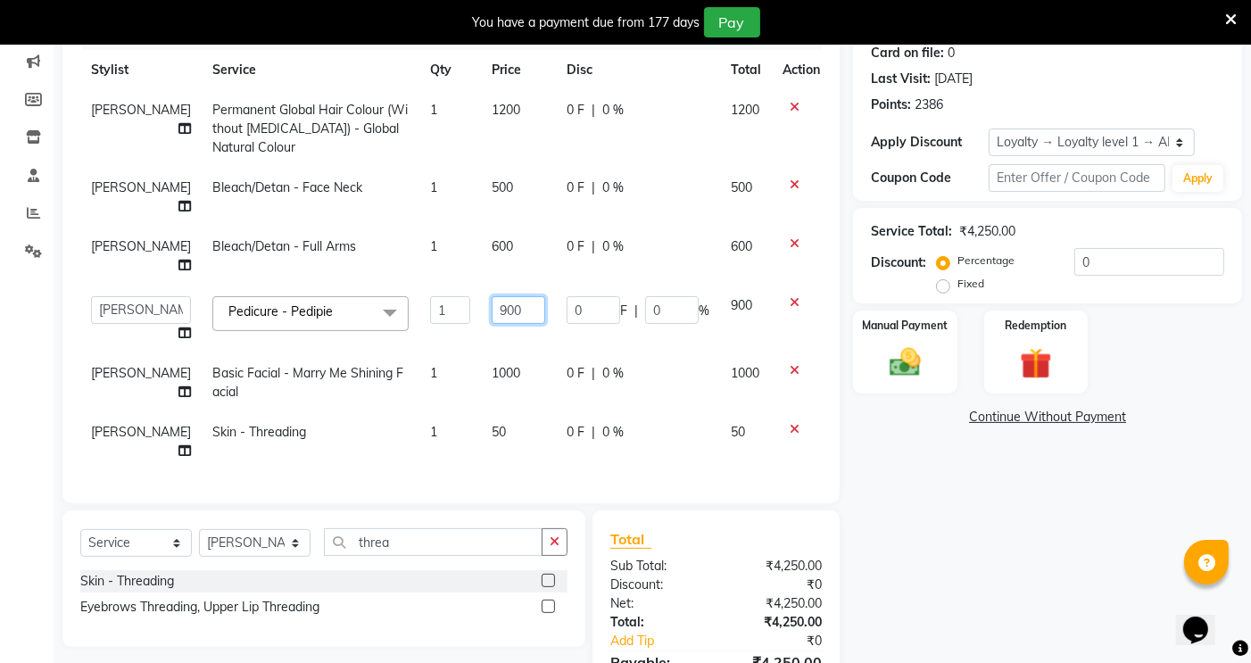
click at [491, 299] on input "900" at bounding box center [518, 310] width 54 height 28
type input "9"
type input "1000"
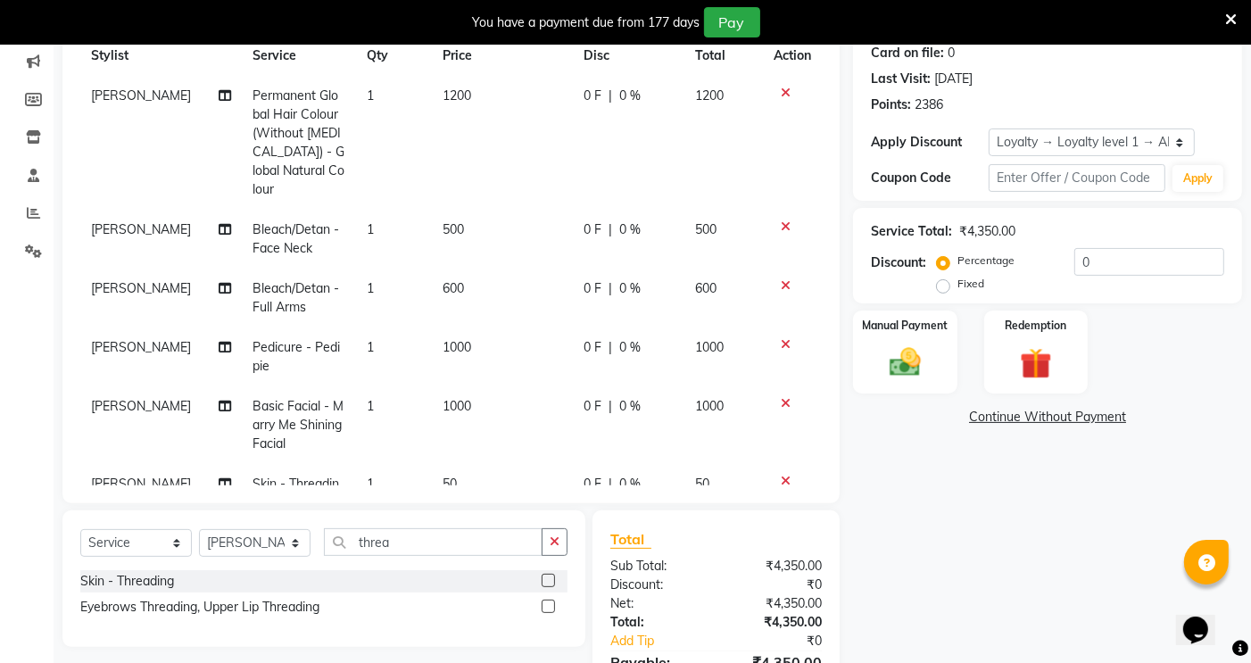
click at [501, 395] on td "1000" at bounding box center [502, 425] width 141 height 78
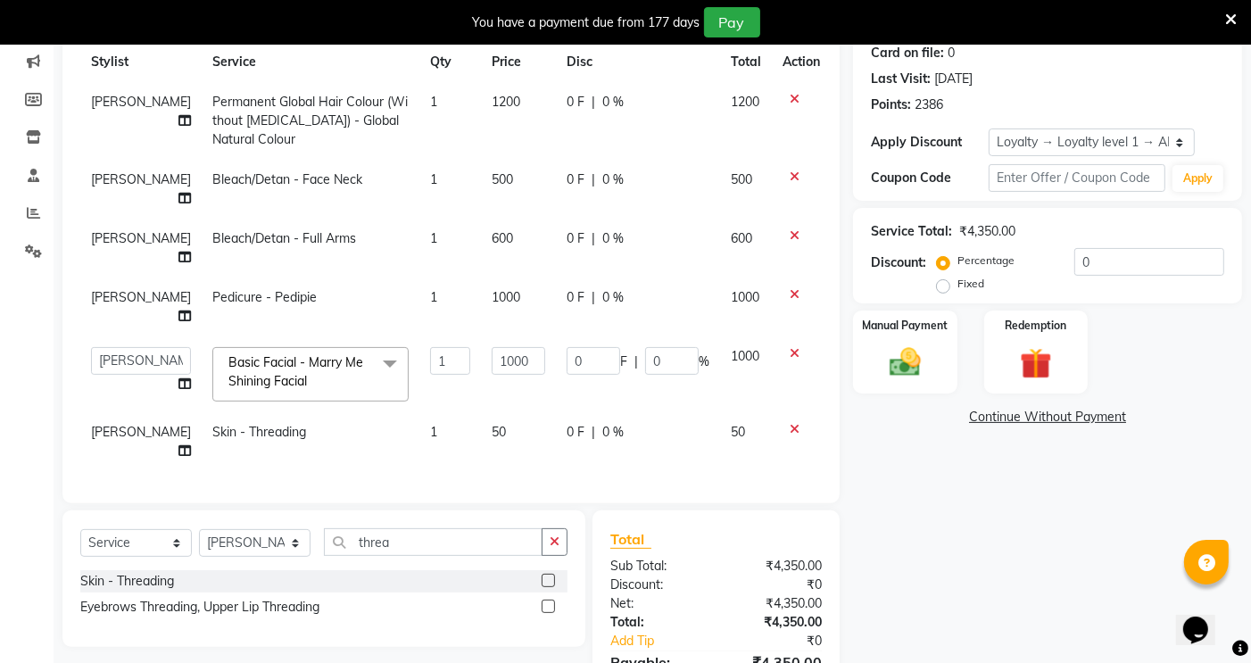
scroll to position [45, 0]
click at [911, 369] on img at bounding box center [906, 361] width 54 height 37
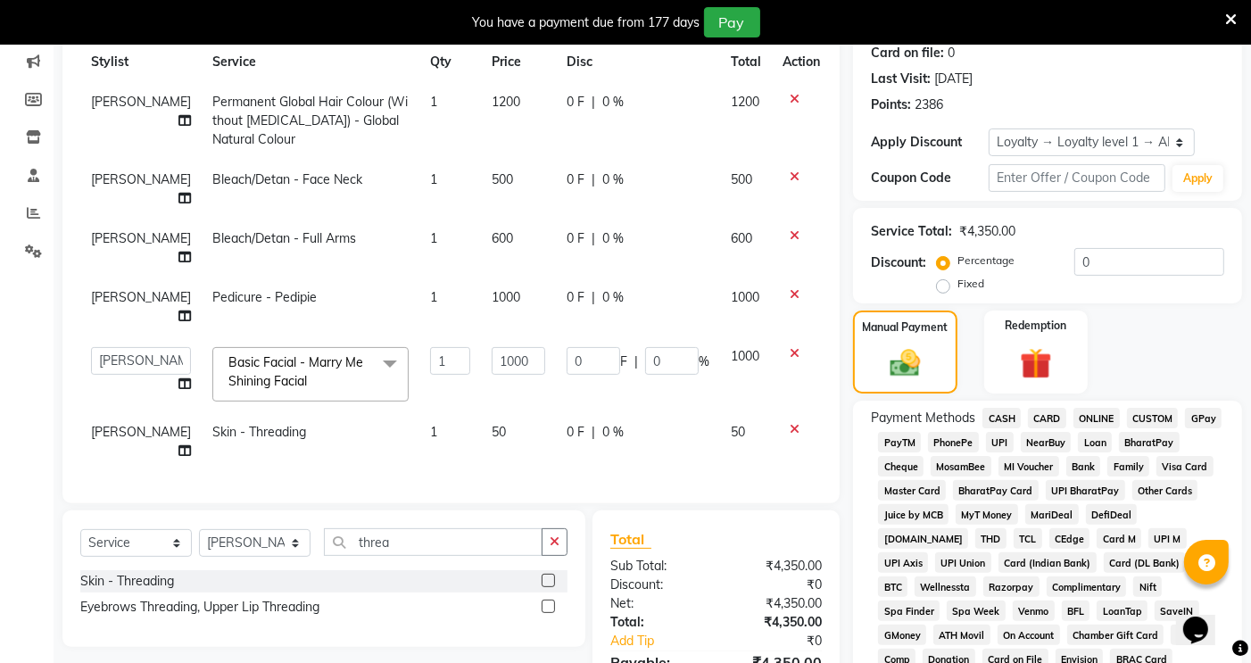
click at [997, 417] on span "CASH" at bounding box center [1001, 418] width 38 height 21
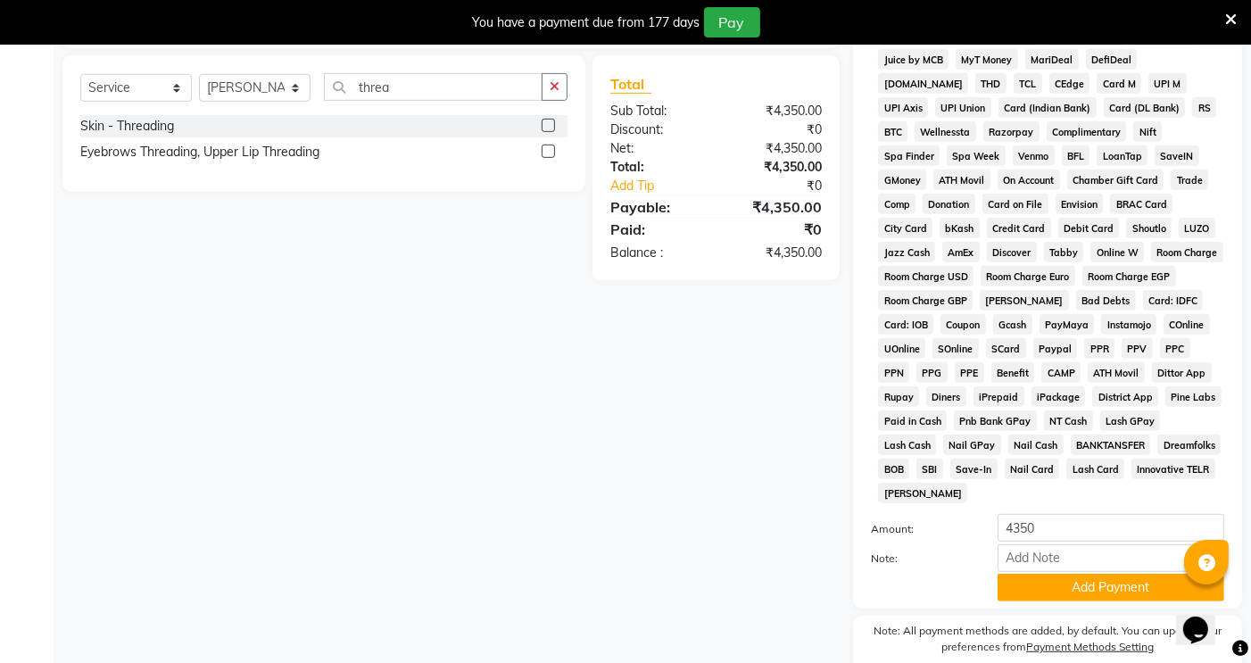
scroll to position [722, 0]
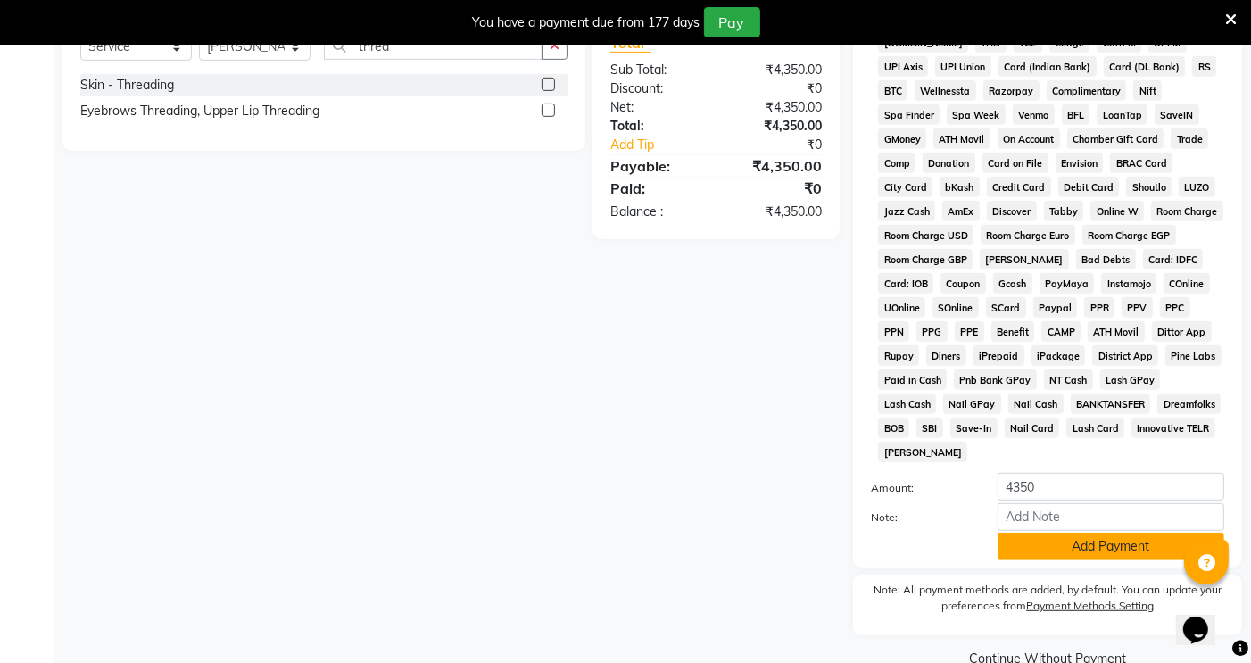
click at [1057, 535] on button "Add Payment" at bounding box center [1110, 546] width 227 height 28
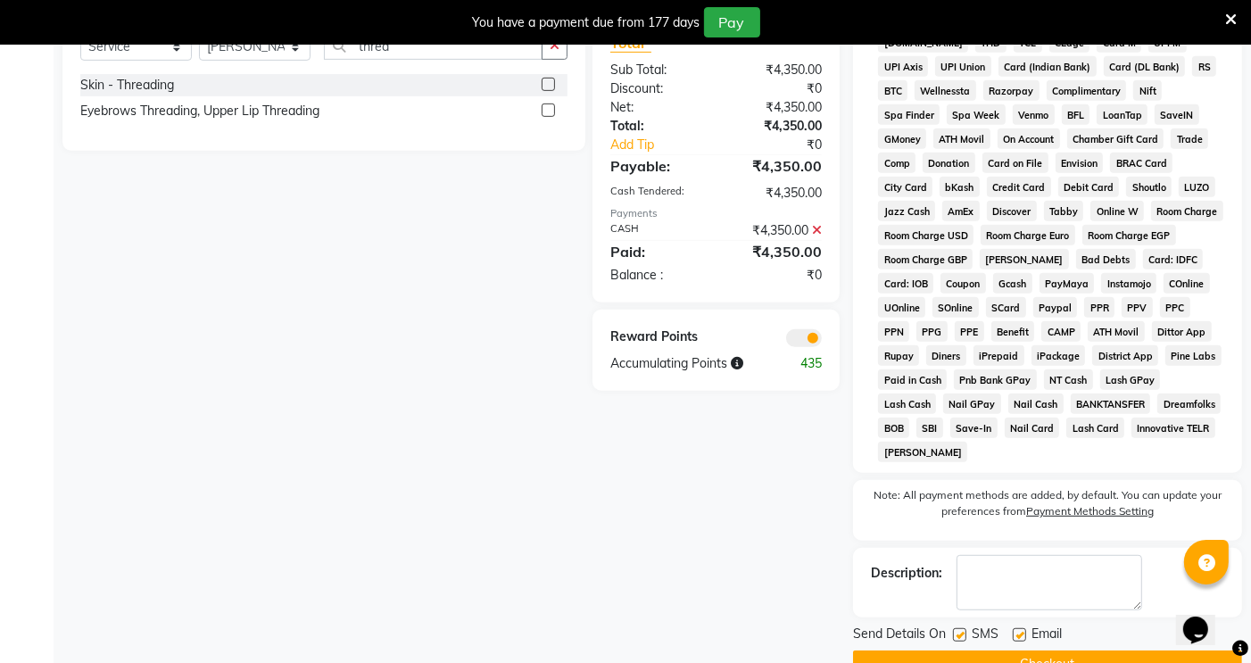
click at [1035, 650] on button "Checkout" at bounding box center [1047, 664] width 389 height 28
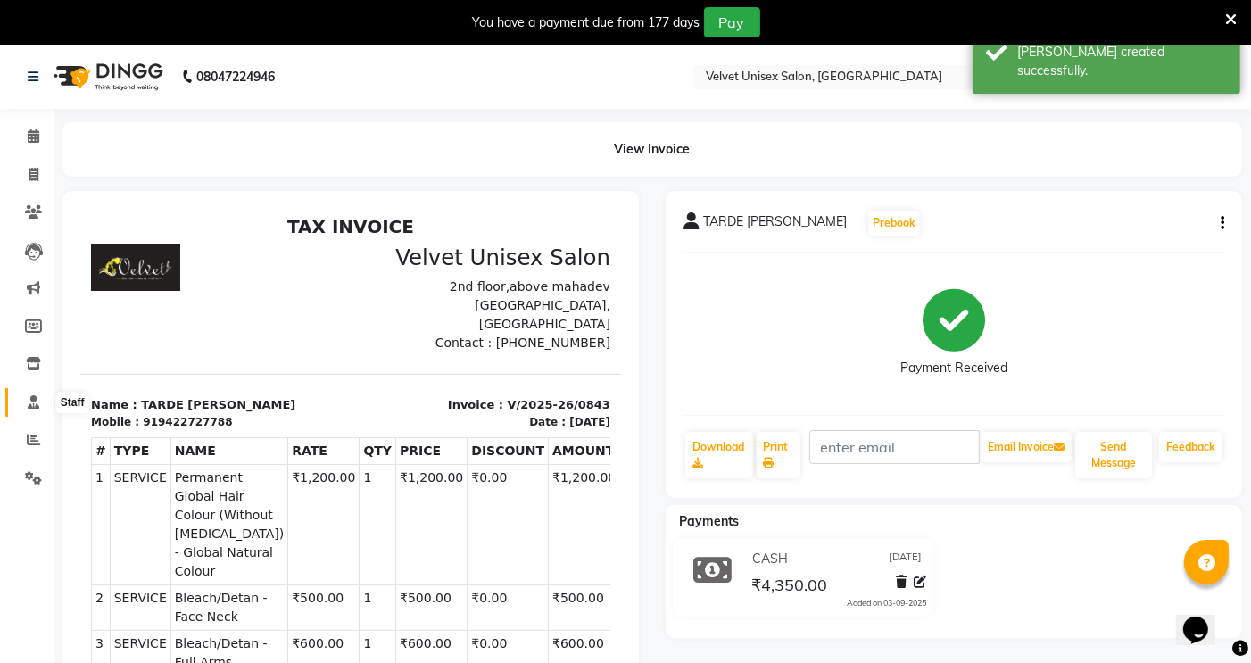
click at [36, 404] on icon at bounding box center [34, 401] width 12 height 13
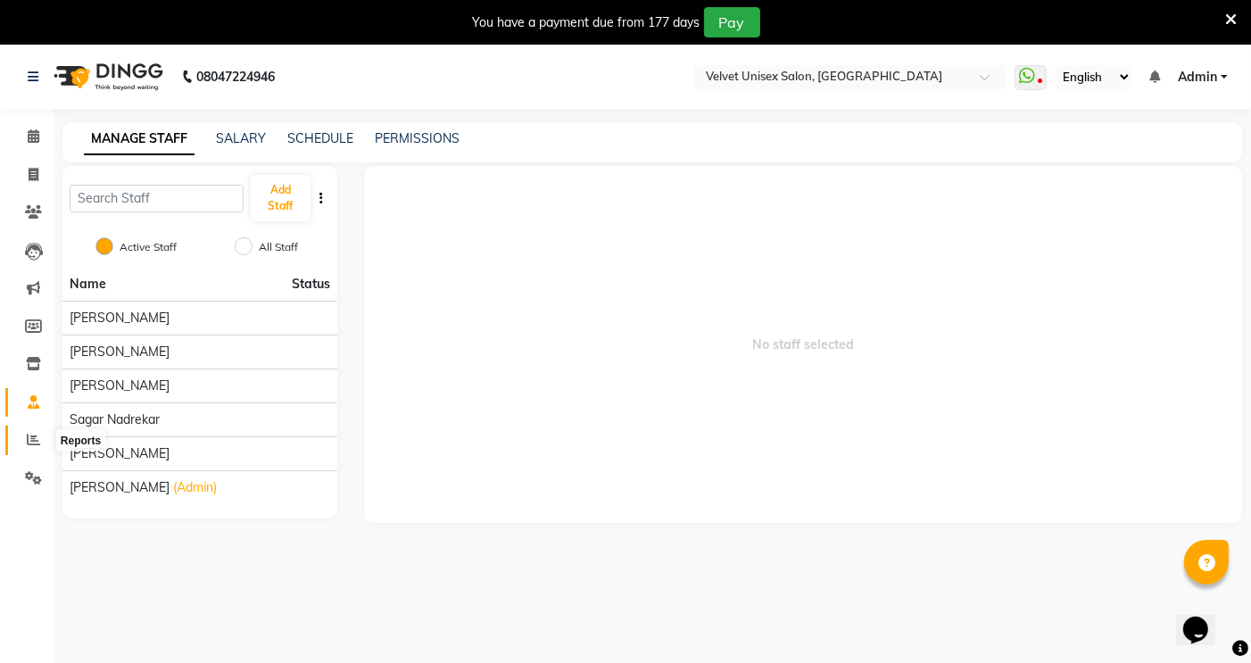
click at [34, 440] on icon at bounding box center [33, 439] width 13 height 13
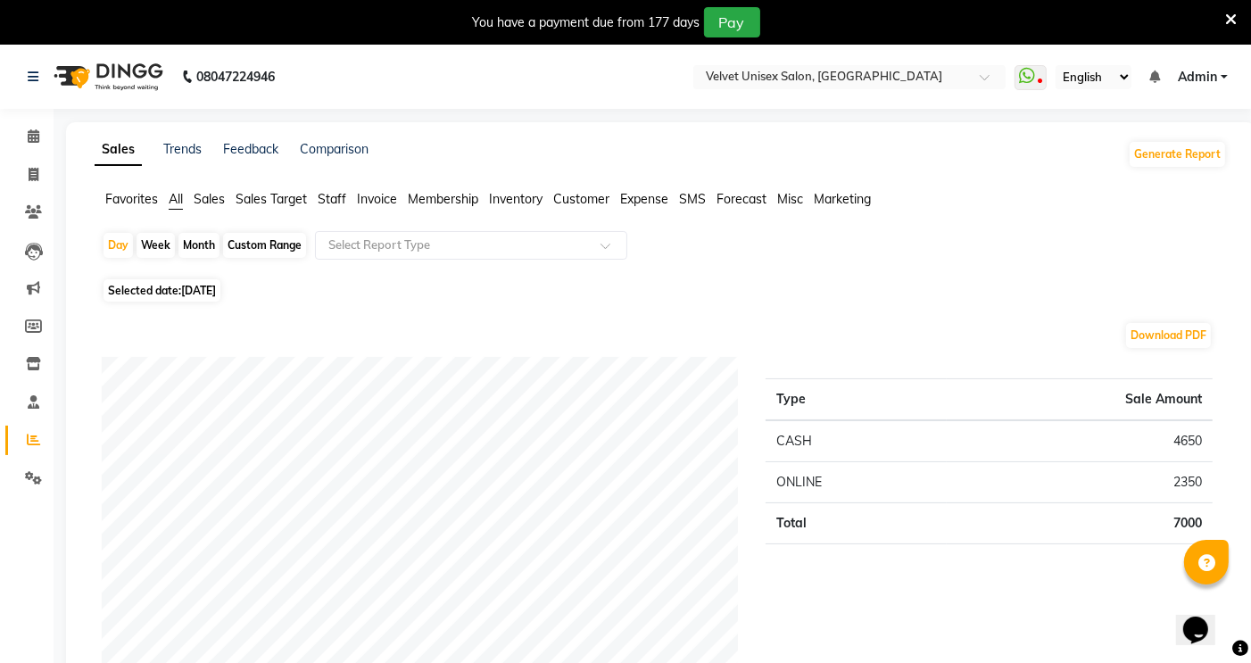
click at [206, 202] on span "Sales" at bounding box center [209, 199] width 31 height 16
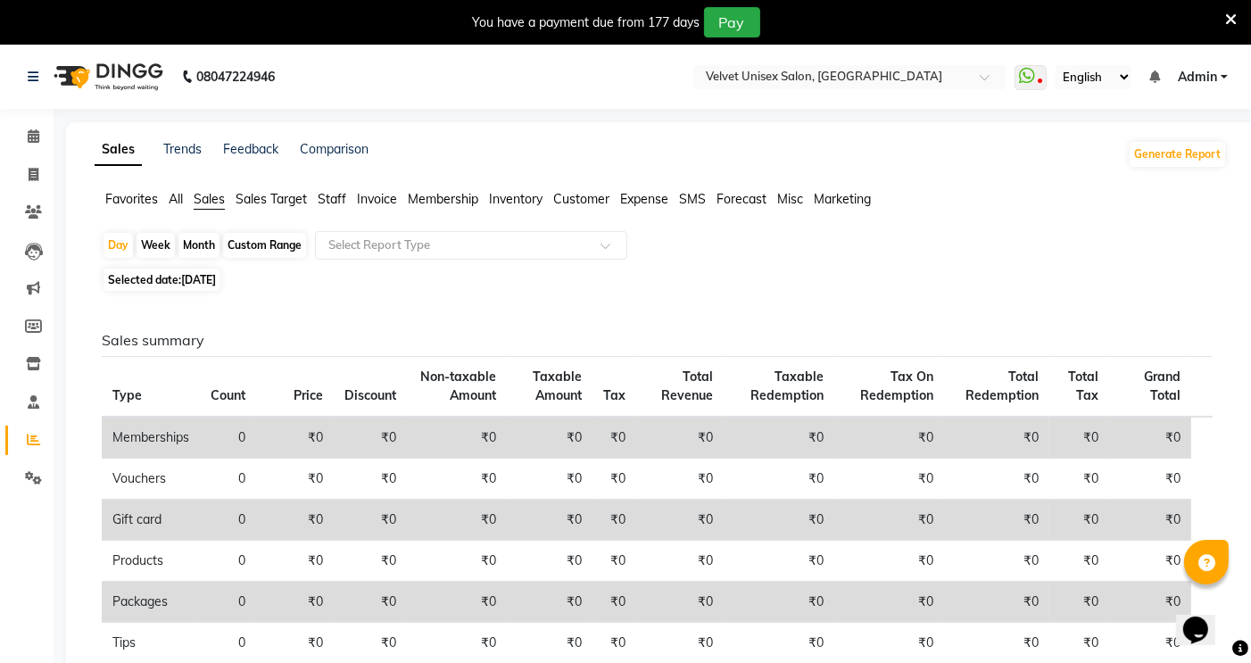
click at [327, 201] on span "Staff" at bounding box center [332, 199] width 29 height 16
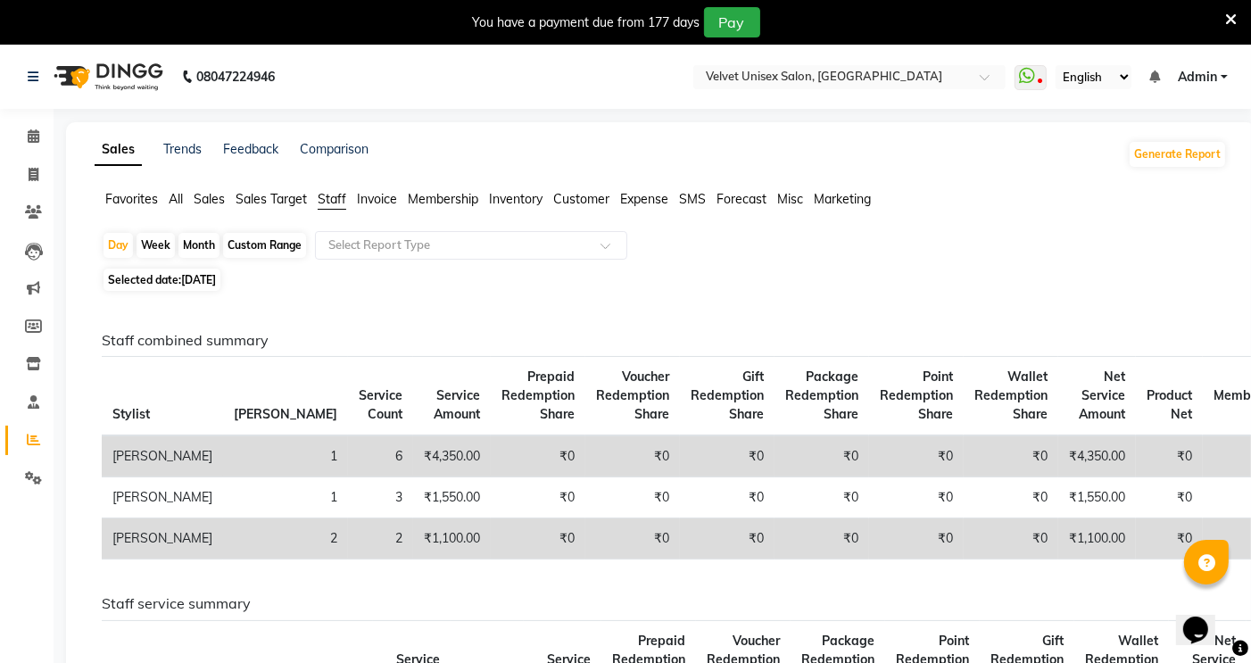
click at [216, 280] on span "[DATE]" at bounding box center [198, 279] width 35 height 13
select select "9"
select select "2025"
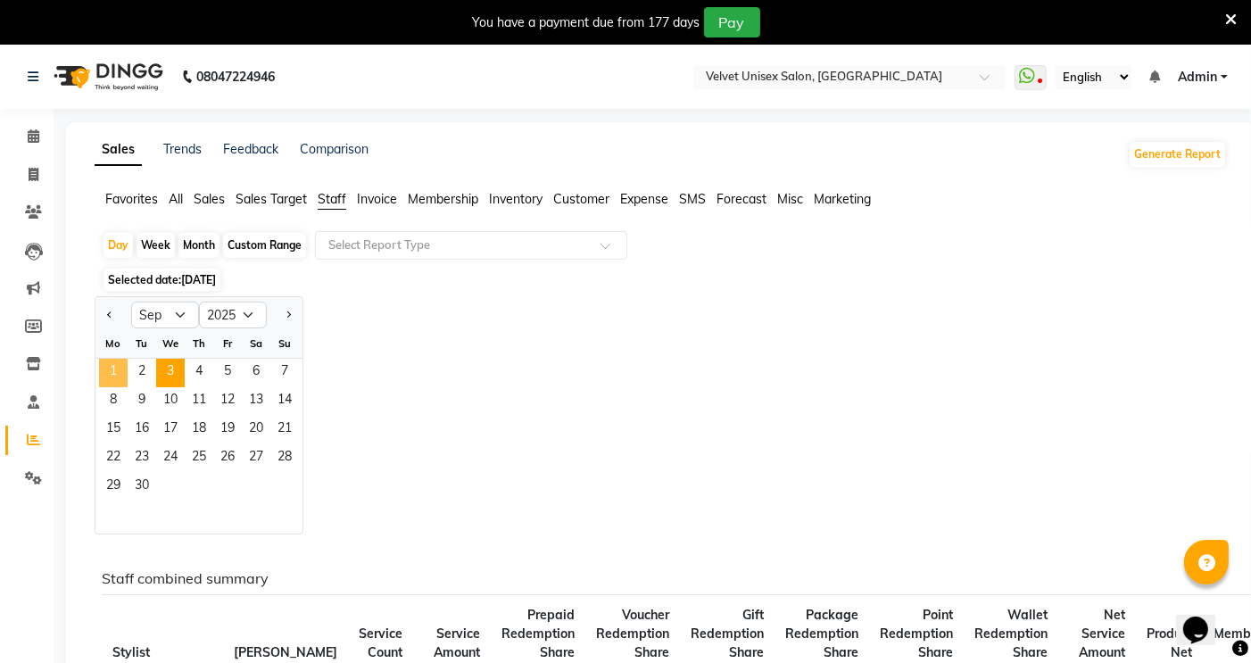
click at [117, 371] on span "1" at bounding box center [113, 373] width 29 height 29
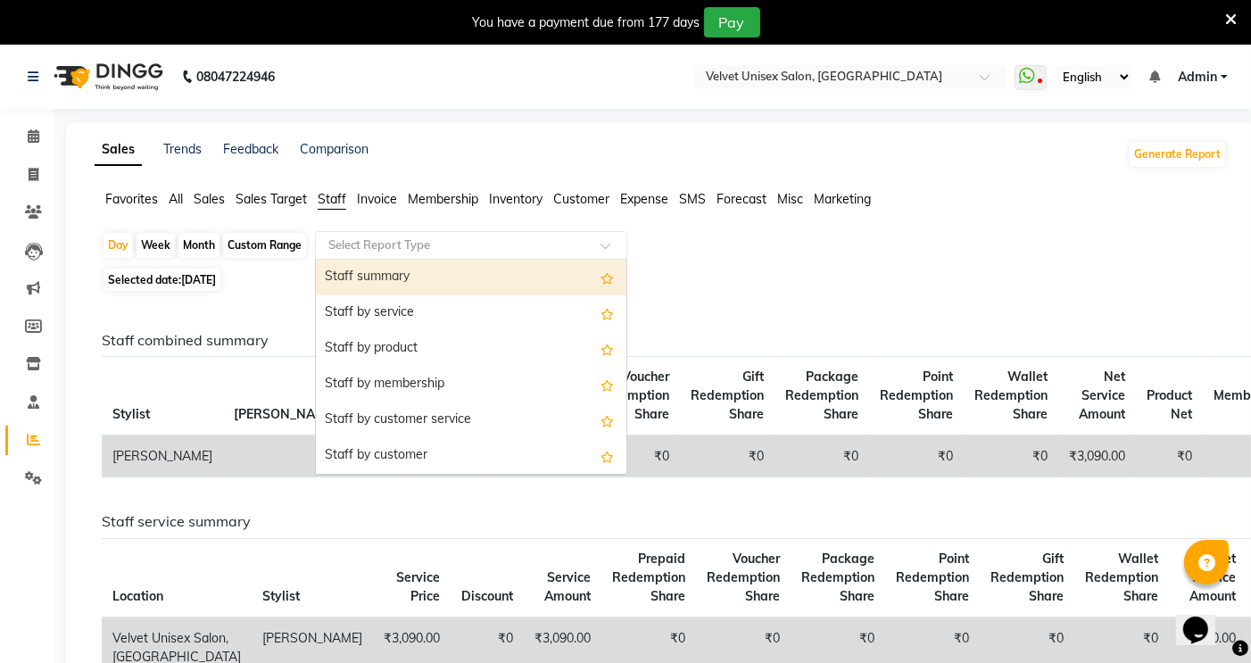
click at [358, 244] on input "text" at bounding box center [453, 245] width 257 height 18
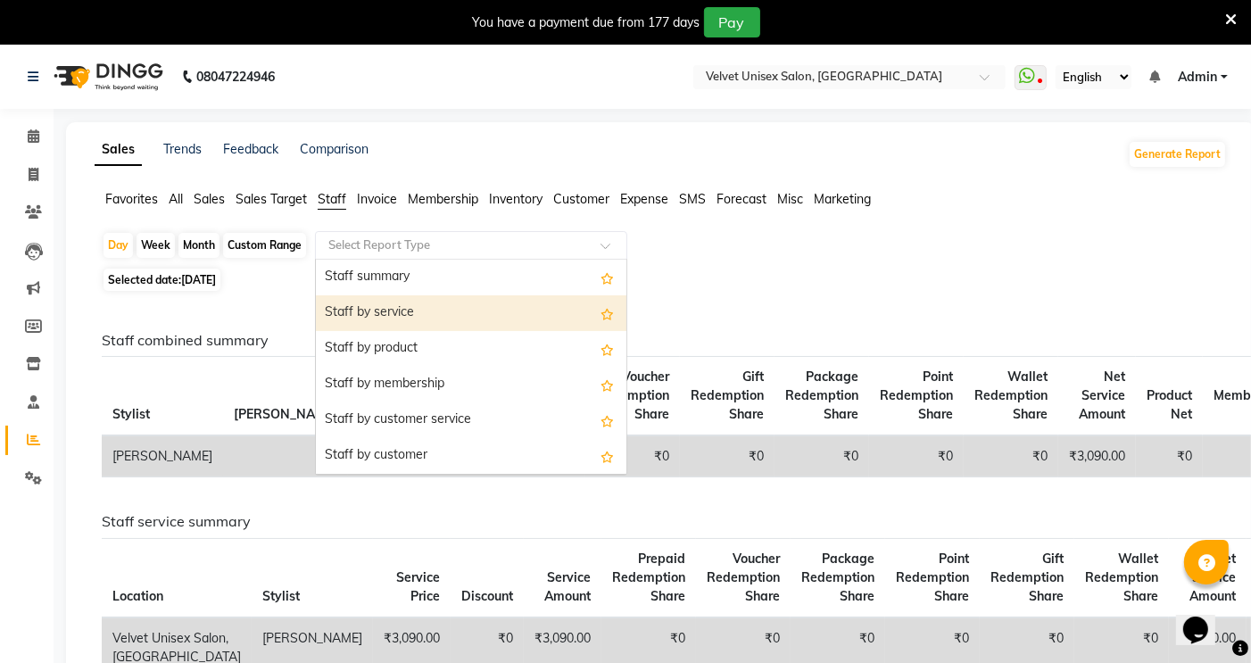
click at [396, 310] on div "Staff by service" at bounding box center [471, 313] width 310 height 36
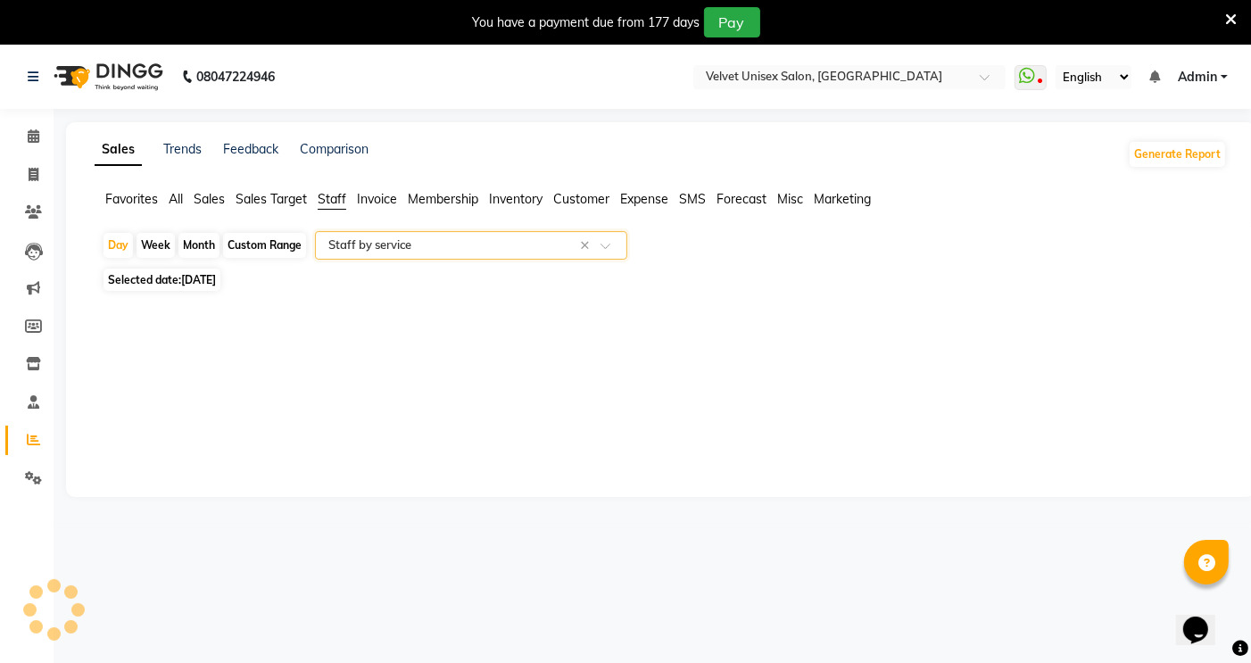
select select "full_report"
select select "csv"
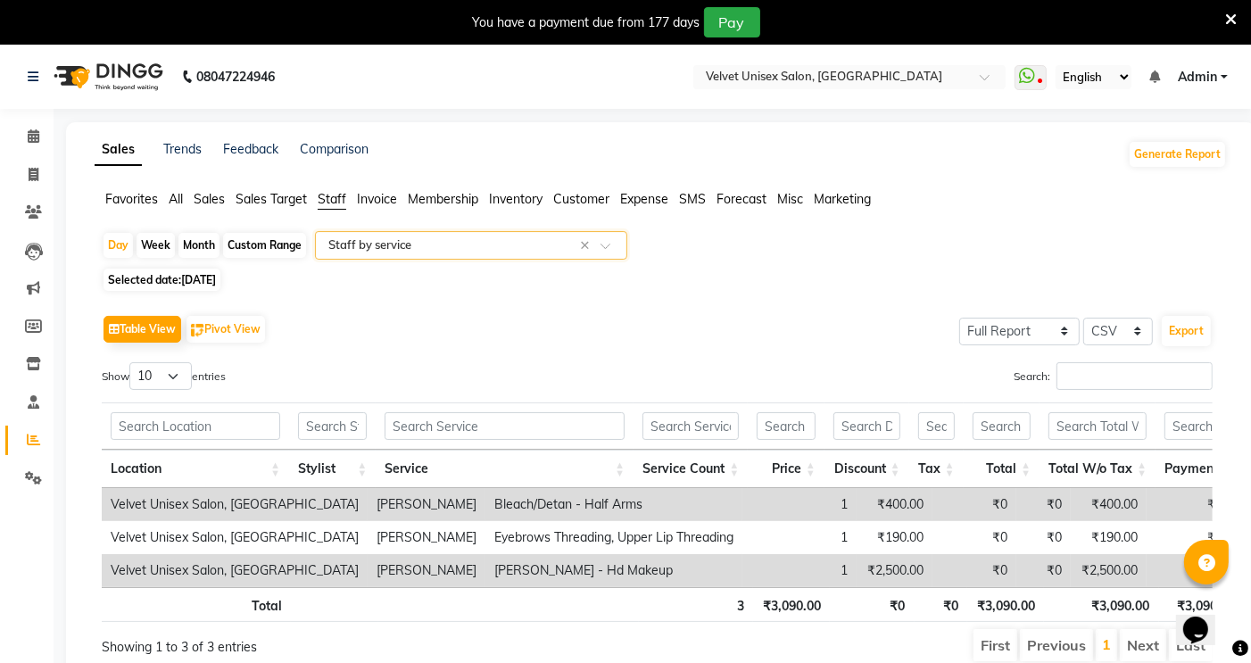
click at [212, 205] on span "Sales" at bounding box center [209, 199] width 31 height 16
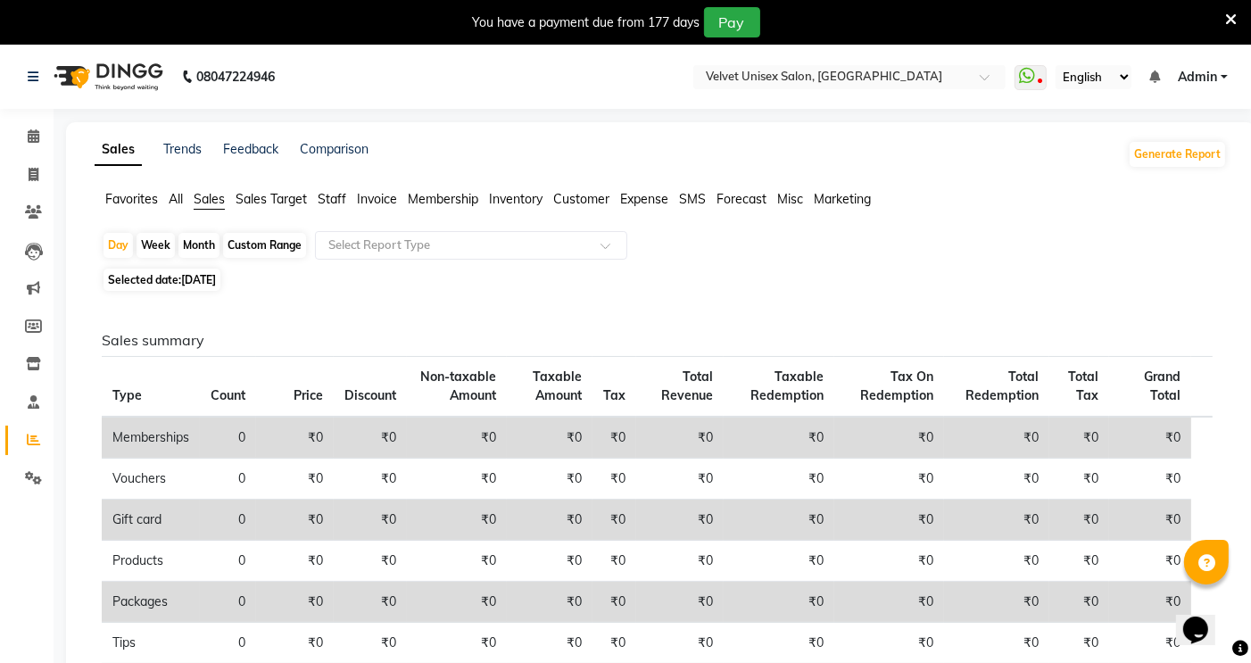
click at [268, 202] on span "Sales Target" at bounding box center [270, 199] width 71 height 16
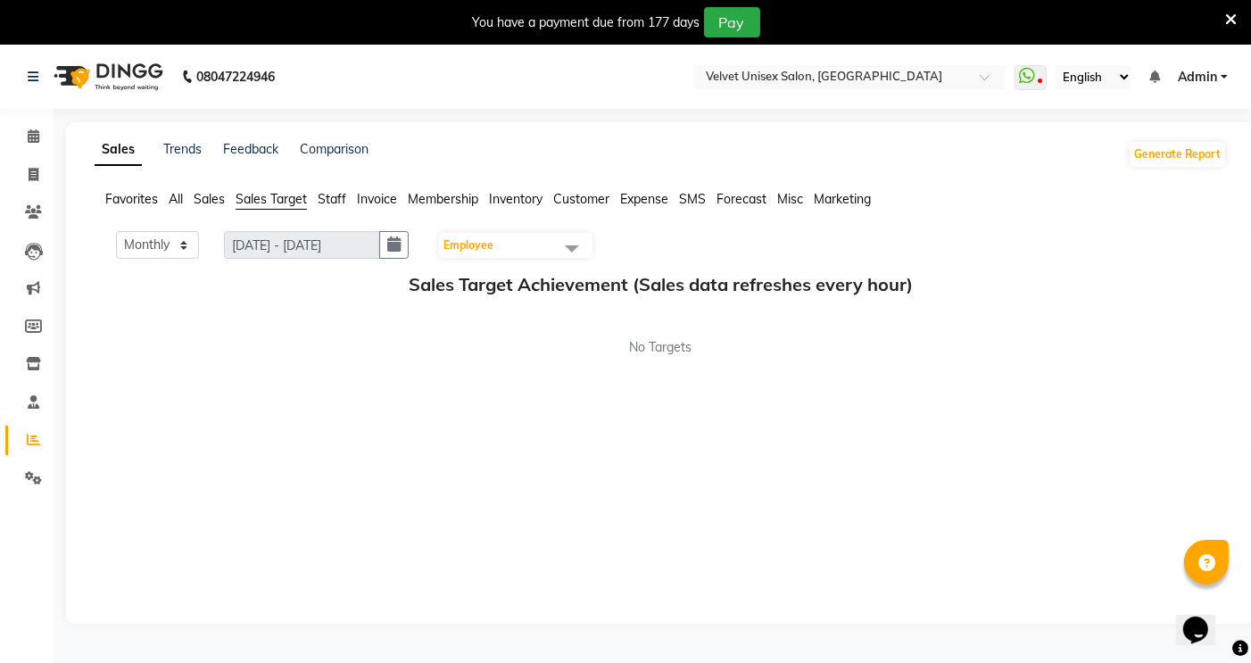
click at [526, 248] on span "Employee" at bounding box center [515, 245] width 153 height 25
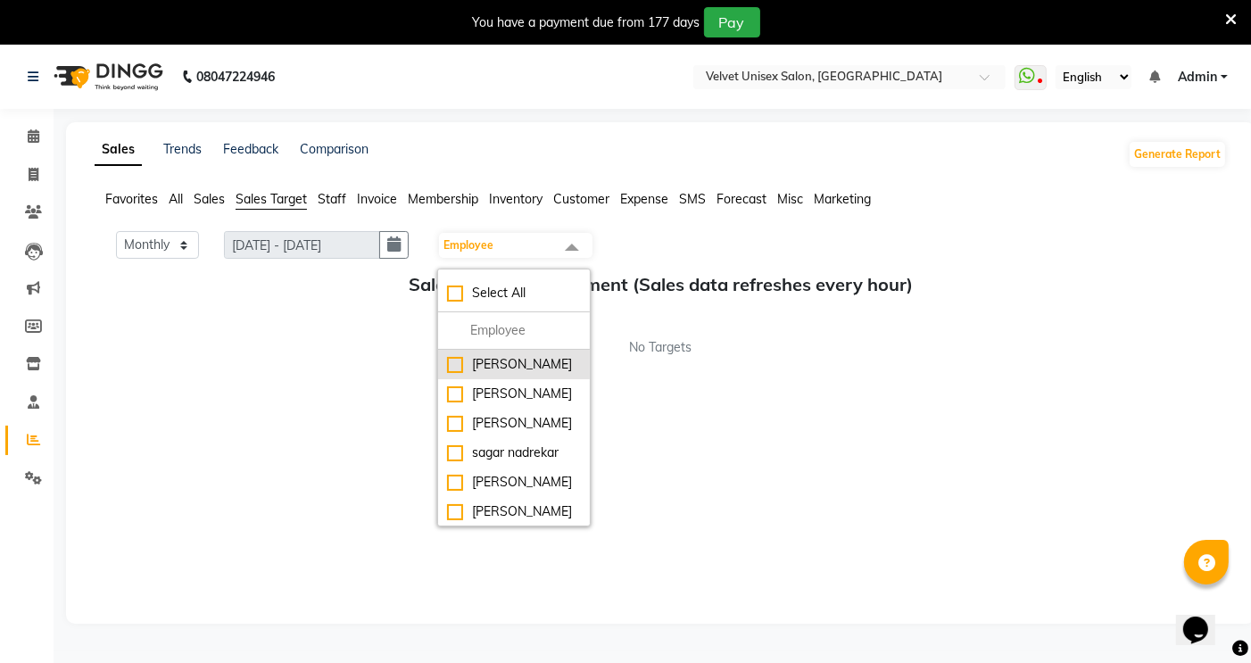
click at [535, 368] on div "[PERSON_NAME]" at bounding box center [514, 364] width 134 height 19
checkbox input "true"
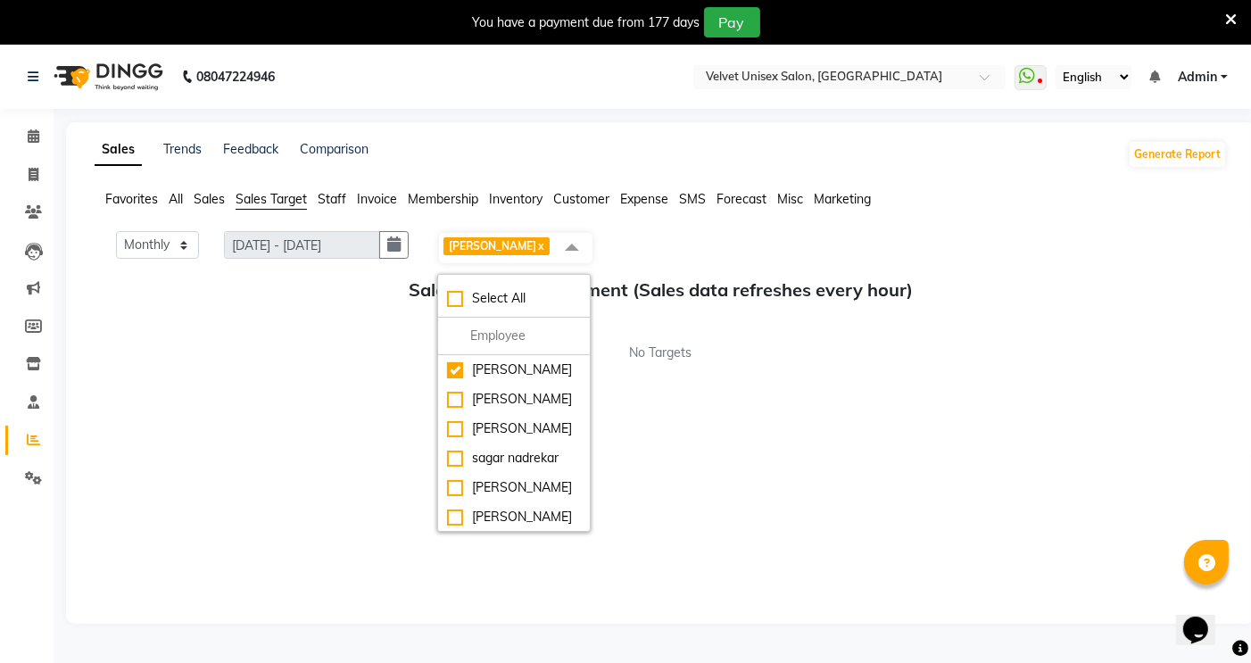
click at [697, 392] on div "Monthly Weekly [DATE] - [DATE] [PERSON_NAME] x Select All [PERSON_NAME] [PERSON…" at bounding box center [661, 418] width 1132 height 375
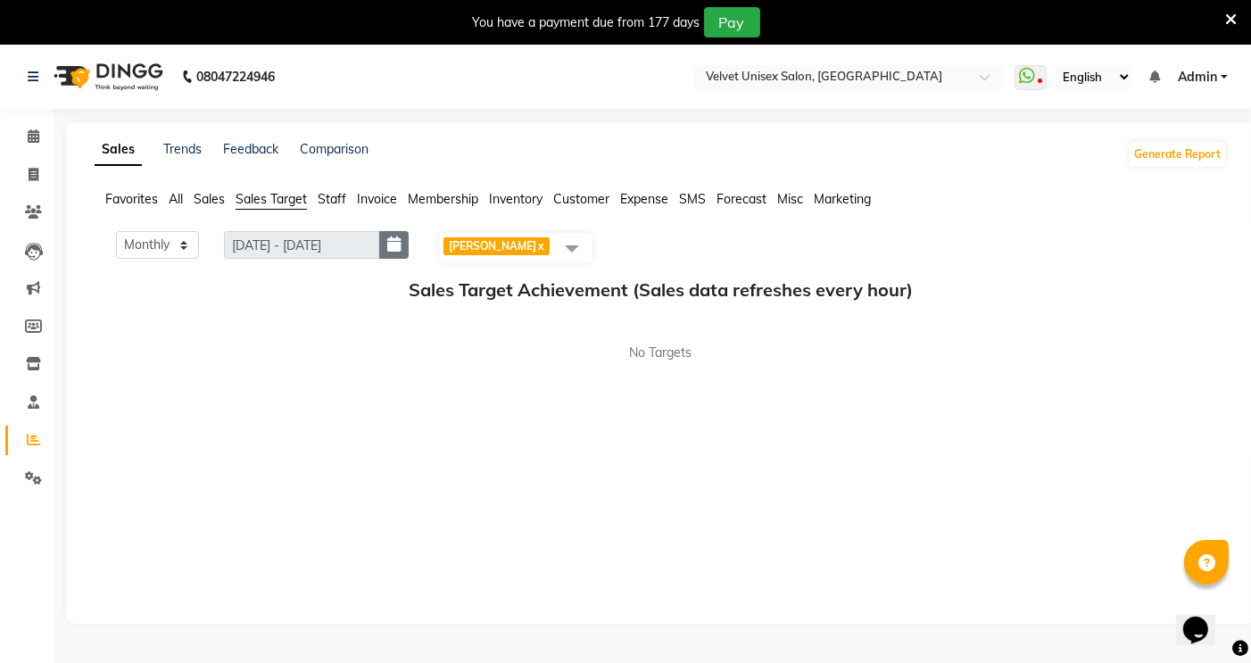
click at [400, 245] on icon "button" at bounding box center [393, 244] width 13 height 1
select select "9"
select select "2025"
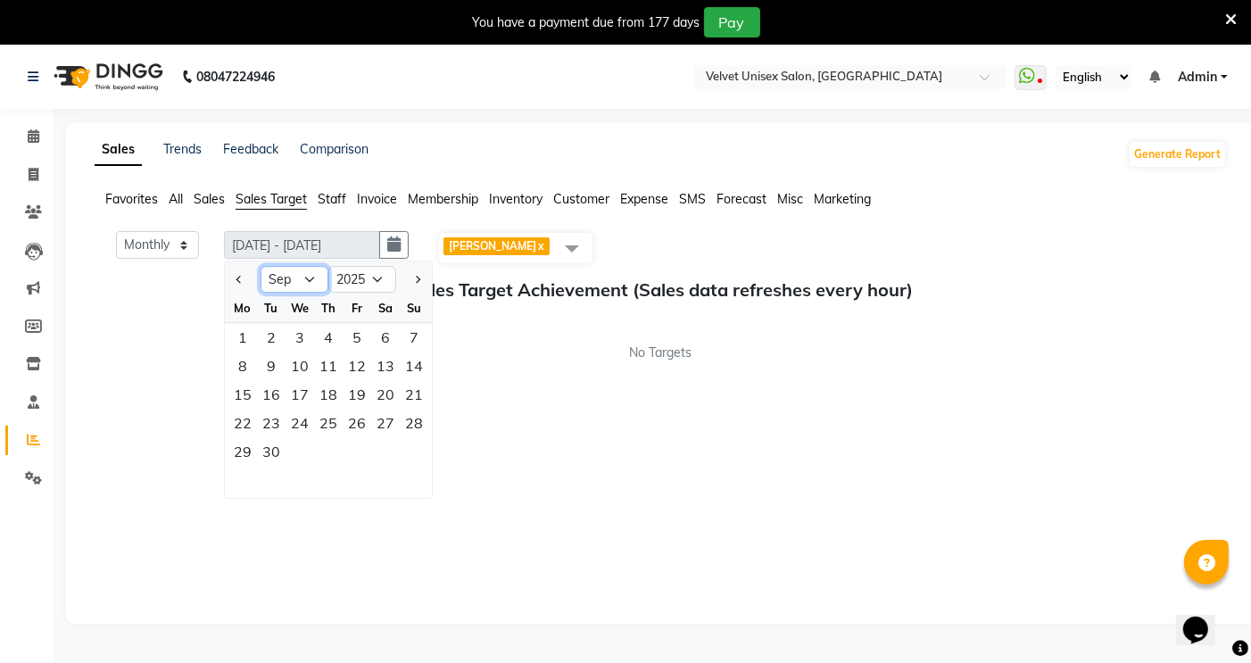
click at [301, 288] on select "Jan Feb Mar Apr May Jun [DATE] Aug Sep Oct Nov Dec" at bounding box center [294, 279] width 68 height 27
click at [261, 266] on select "Jan Feb Mar Apr May Jun [DATE] Aug Sep Oct Nov Dec" at bounding box center [294, 279] width 68 height 27
click at [246, 340] on div "1" at bounding box center [242, 337] width 29 height 29
type input "[DATE] - [DATE]"
click at [265, 336] on div "2" at bounding box center [271, 337] width 29 height 29
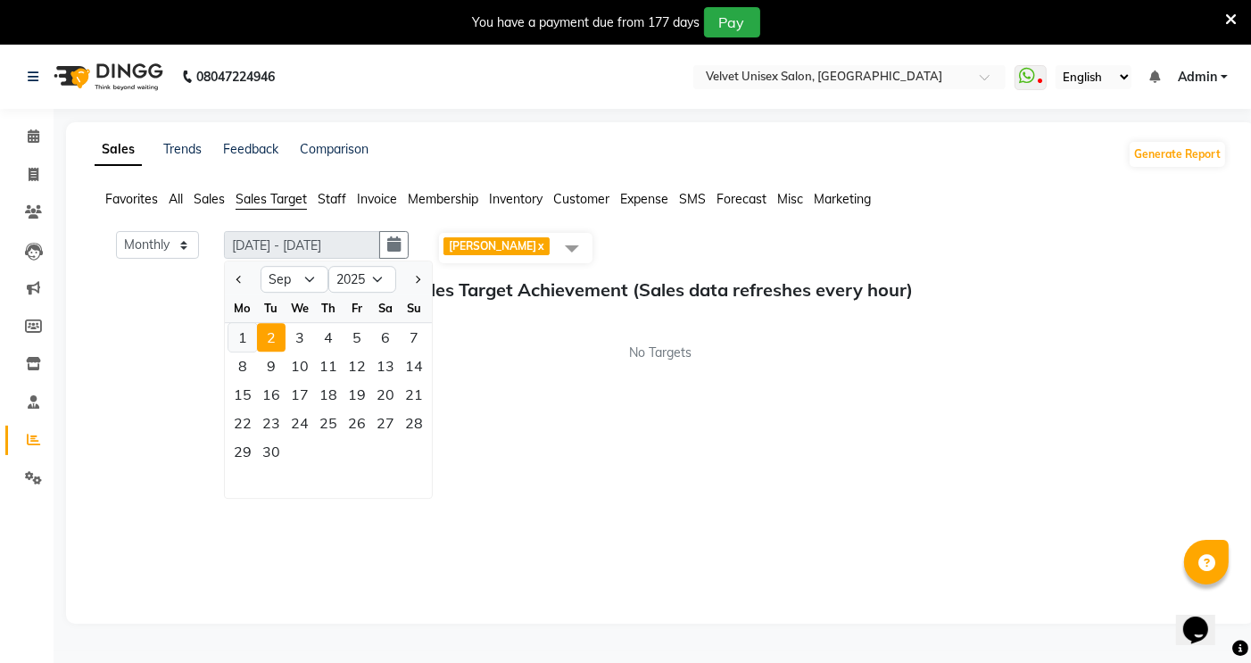
click at [238, 336] on div "1" at bounding box center [242, 337] width 29 height 29
click at [170, 201] on span "All" at bounding box center [176, 199] width 14 height 16
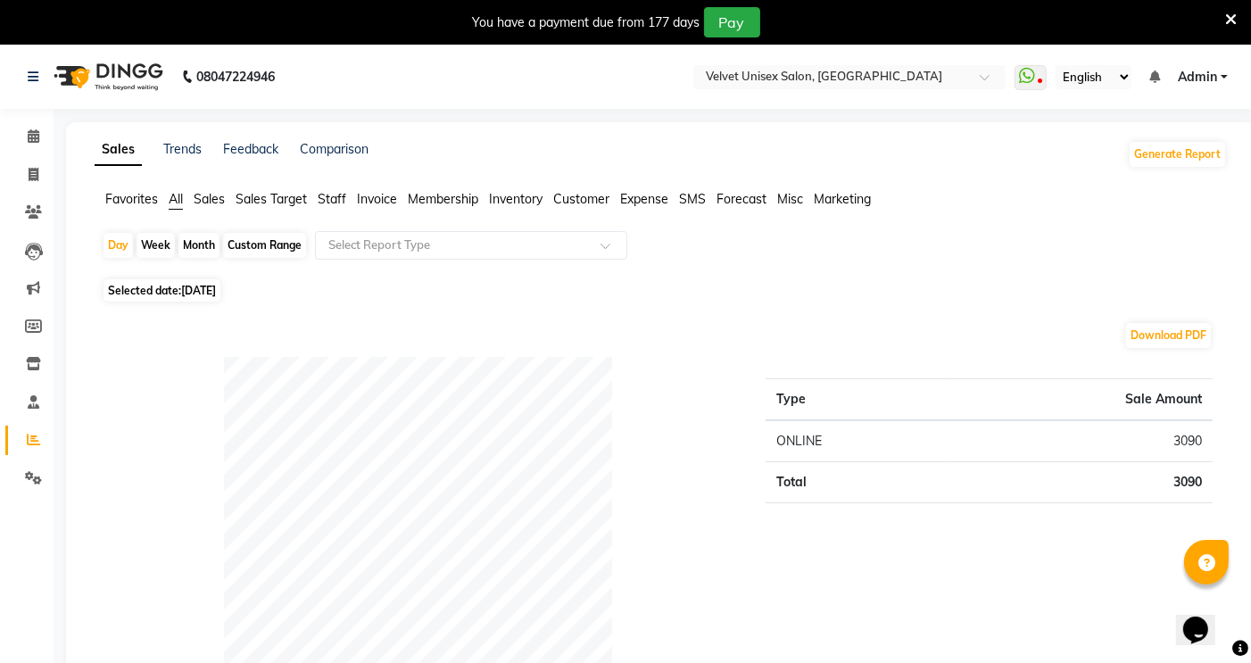
click at [194, 250] on div "Month" at bounding box center [198, 245] width 41 height 25
select select "9"
select select "2025"
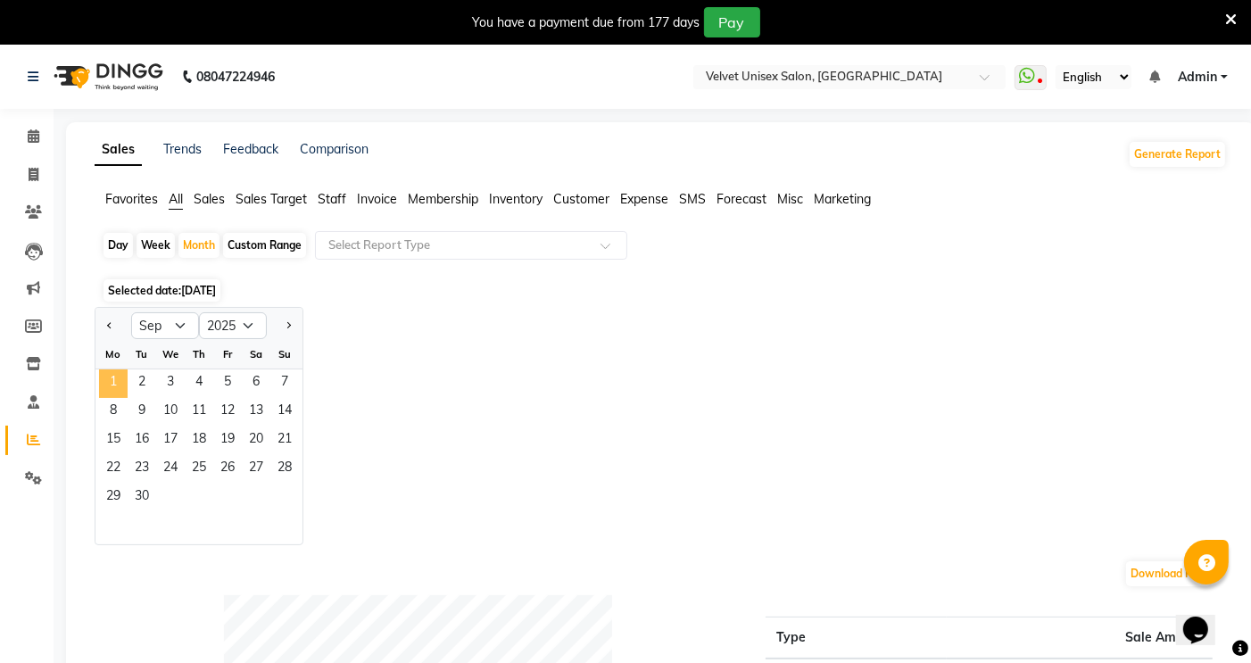
click at [117, 377] on span "1" at bounding box center [113, 383] width 29 height 29
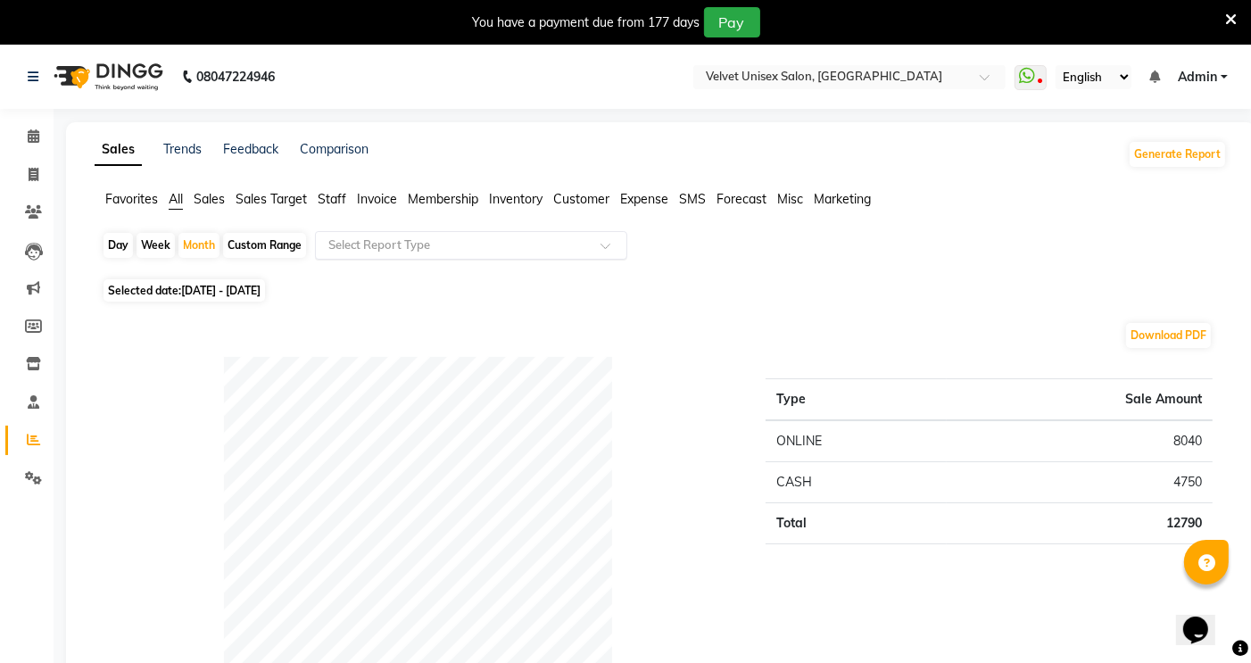
click at [493, 247] on input "text" at bounding box center [453, 245] width 257 height 18
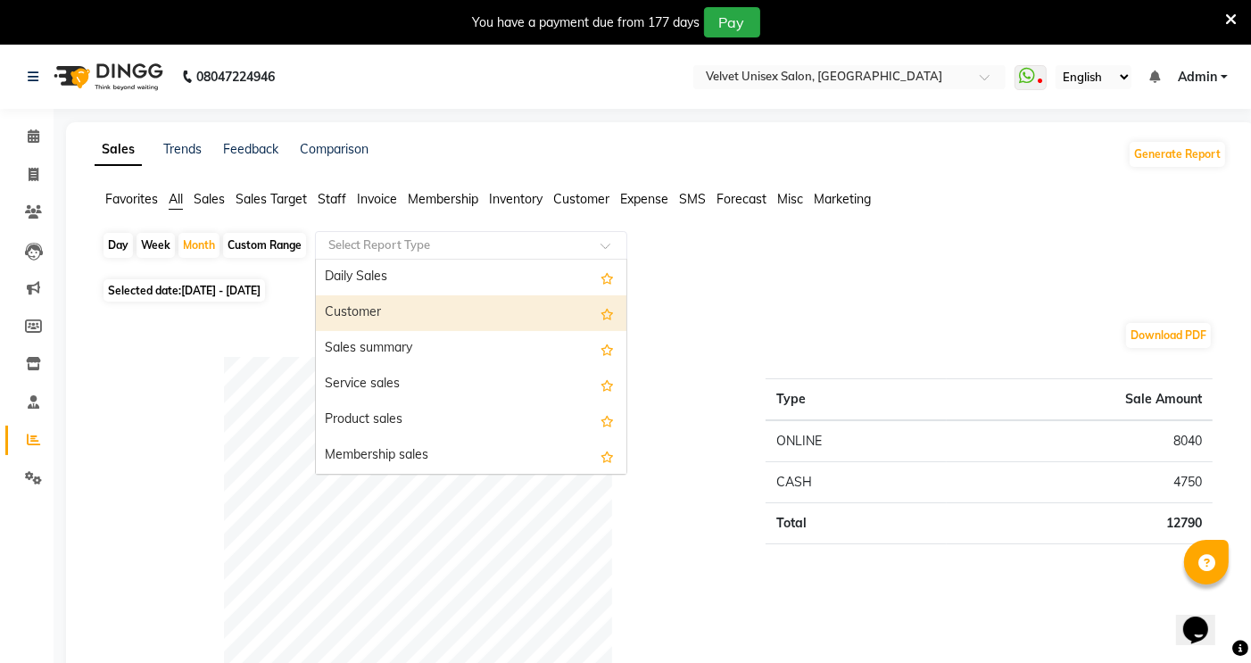
click at [186, 330] on div "Download PDF" at bounding box center [657, 335] width 1110 height 29
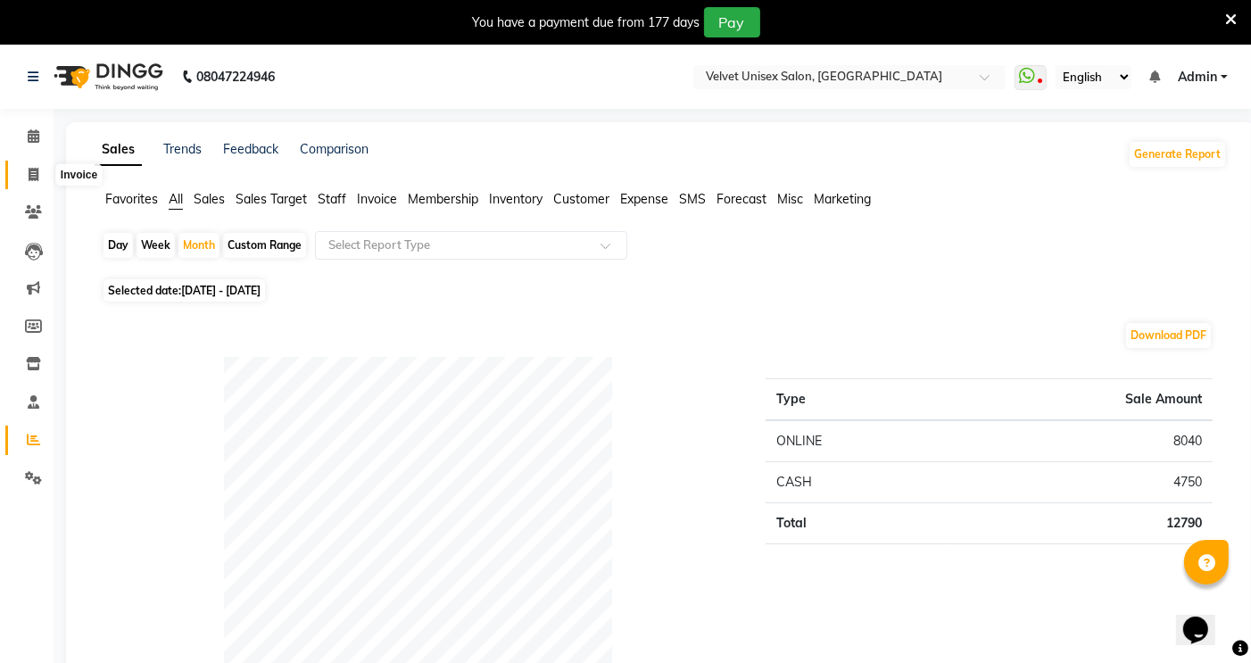
click at [24, 168] on span at bounding box center [33, 175] width 31 height 21
select select "service"
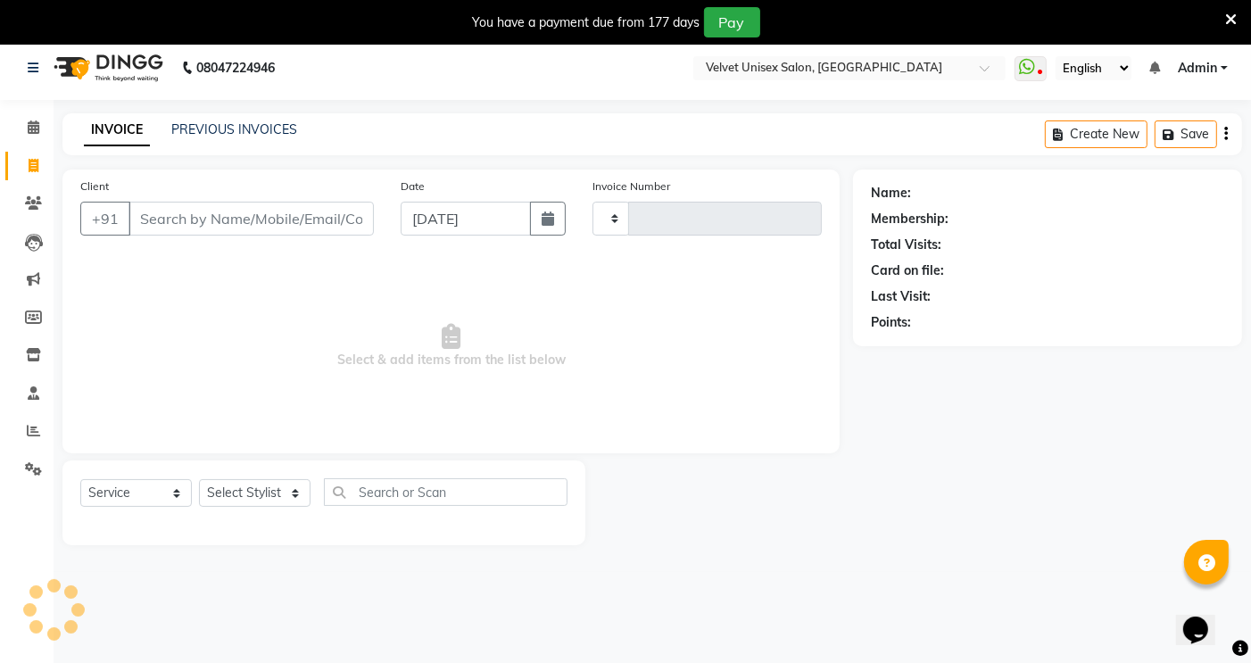
type input "0844"
select select "5384"
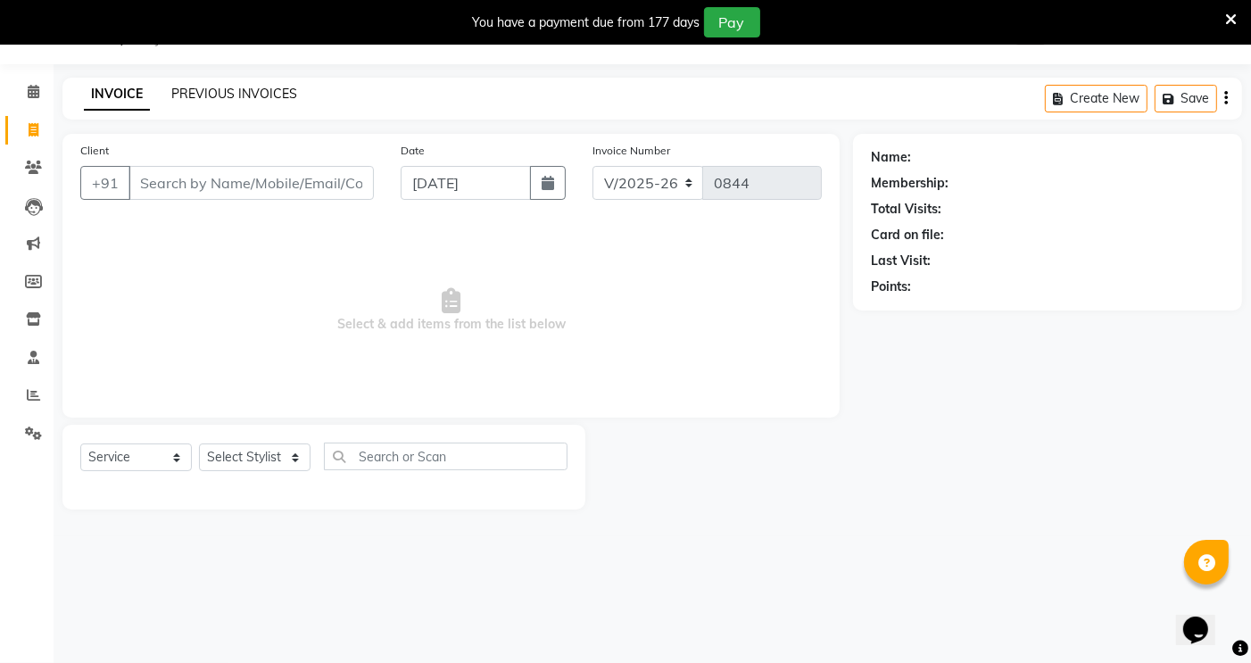
click at [223, 95] on link "PREVIOUS INVOICES" at bounding box center [234, 94] width 126 height 16
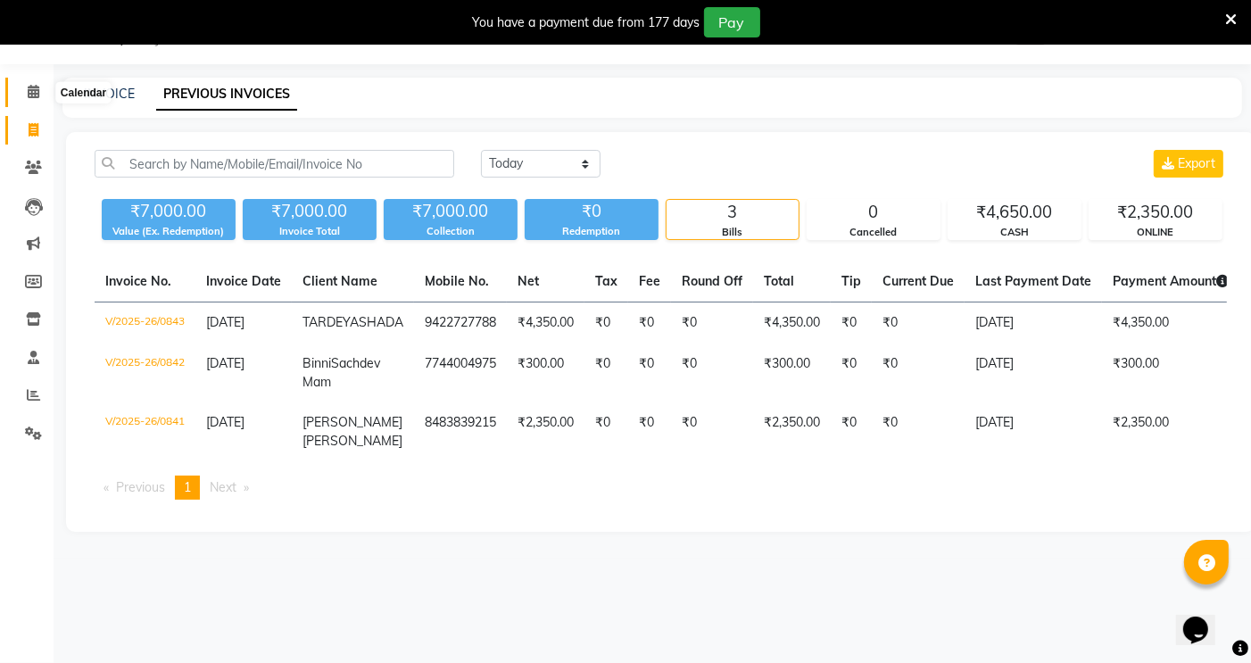
click at [30, 91] on icon at bounding box center [34, 91] width 12 height 13
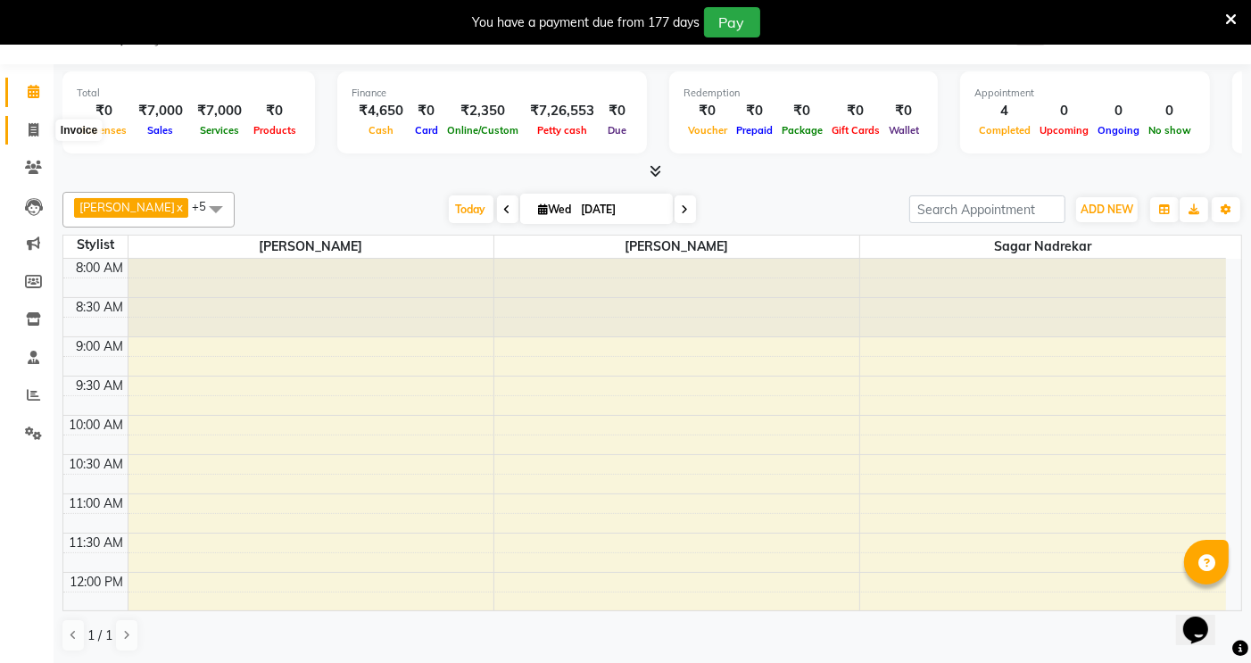
click at [38, 127] on span at bounding box center [33, 130] width 31 height 21
select select "5384"
select select "service"
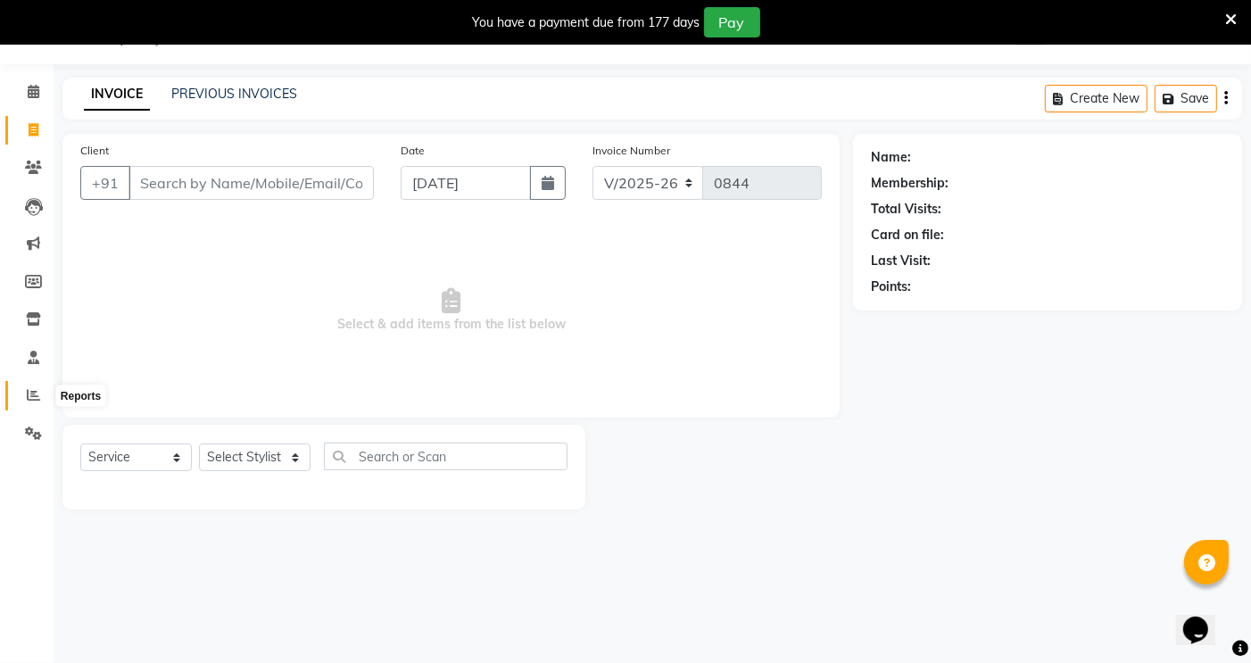
click at [27, 392] on icon at bounding box center [33, 394] width 13 height 13
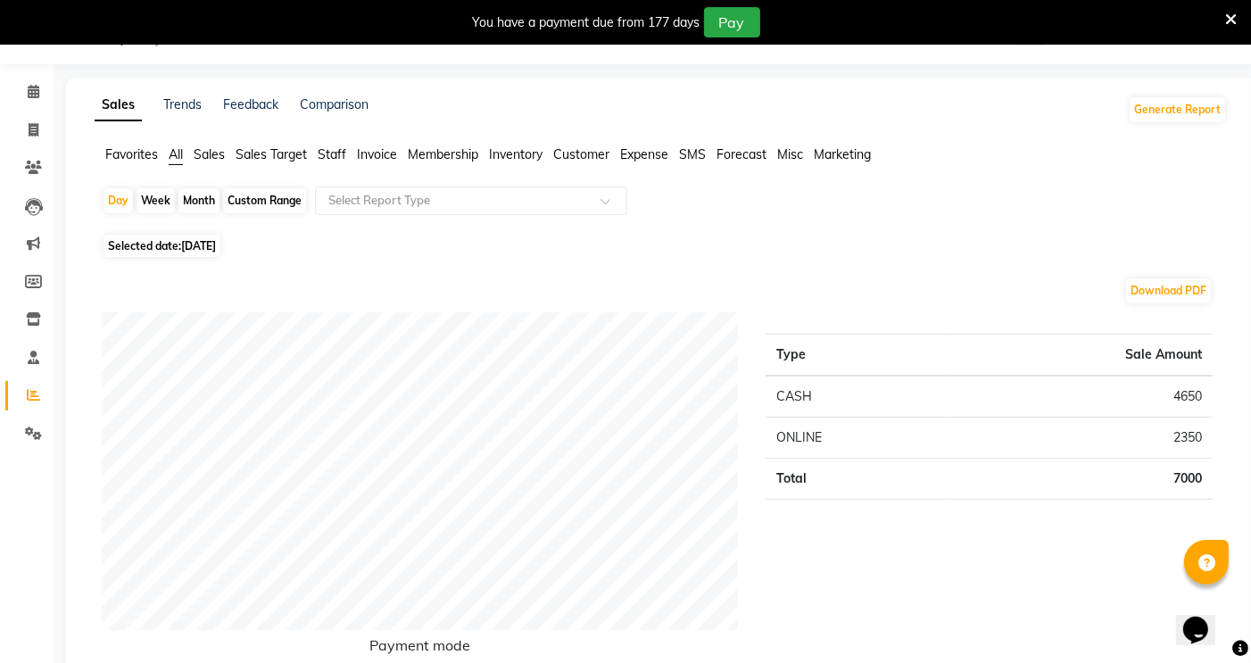
click at [325, 150] on span "Staff" at bounding box center [332, 154] width 29 height 16
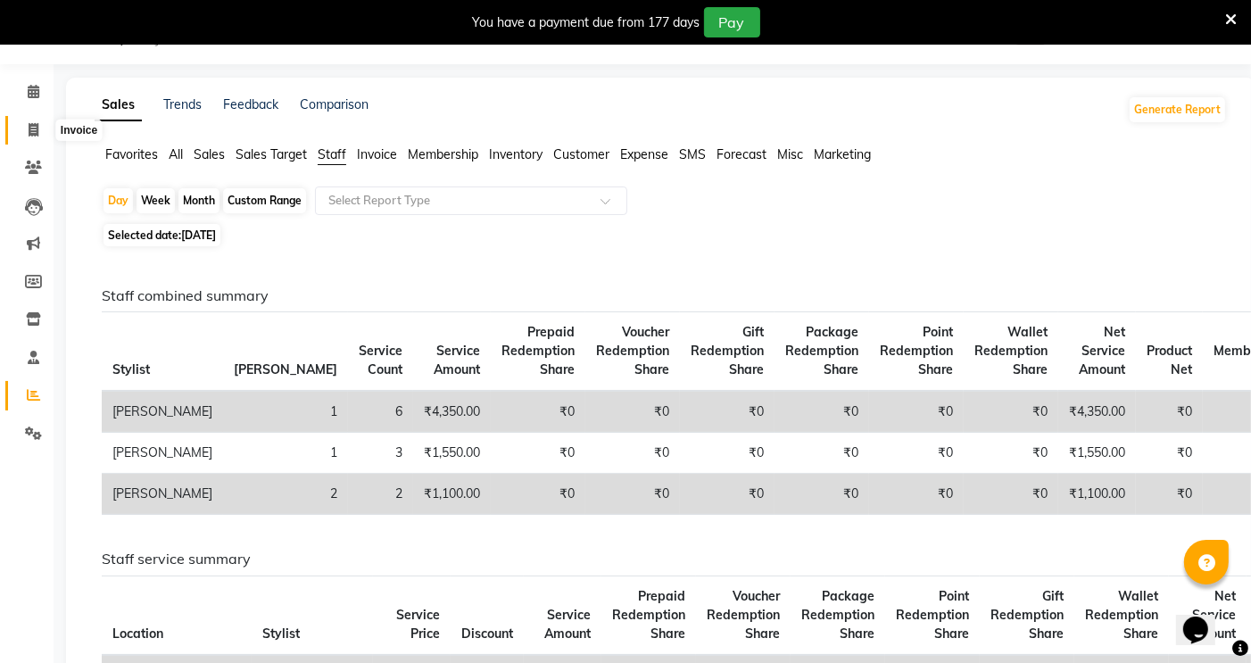
click at [37, 136] on icon at bounding box center [34, 129] width 10 height 13
select select "service"
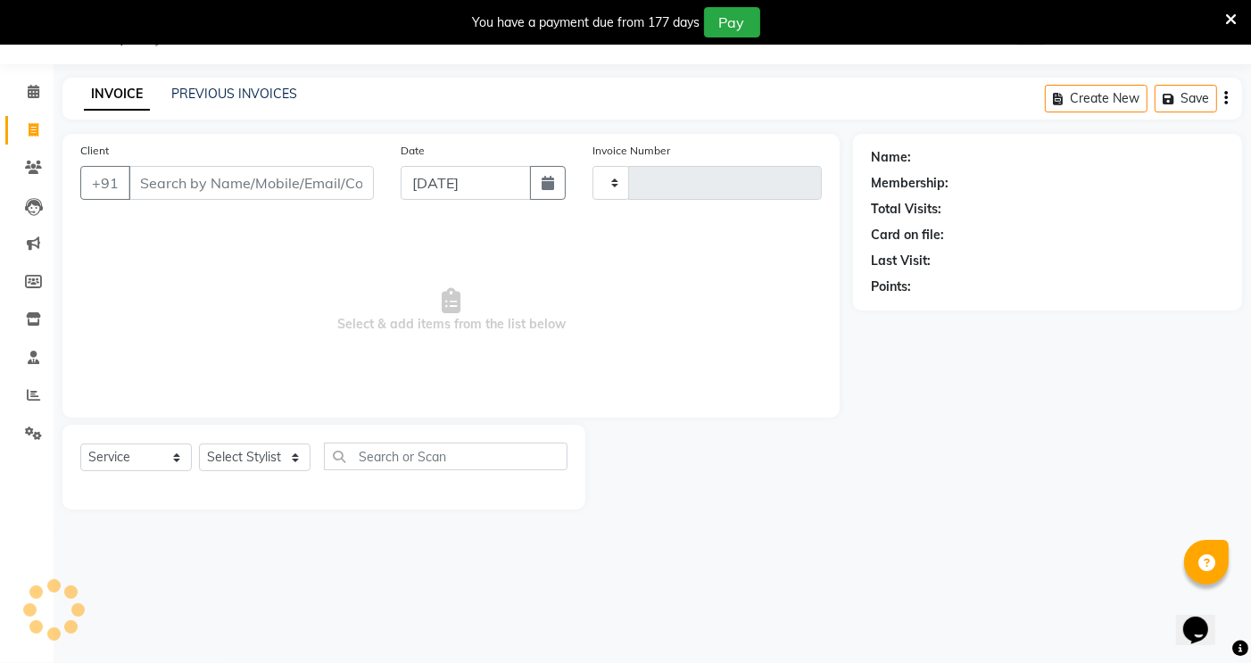
type input "0844"
select select "5384"
click at [269, 171] on input "Client" at bounding box center [250, 183] width 245 height 34
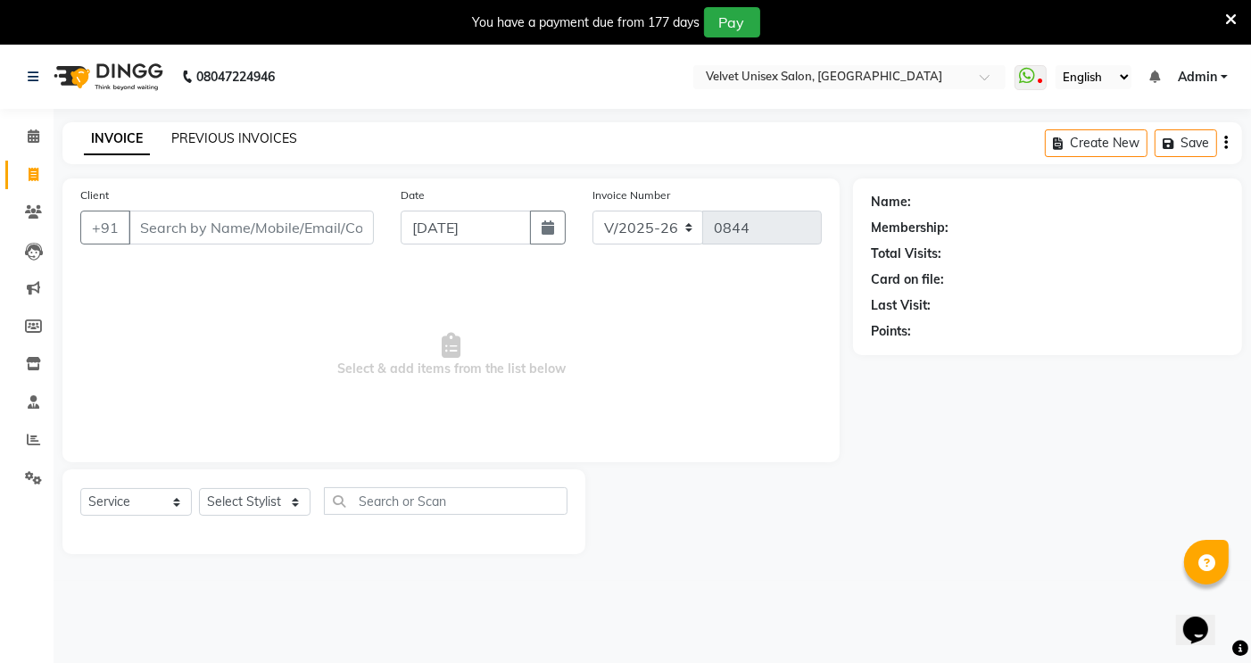
click at [192, 131] on link "PREVIOUS INVOICES" at bounding box center [234, 138] width 126 height 16
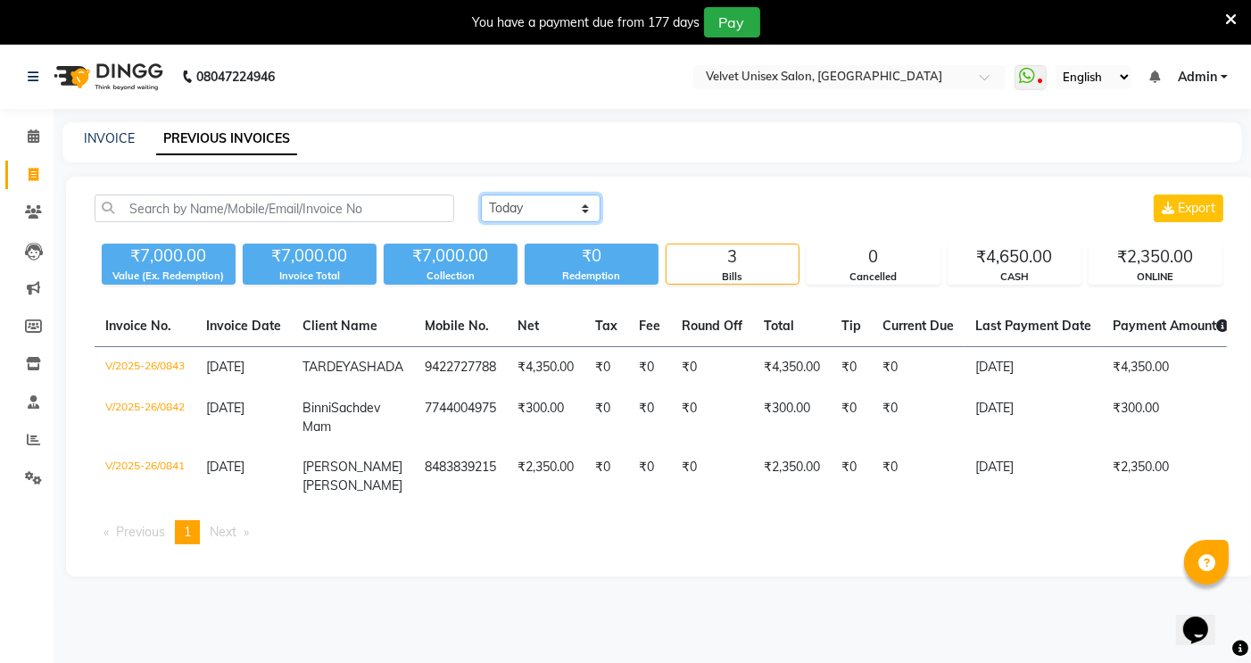
click at [513, 205] on select "[DATE] [DATE] Custom Range" at bounding box center [541, 208] width 120 height 28
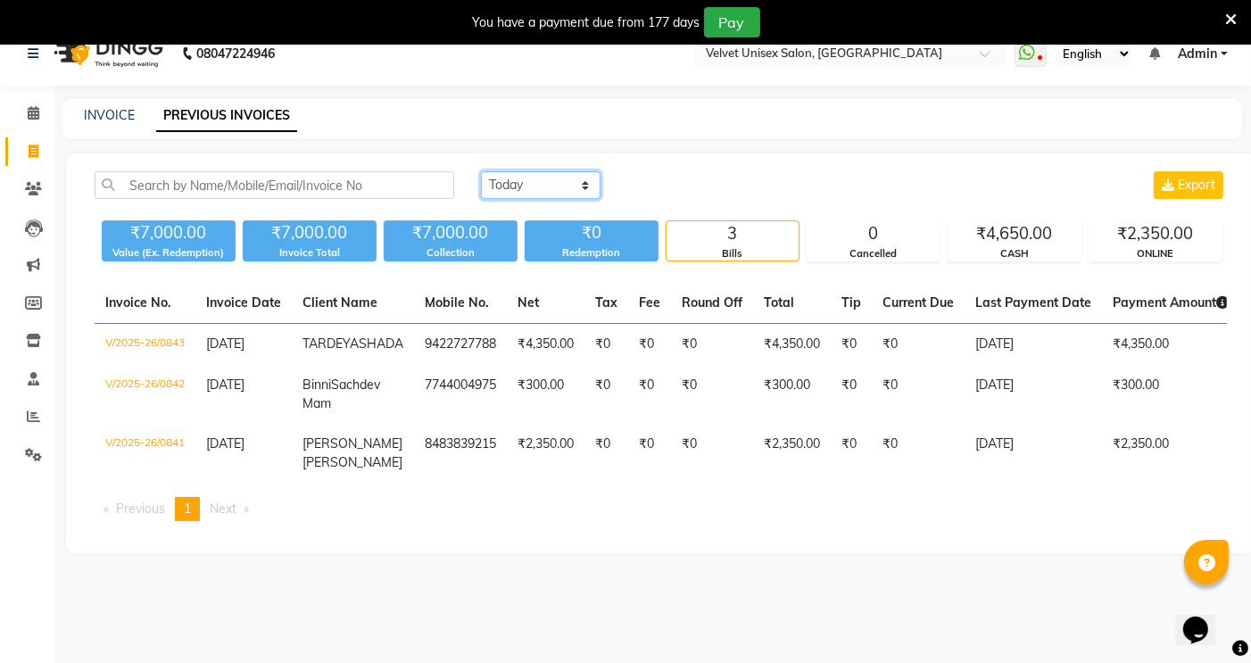
scroll to position [45, 0]
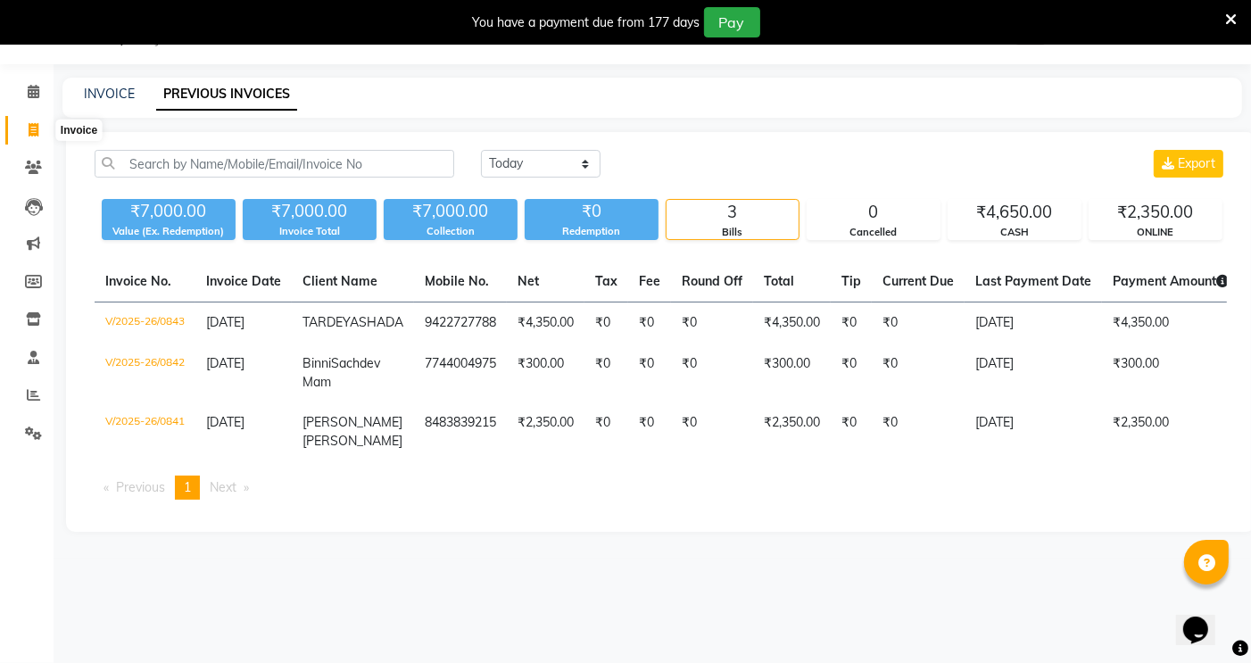
click at [29, 127] on icon at bounding box center [34, 129] width 10 height 13
select select "5384"
select select "service"
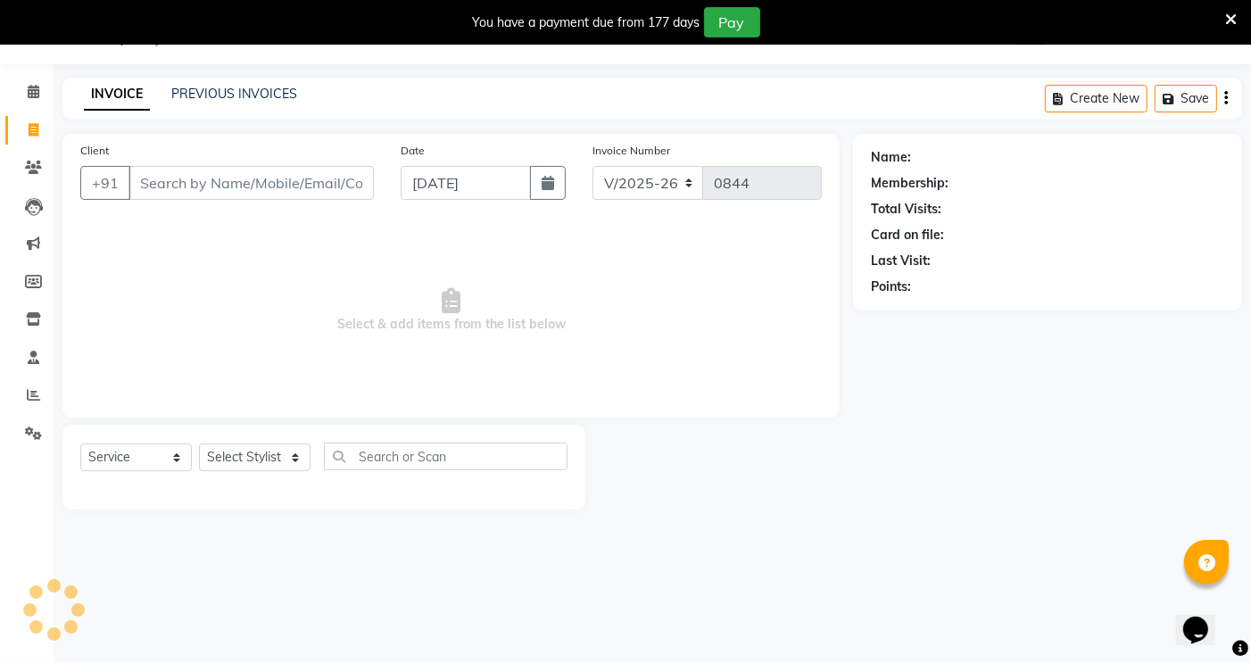
click at [215, 178] on input "Client" at bounding box center [250, 183] width 245 height 34
click at [1225, 18] on icon at bounding box center [1231, 20] width 12 height 16
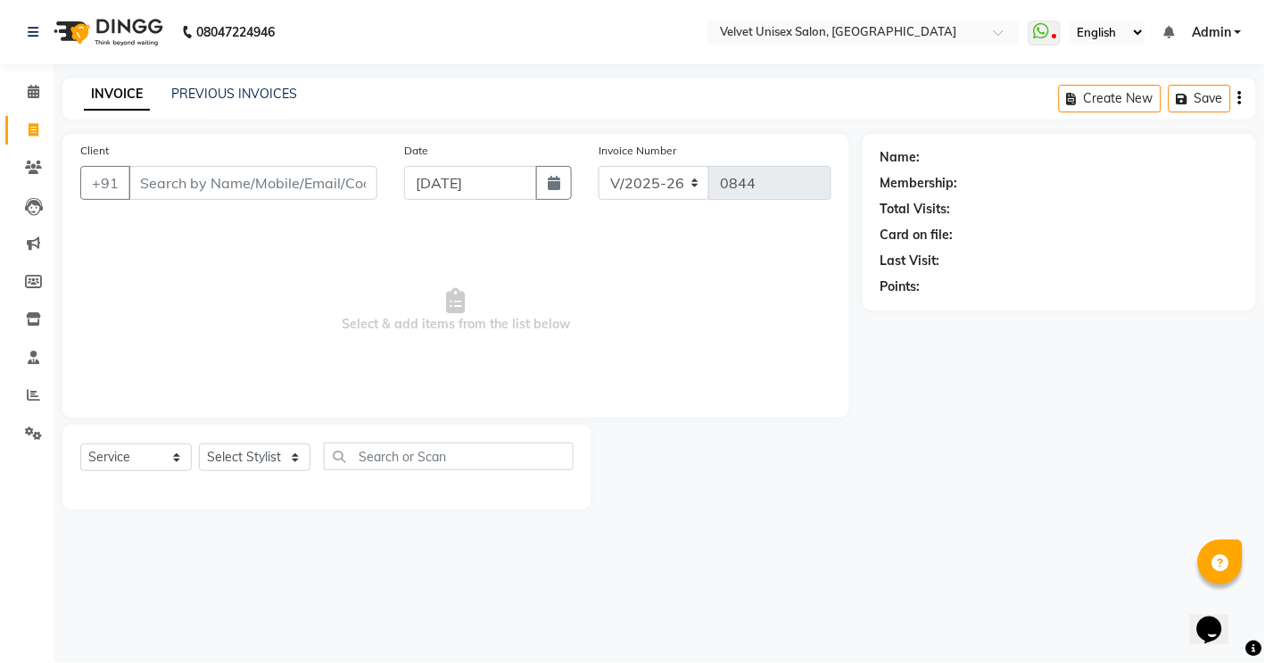
click at [1236, 32] on link "Admin" at bounding box center [1217, 32] width 50 height 19
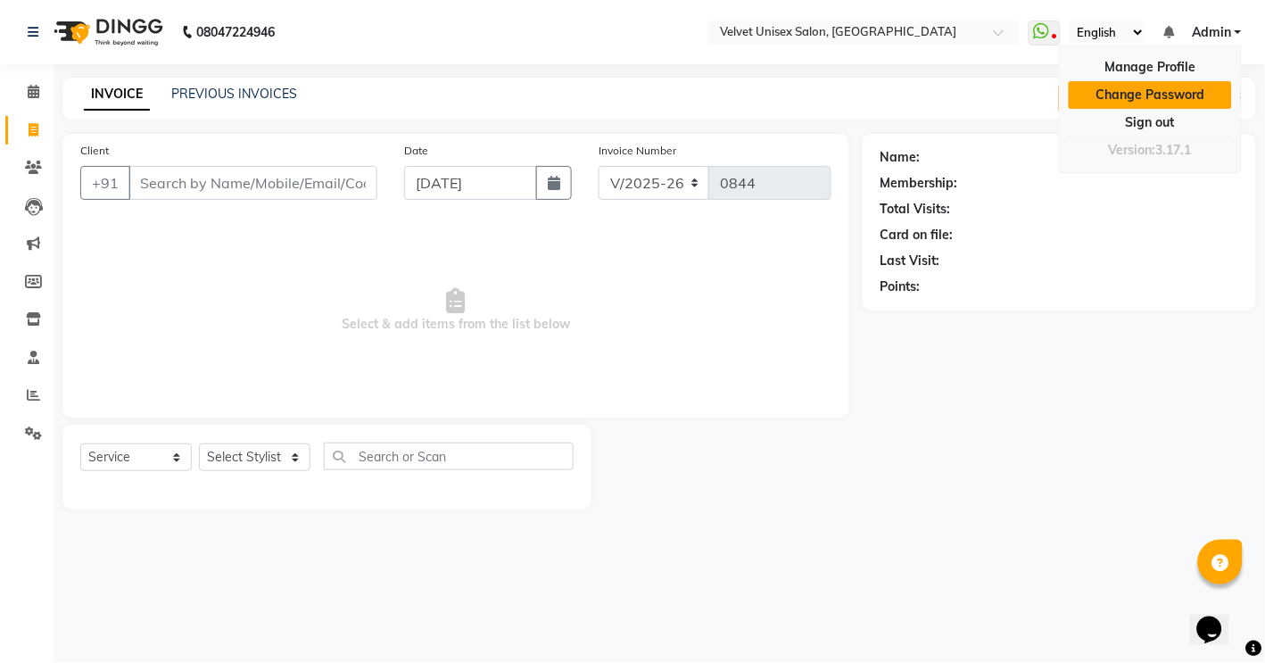
click at [1190, 104] on link "Change Password" at bounding box center [1150, 95] width 163 height 28
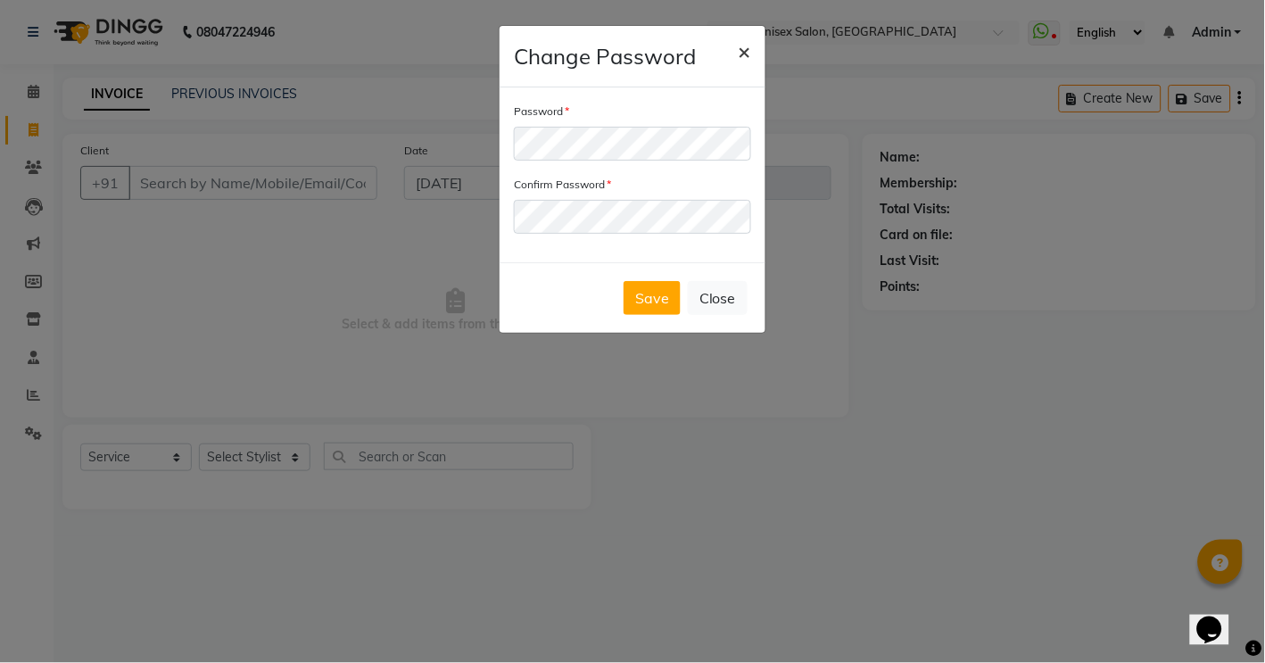
click at [742, 47] on span "×" at bounding box center [745, 50] width 12 height 27
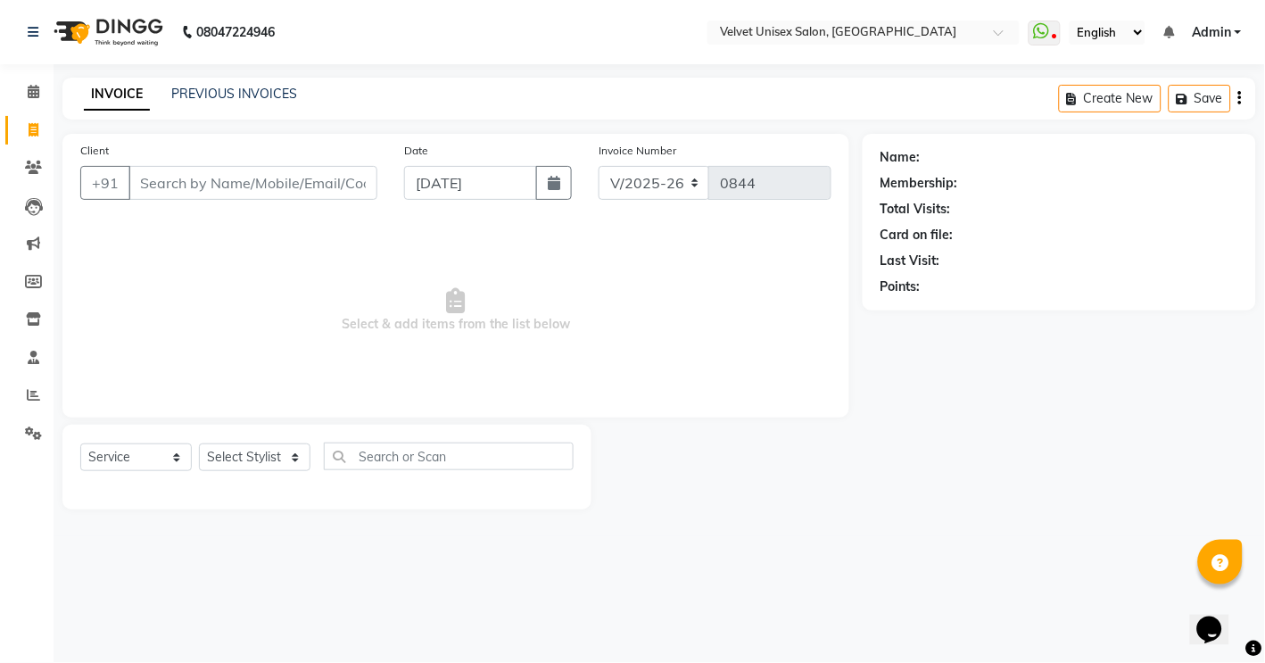
click at [1242, 33] on ul "WhatsApp Status ✕ Status: Disconnected Most Recent Message: [DATE] 01:32 PM Rec…" at bounding box center [1139, 33] width 222 height 24
click at [1217, 37] on span "Admin" at bounding box center [1211, 32] width 39 height 19
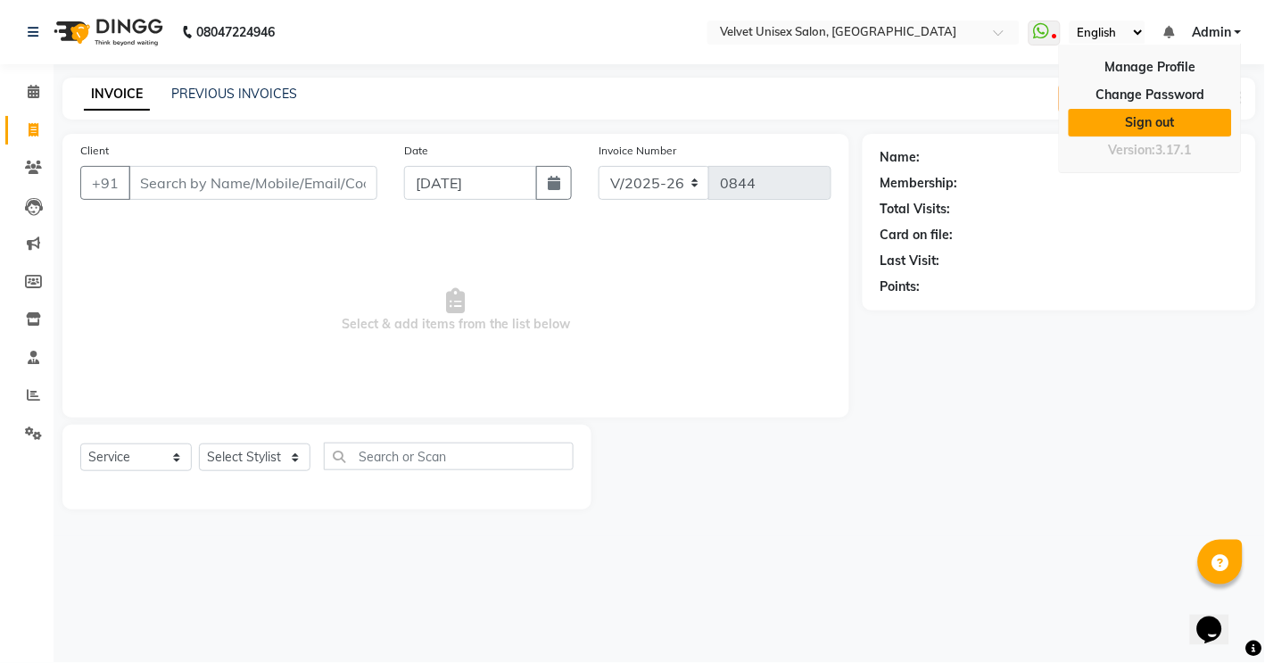
click at [1197, 114] on link "Sign out" at bounding box center [1150, 123] width 163 height 28
